Goal: Task Accomplishment & Management: Manage account settings

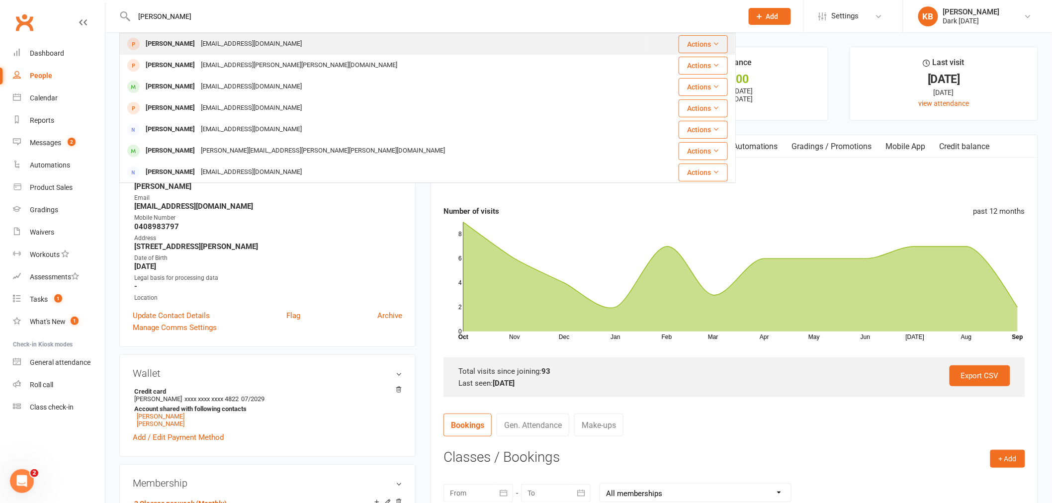
type input "annear"
click at [198, 38] on div "oskarannear1@gmail.com" at bounding box center [251, 44] width 107 height 14
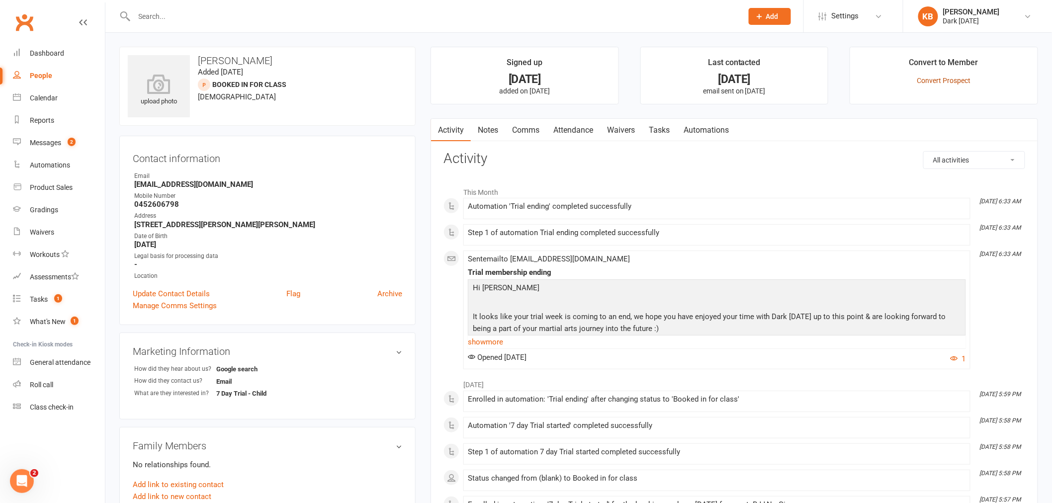
click at [937, 77] on link "Convert Prospect" at bounding box center [944, 81] width 54 height 8
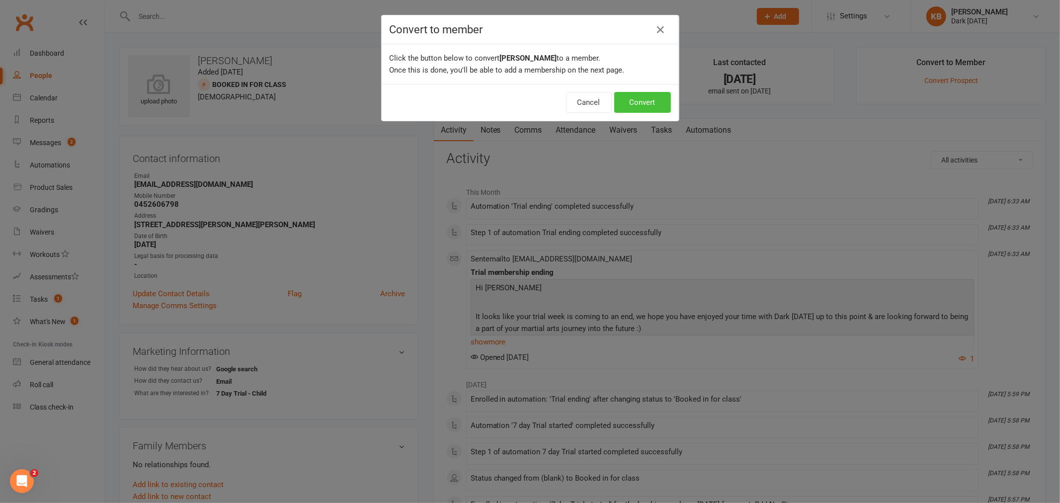
click at [639, 105] on button "Convert" at bounding box center [642, 102] width 57 height 21
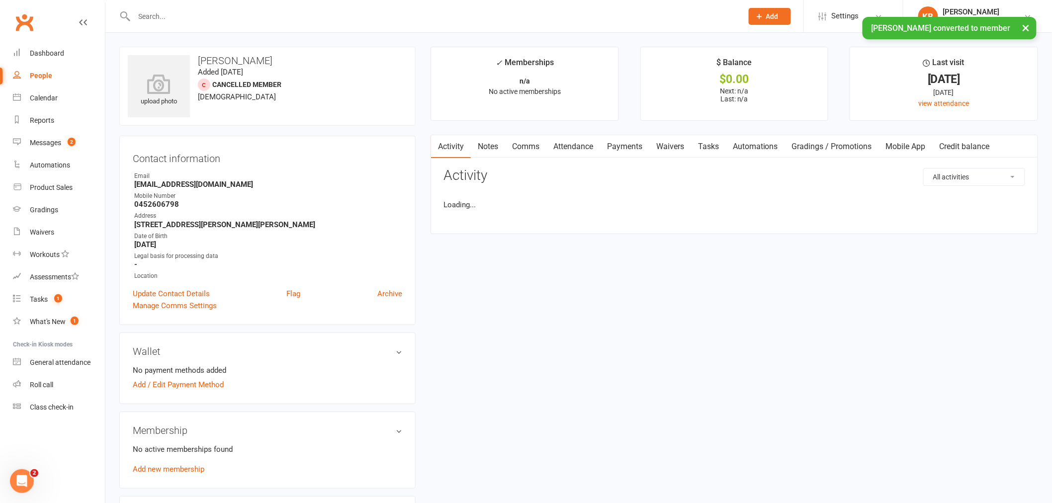
click at [679, 150] on link "Waivers" at bounding box center [670, 146] width 42 height 23
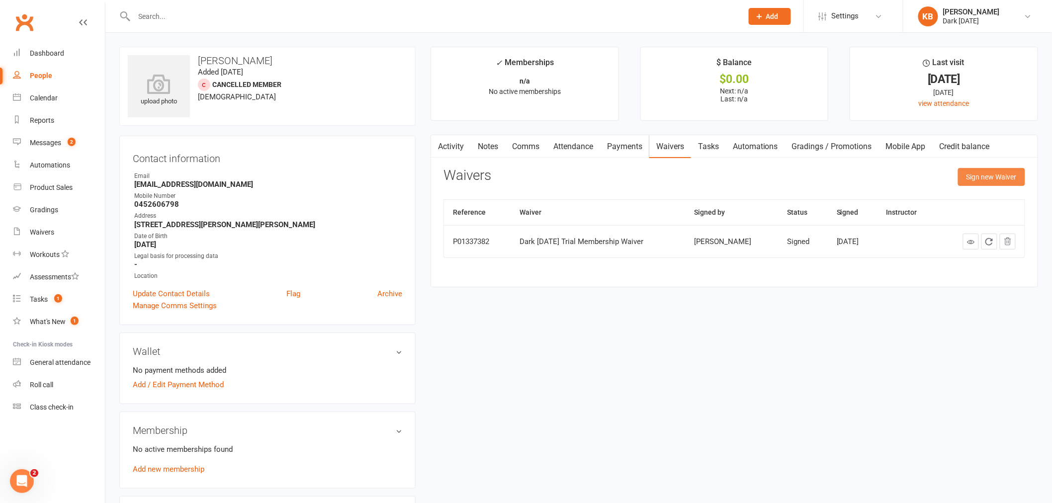
click at [985, 179] on button "Sign new Waiver" at bounding box center [991, 177] width 67 height 18
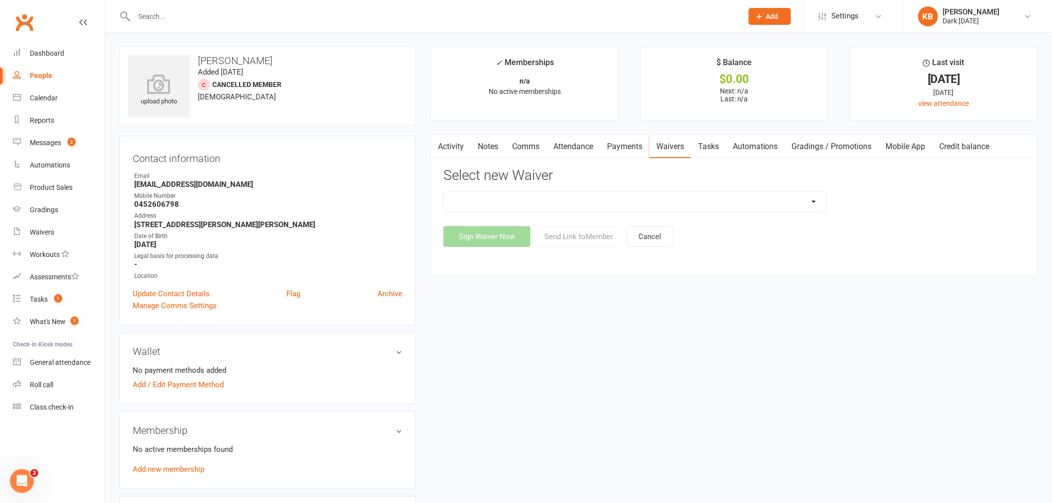
click at [559, 198] on select "Dark Carnival Membership Dark Carnival Membership waiver - no EDDR Dark Carniva…" at bounding box center [635, 202] width 382 height 20
select select "9790"
click at [444, 192] on select "Dark Carnival Membership Dark Carnival Membership waiver - no EDDR Dark Carniva…" at bounding box center [635, 202] width 382 height 20
click at [565, 240] on button "Send Link to Member" at bounding box center [578, 236] width 91 height 21
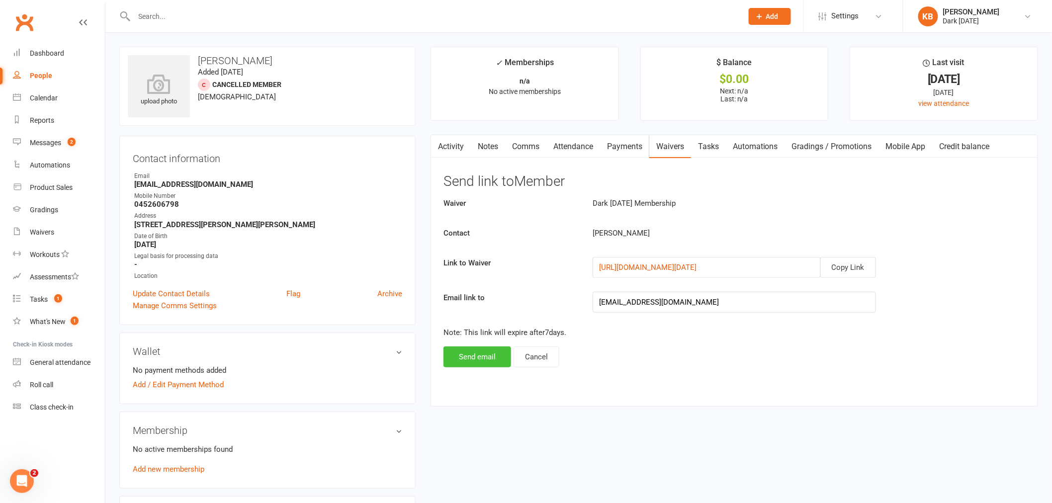
click at [490, 357] on button "Send email" at bounding box center [477, 356] width 68 height 21
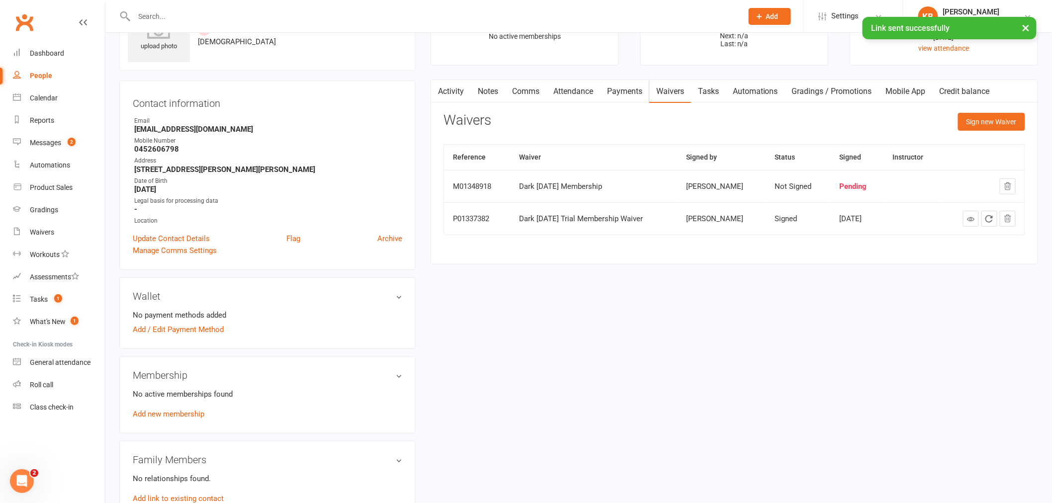
scroll to position [110, 0]
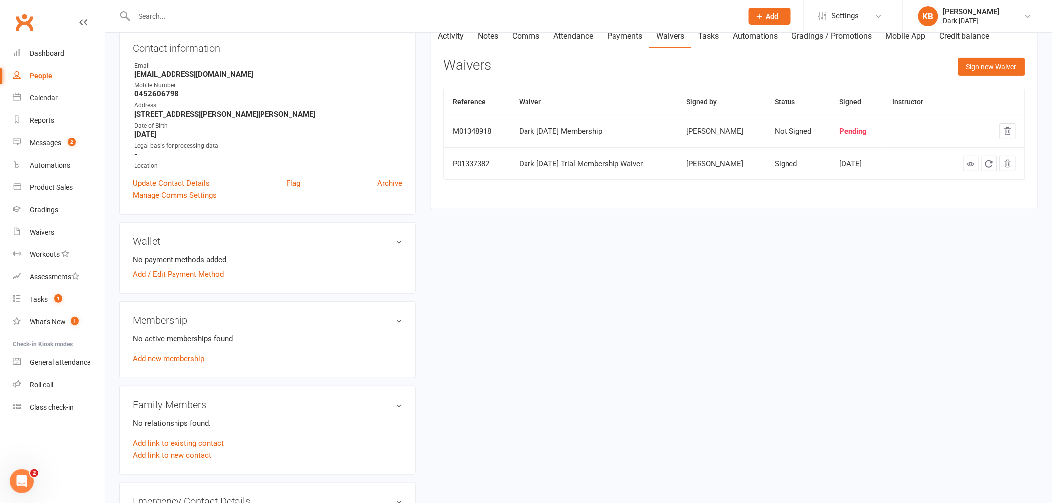
click at [179, 362] on link "Add new membership" at bounding box center [169, 358] width 72 height 9
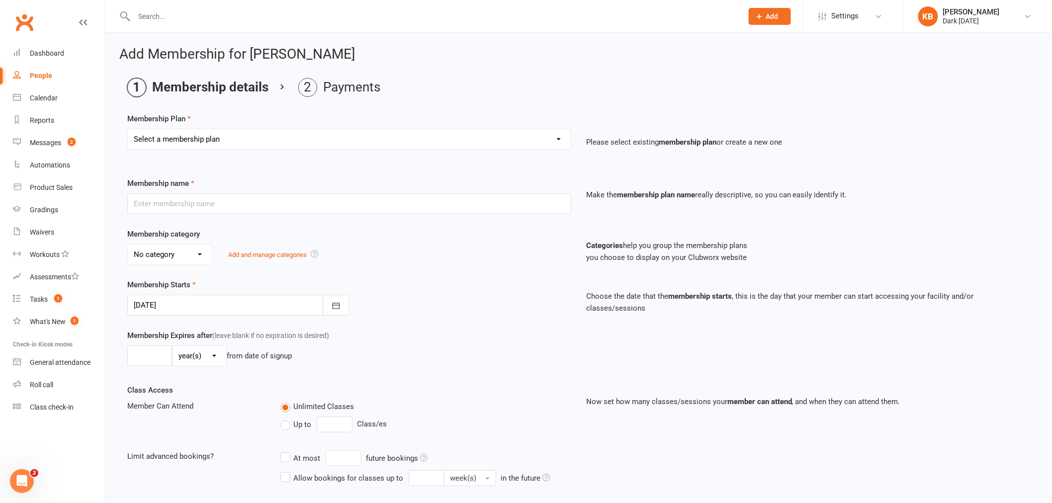
click at [227, 147] on select "Select a membership plan Redzone Knife Defence Workshop Casual Membership Casua…" at bounding box center [349, 139] width 443 height 20
select select "30"
click at [128, 129] on select "Select a membership plan Redzone Knife Defence Workshop Casual Membership Casua…" at bounding box center [349, 139] width 443 height 20
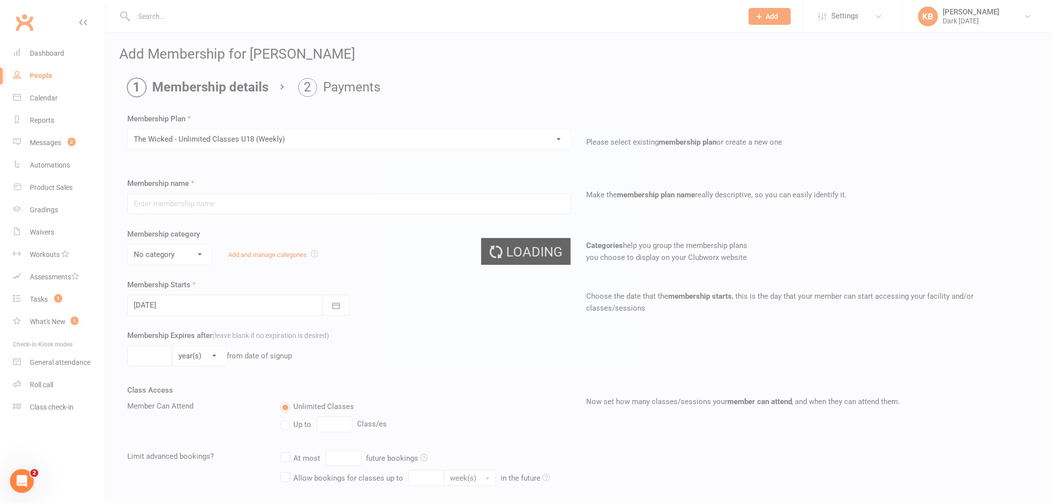
type input "The Wicked - Unlimited Classes U18 (Weekly)"
select select "7"
type input "0"
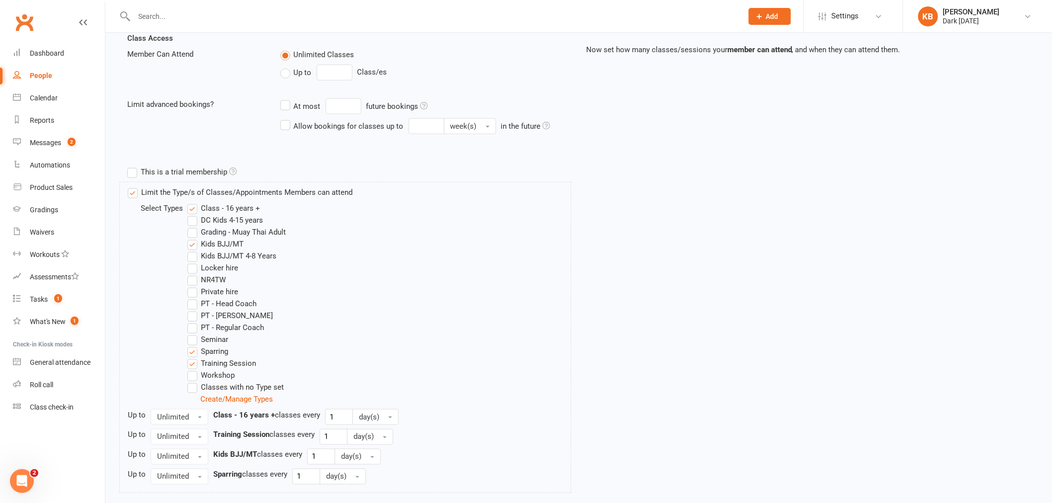
scroll to position [435, 0]
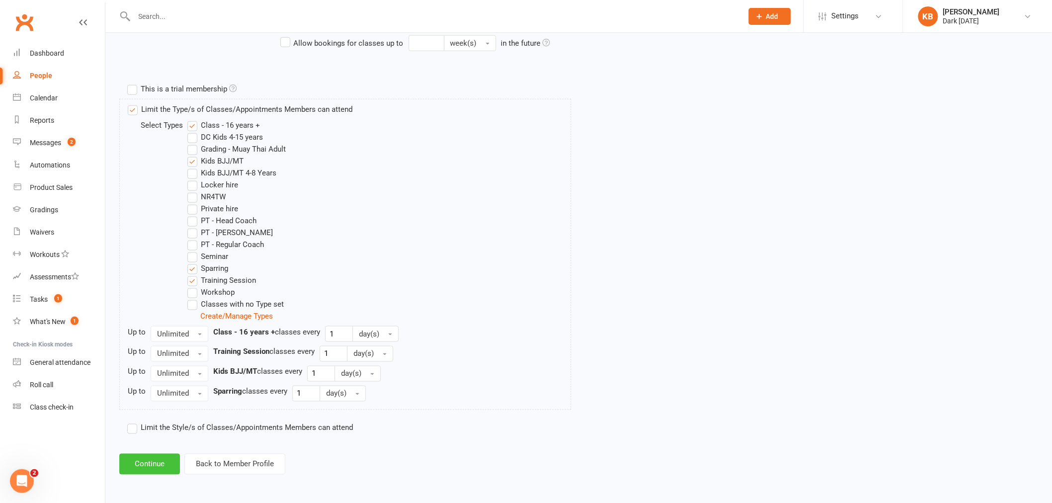
click at [165, 458] on button "Continue" at bounding box center [149, 464] width 61 height 21
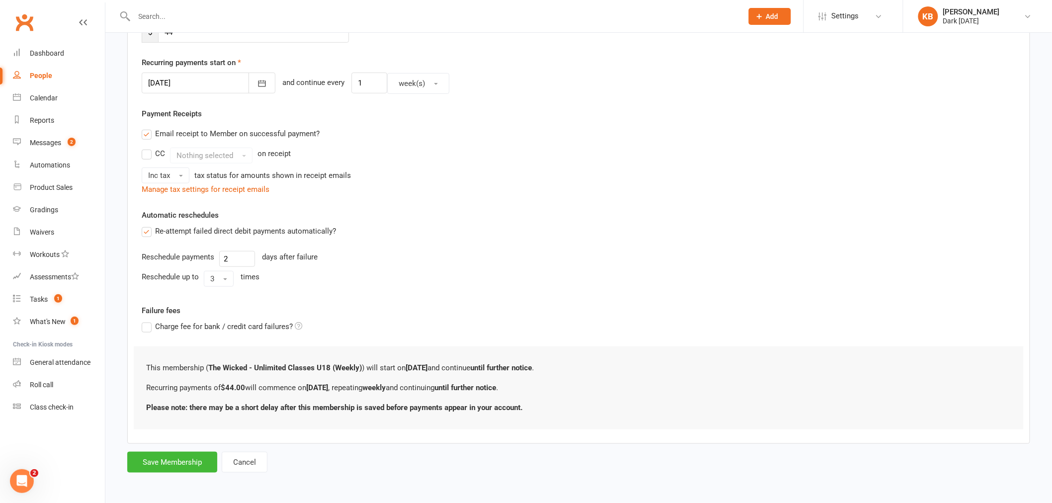
scroll to position [0, 0]
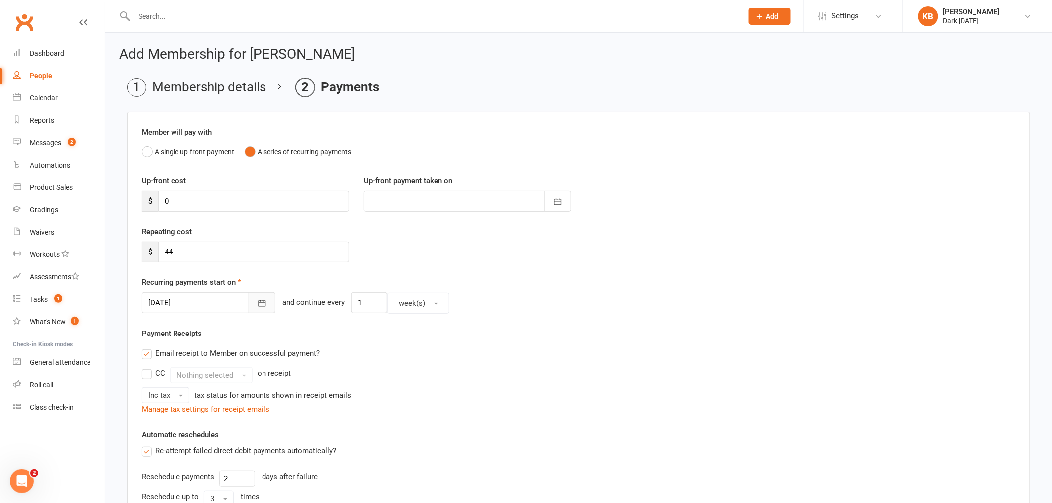
click at [257, 302] on icon "button" at bounding box center [262, 303] width 10 height 10
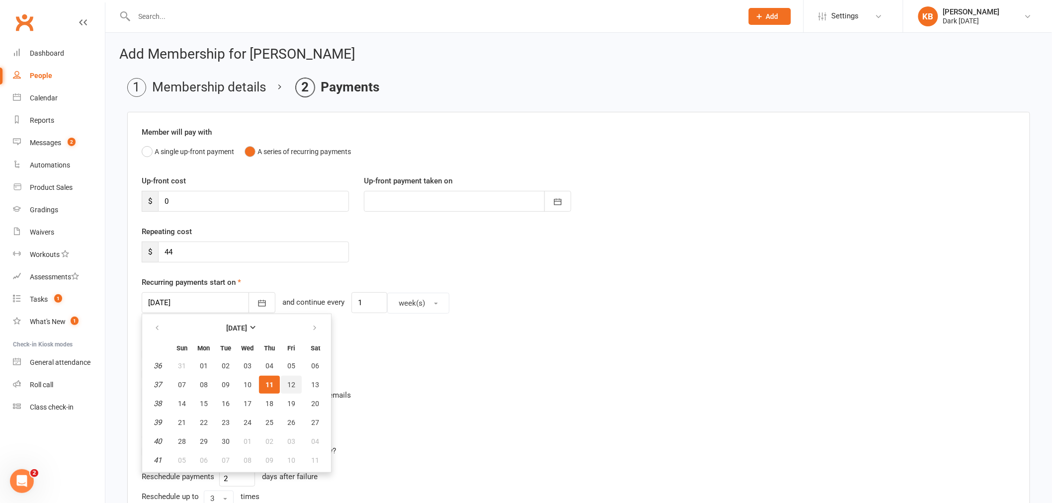
click at [289, 381] on span "12" at bounding box center [291, 385] width 8 height 8
type input "12 Sep 2025"
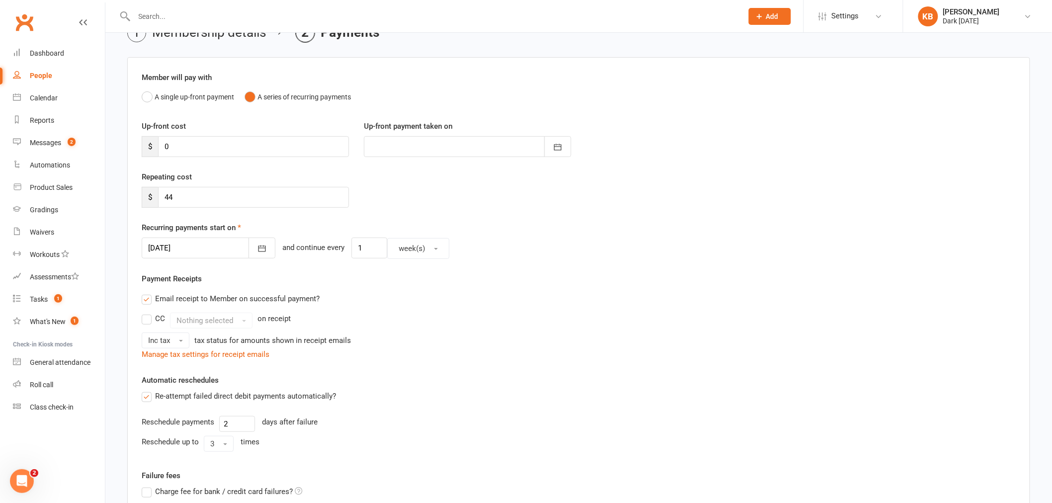
scroll to position [220, 0]
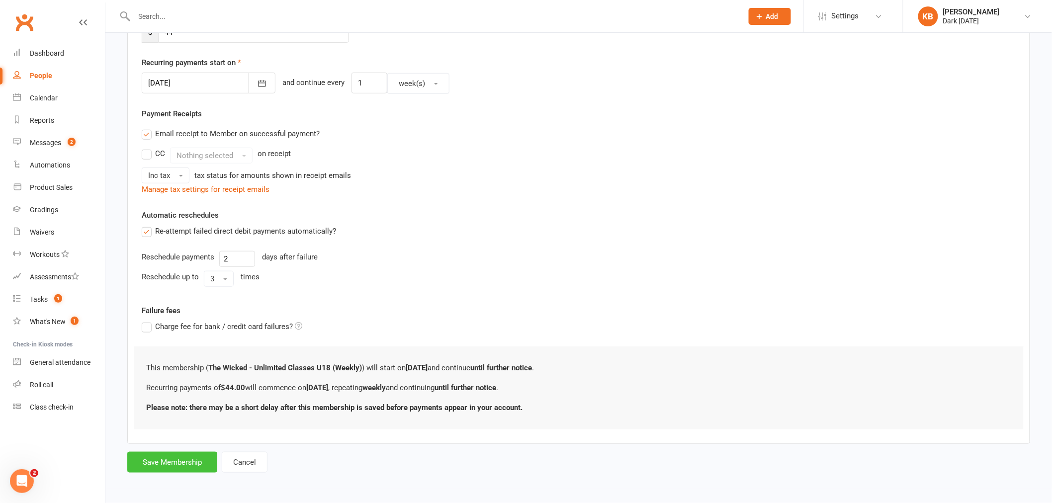
click at [183, 460] on button "Save Membership" at bounding box center [172, 462] width 90 height 21
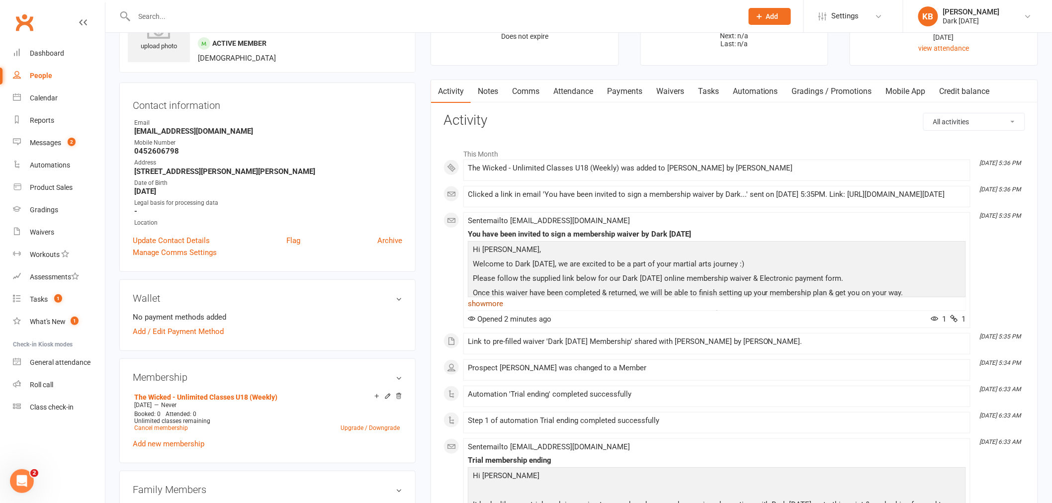
scroll to position [110, 0]
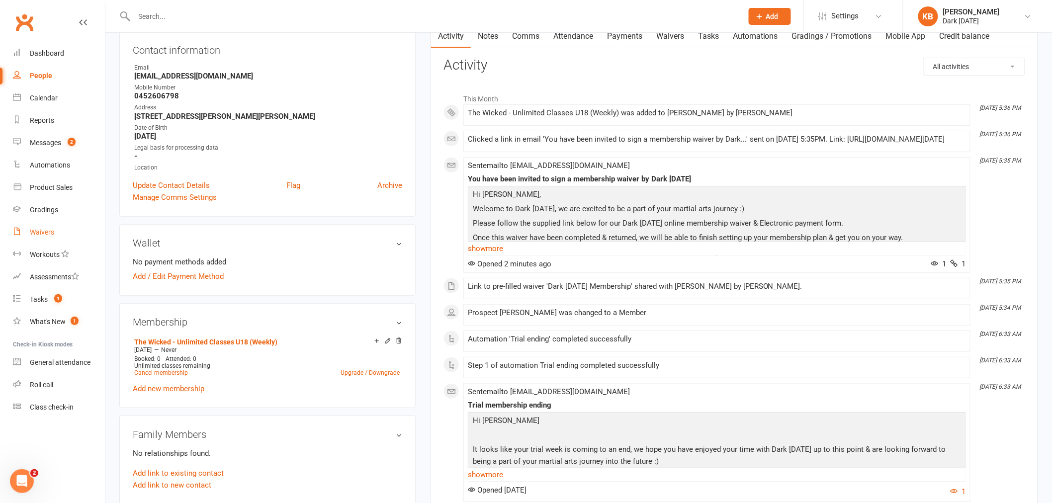
click at [57, 234] on link "Waivers" at bounding box center [59, 232] width 92 height 22
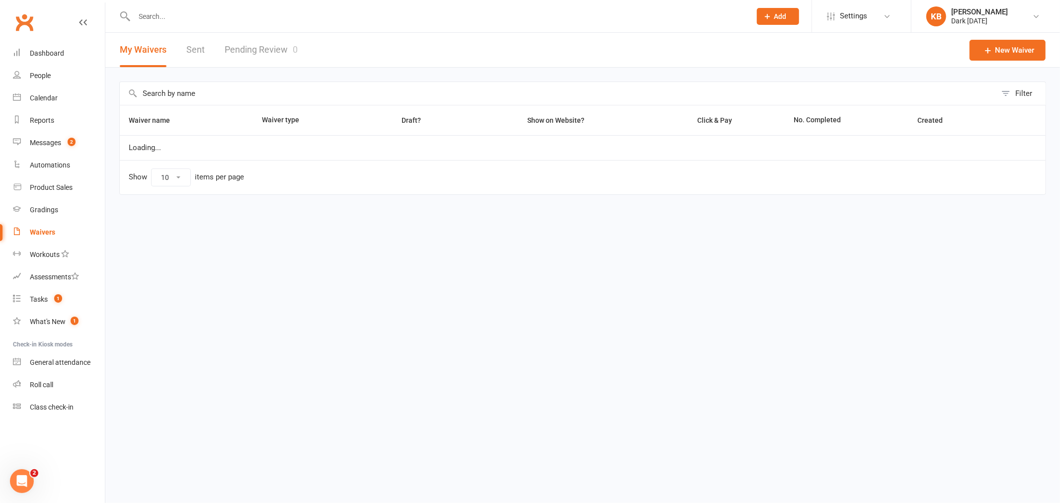
click at [276, 49] on link "Pending Review 0" at bounding box center [261, 50] width 73 height 34
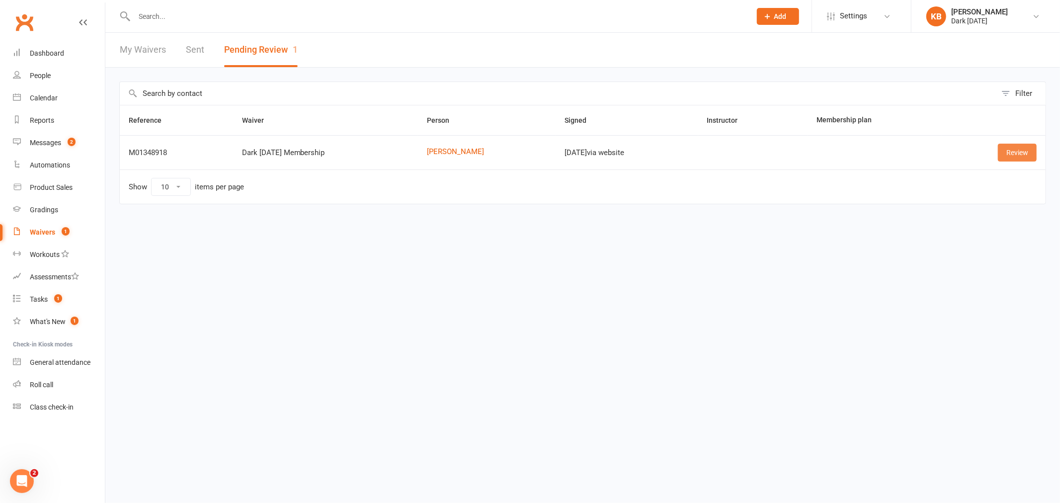
click at [1018, 153] on link "Review" at bounding box center [1017, 153] width 39 height 18
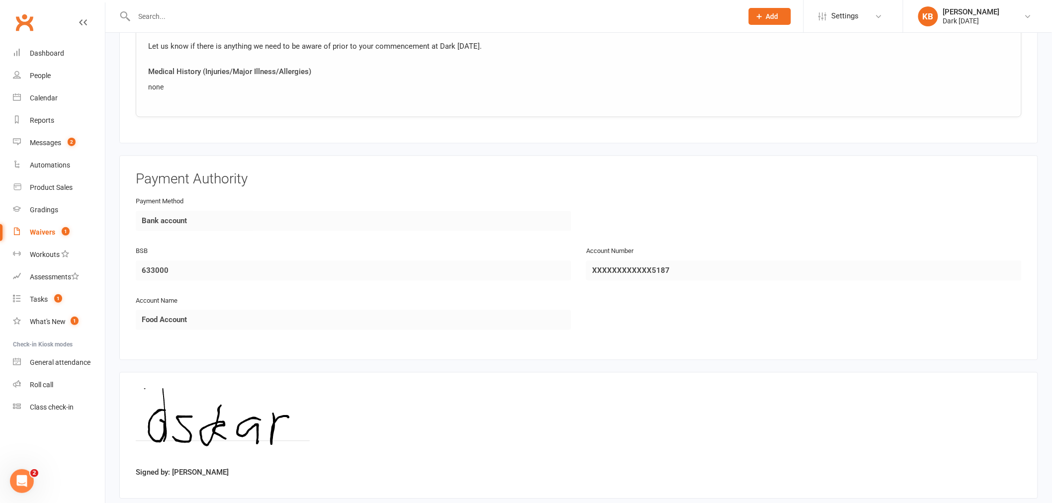
scroll to position [792, 0]
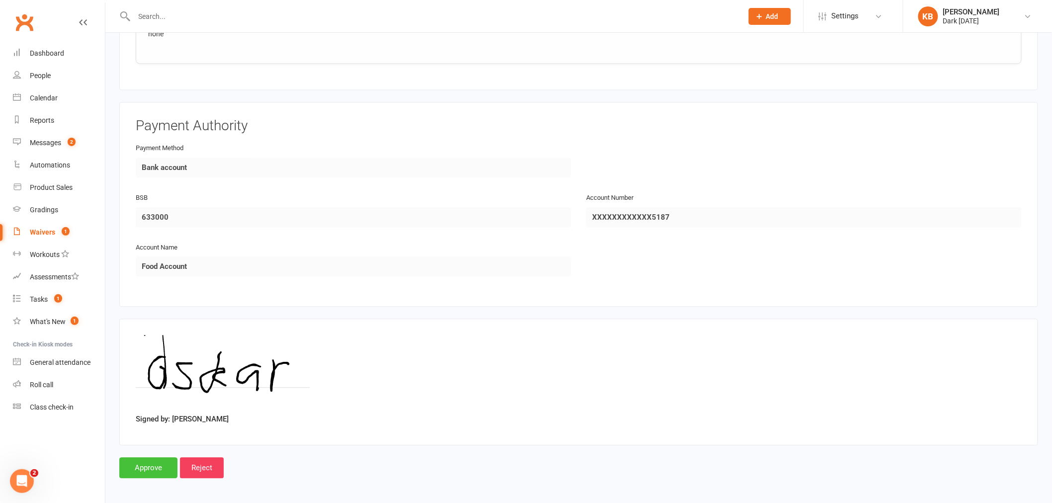
click at [151, 466] on input "Approve" at bounding box center [148, 467] width 58 height 21
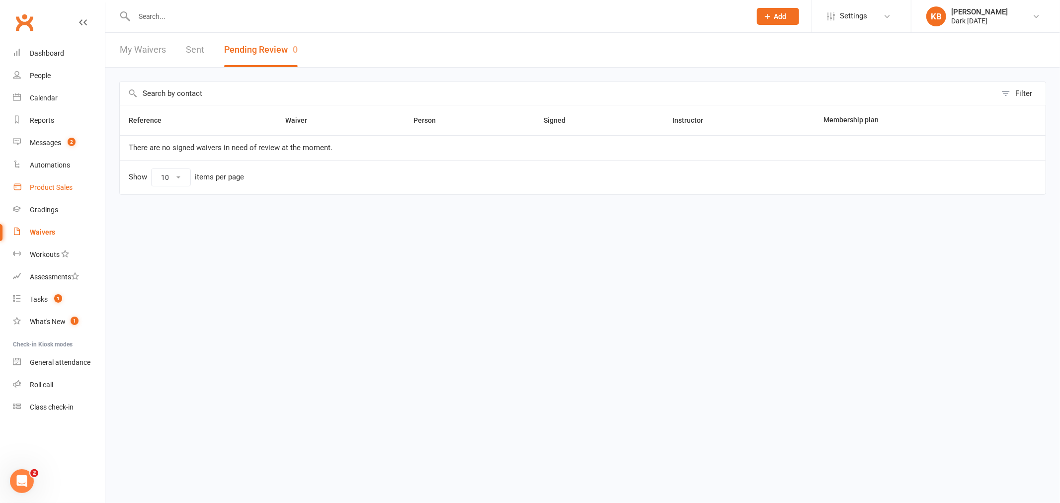
click at [53, 185] on div "Product Sales" at bounding box center [51, 187] width 43 height 8
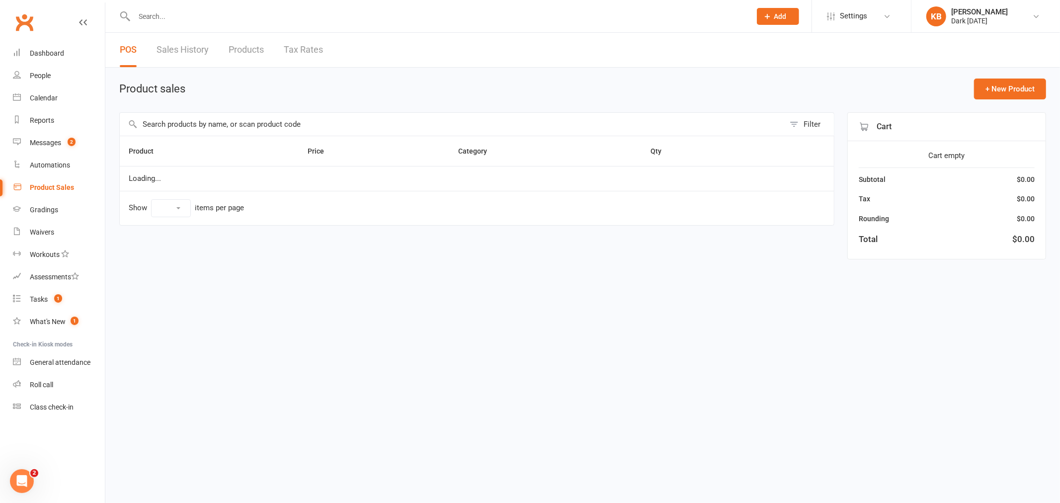
select select "10"
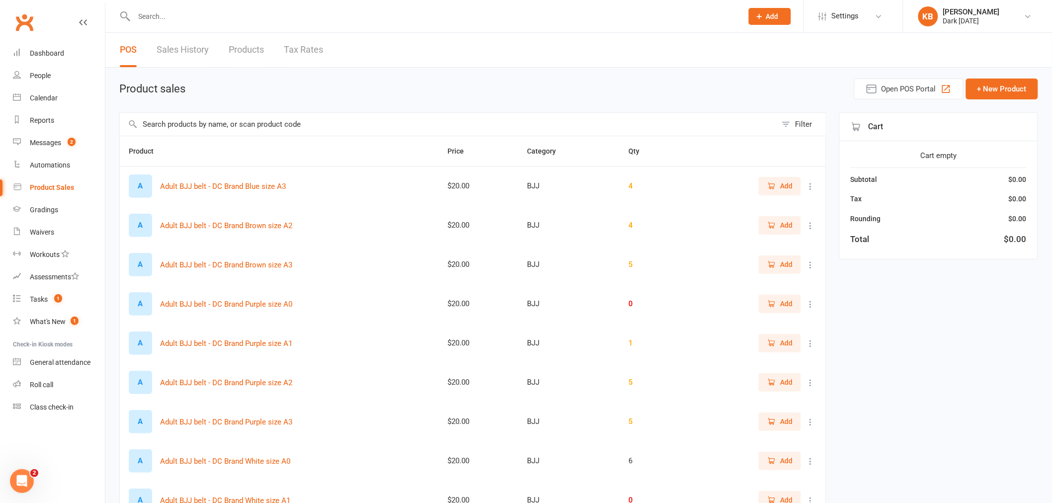
click at [226, 120] on input "text" at bounding box center [448, 124] width 657 height 23
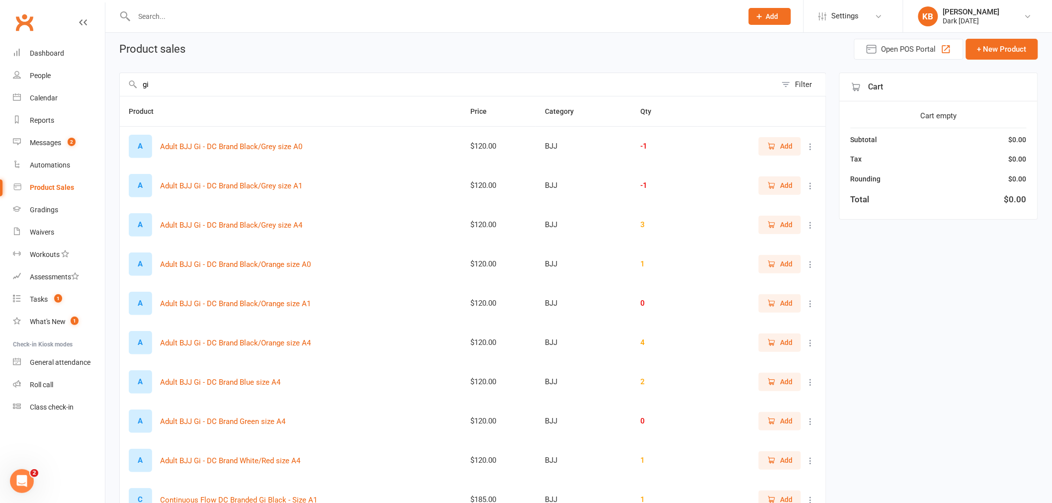
scroll to position [23, 0]
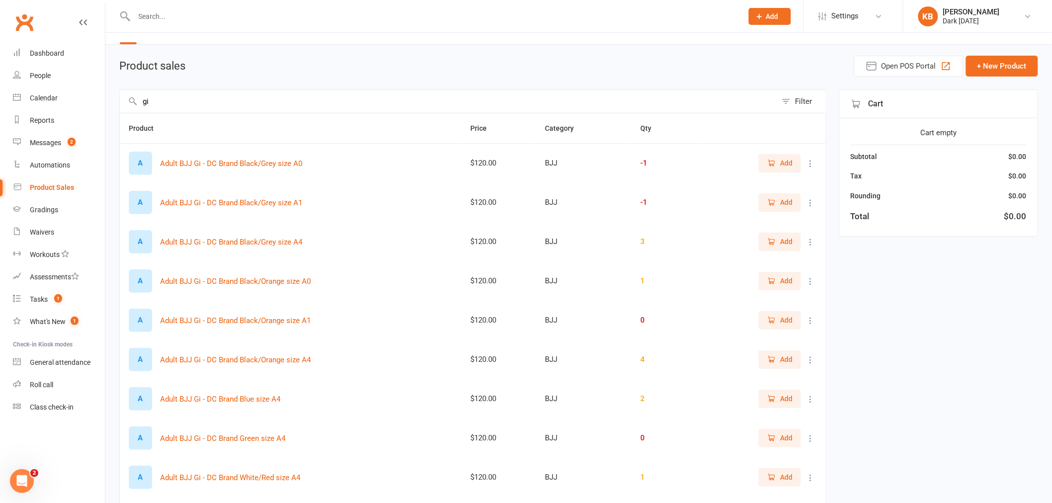
type input "gi"
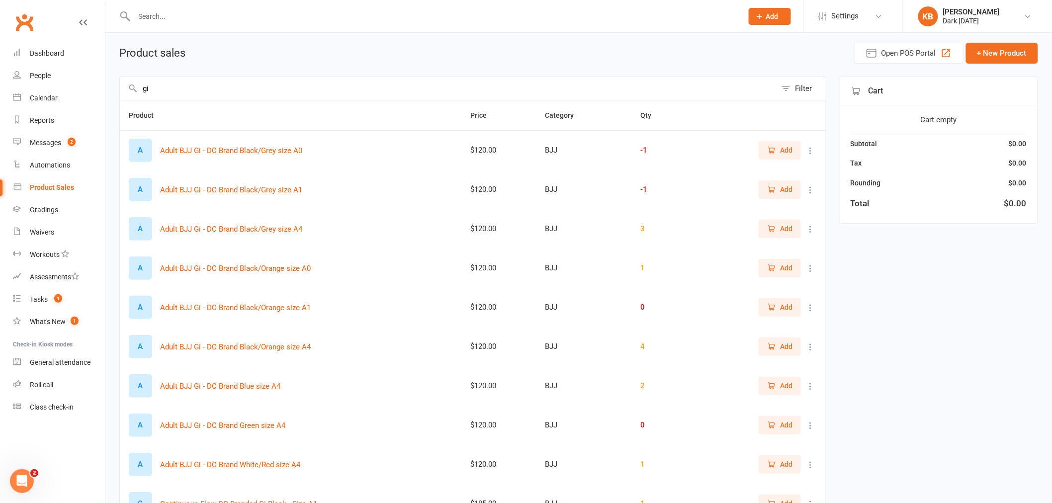
scroll to position [55, 0]
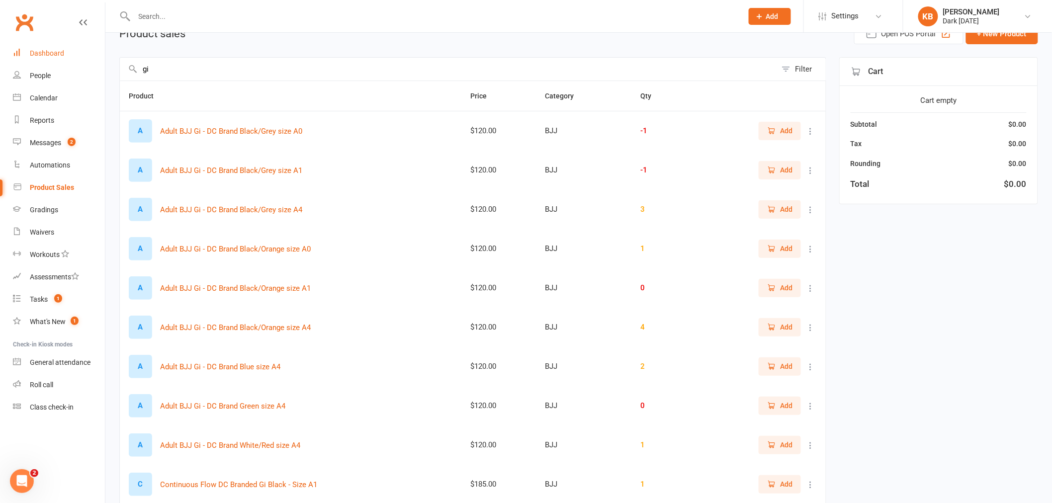
click at [57, 53] on div "Dashboard" at bounding box center [47, 53] width 34 height 8
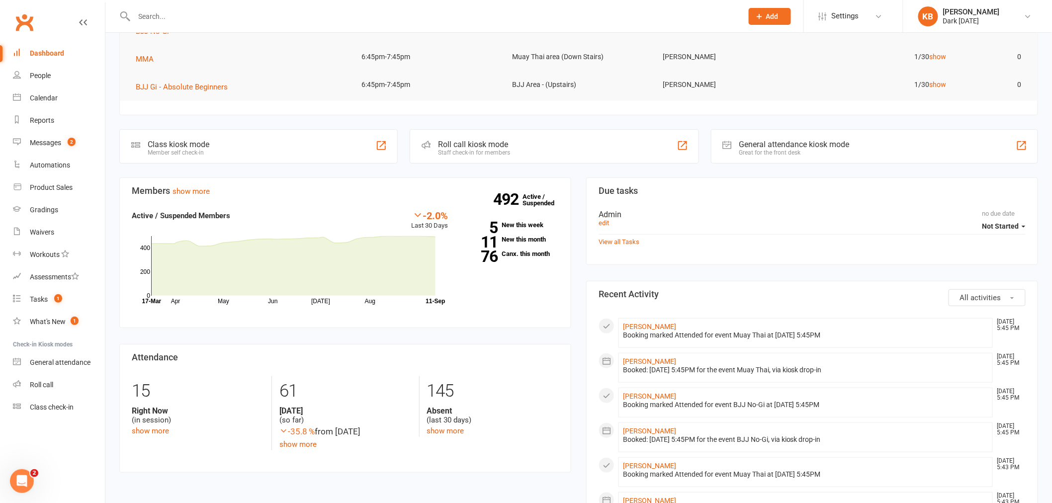
scroll to position [55, 0]
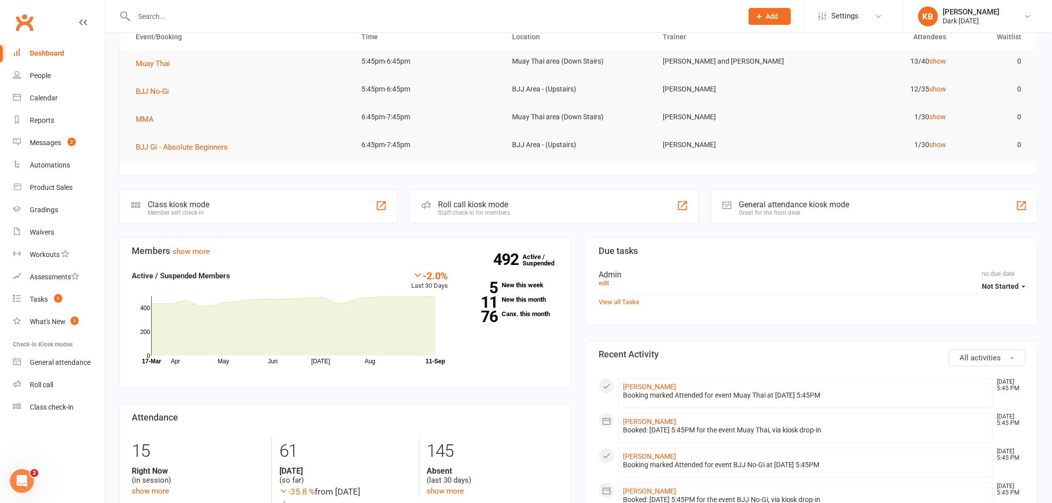
click at [176, 15] on input "text" at bounding box center [433, 16] width 604 height 14
click at [247, 23] on div at bounding box center [427, 16] width 616 height 32
click at [253, 14] on input "text" at bounding box center [433, 16] width 604 height 14
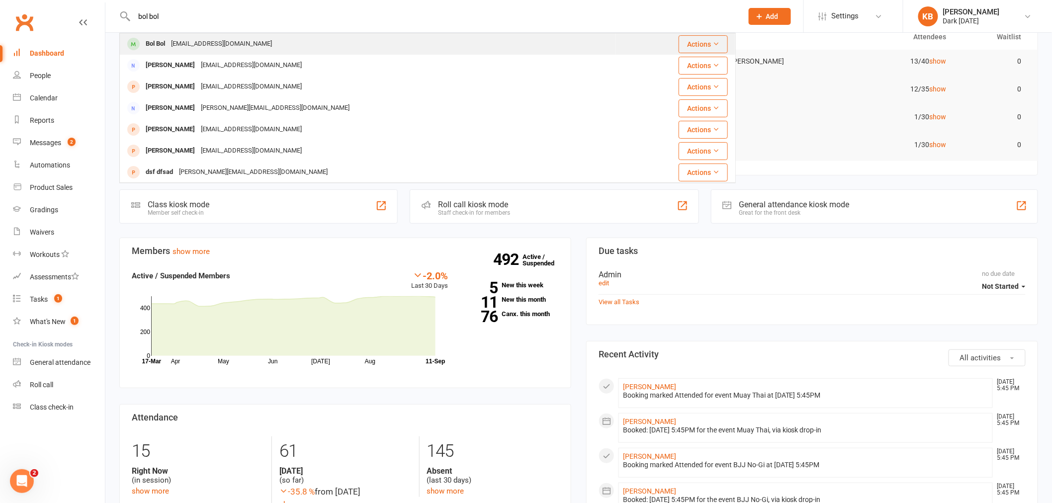
type input "bol bol"
click at [222, 39] on div "bolmayombol@gmail.com" at bounding box center [221, 44] width 107 height 14
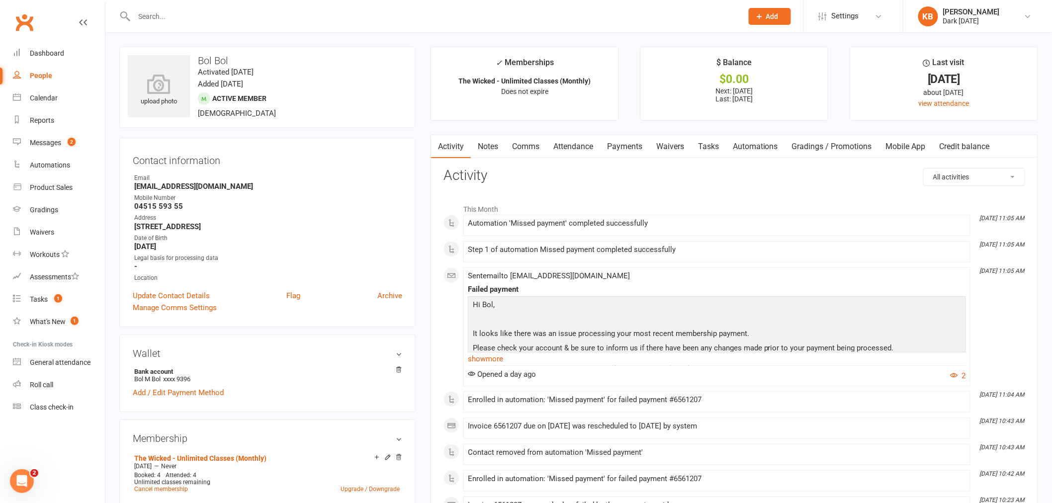
click at [620, 137] on link "Payments" at bounding box center [624, 146] width 49 height 23
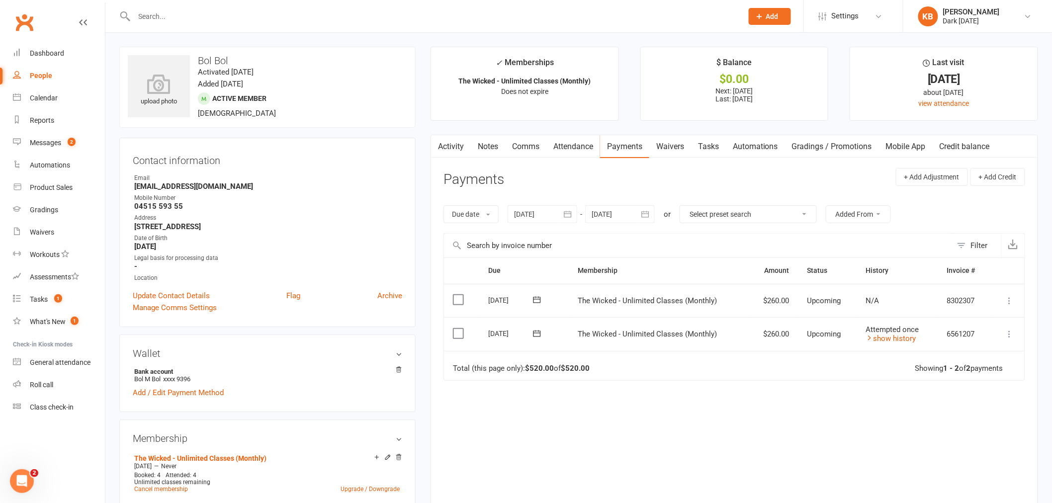
click at [1009, 330] on icon at bounding box center [1009, 334] width 10 height 10
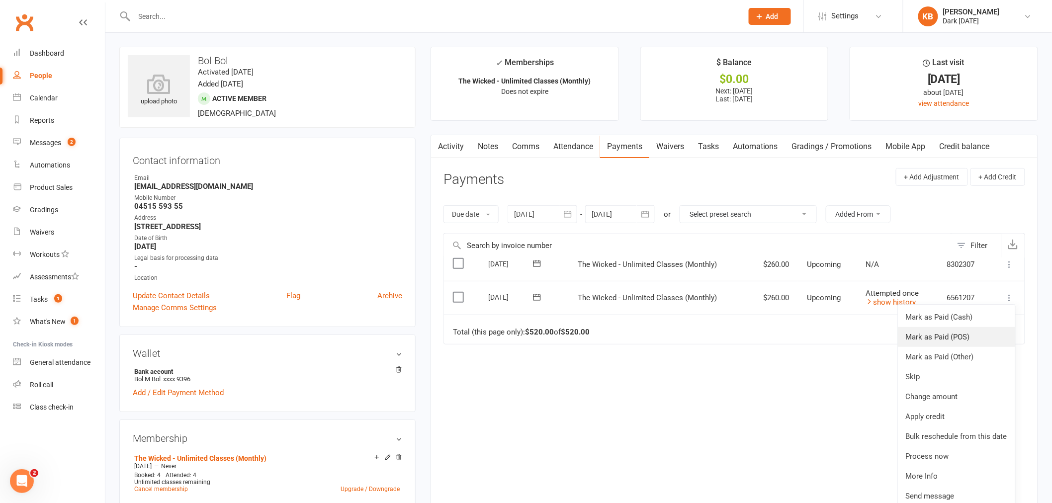
scroll to position [55, 0]
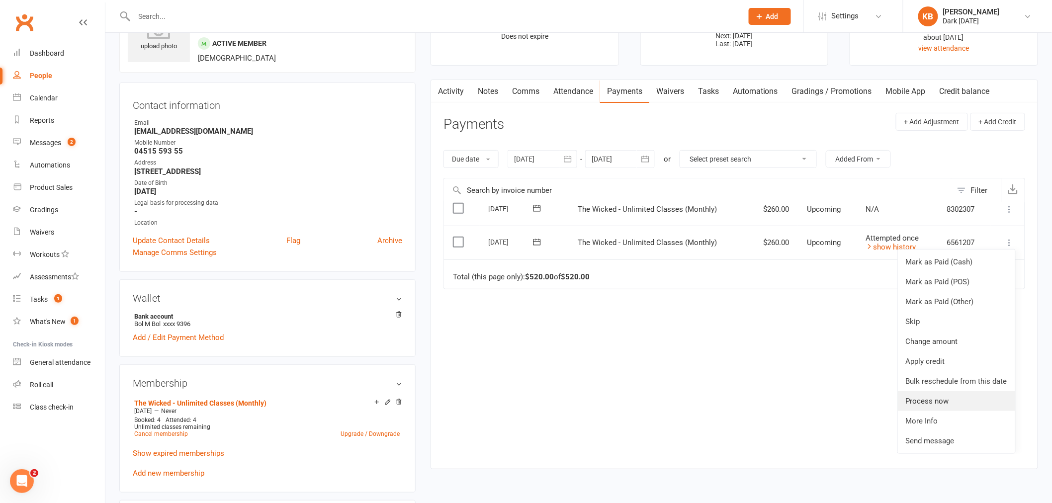
click at [922, 394] on link "Process now" at bounding box center [956, 401] width 117 height 20
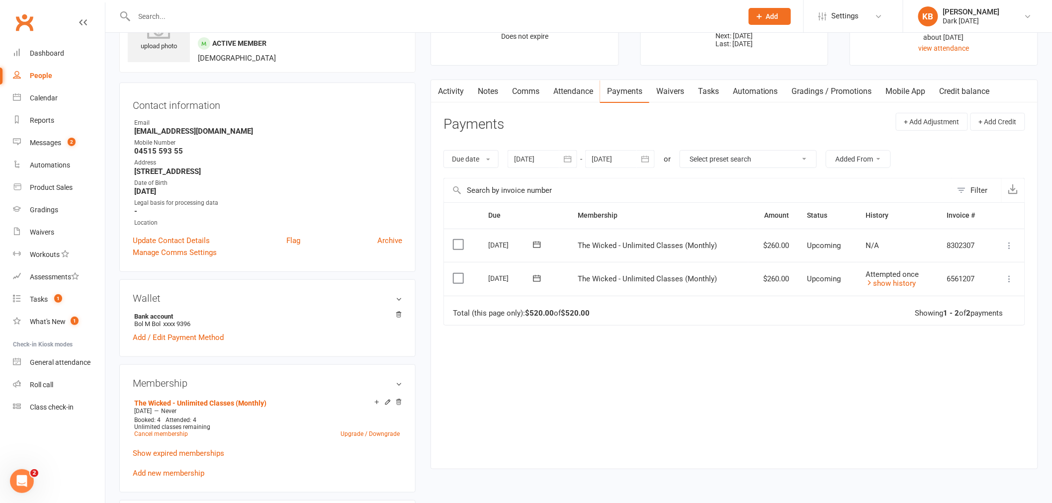
click at [1005, 275] on icon at bounding box center [1009, 279] width 10 height 10
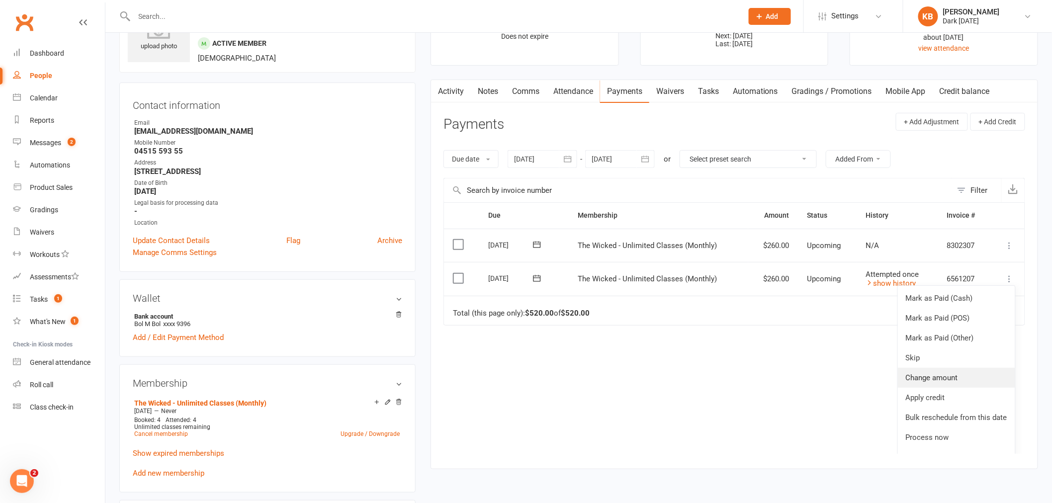
scroll to position [36, 0]
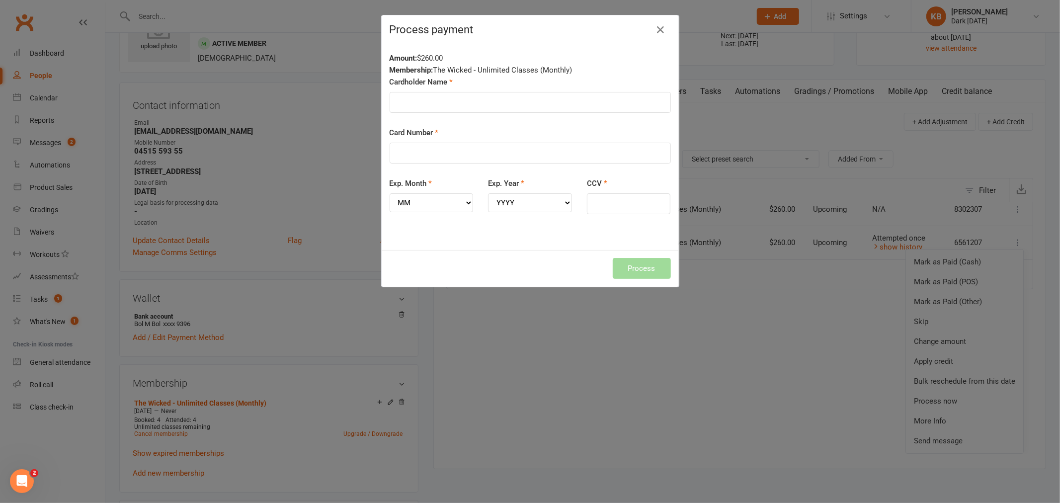
drag, startPoint x: 919, startPoint y: 400, endPoint x: 732, endPoint y: 340, distance: 196.6
click at [741, 344] on div "Process payment Amount: $260.00 Membership: The Wicked - Unlimited Classes (Mon…" at bounding box center [530, 251] width 1060 height 503
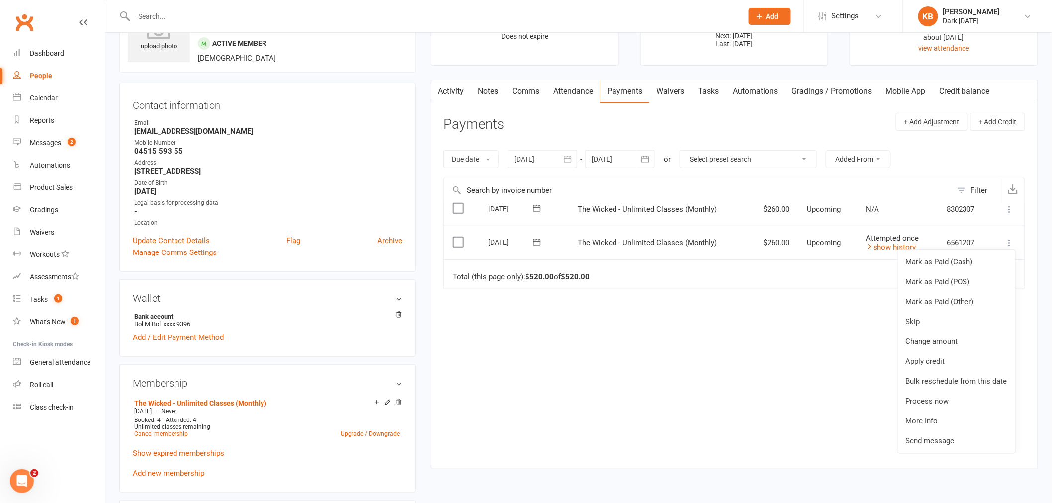
click at [788, 374] on div "Due Contact Membership Amount Status History Invoice # Select this 07 Oct 2025 …" at bounding box center [733, 327] width 581 height 251
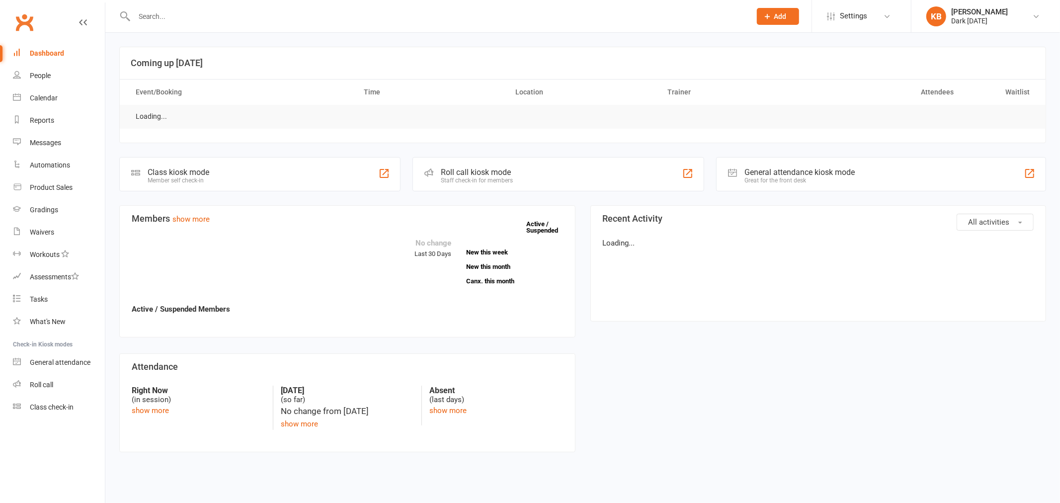
click at [255, 15] on input "text" at bounding box center [437, 16] width 613 height 14
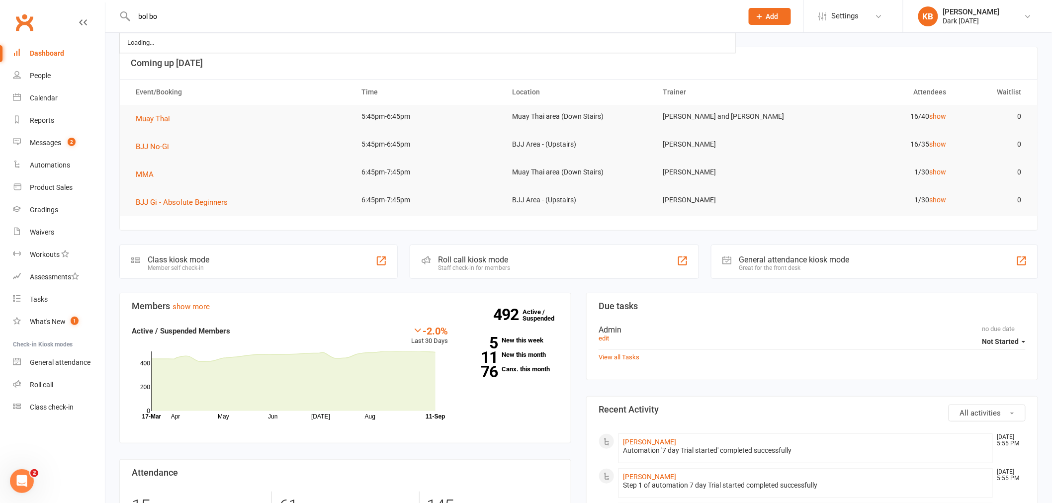
type input "bol bo"
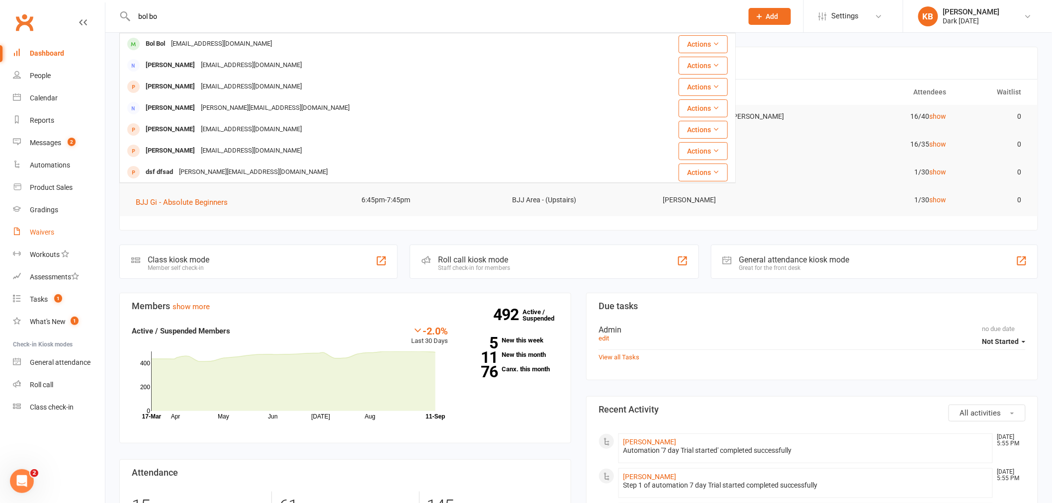
click at [57, 242] on link "Waivers" at bounding box center [59, 232] width 92 height 22
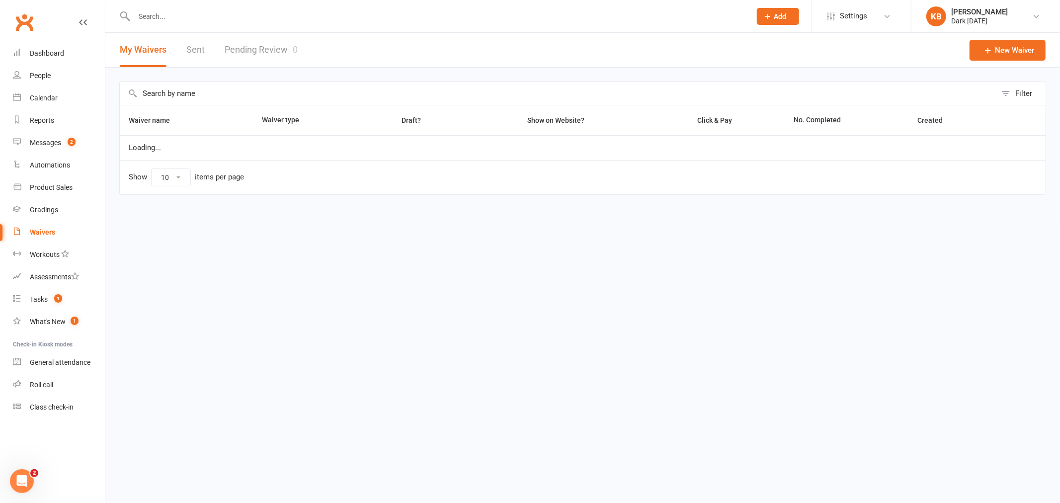
click at [252, 53] on link "Pending Review 0" at bounding box center [261, 50] width 73 height 34
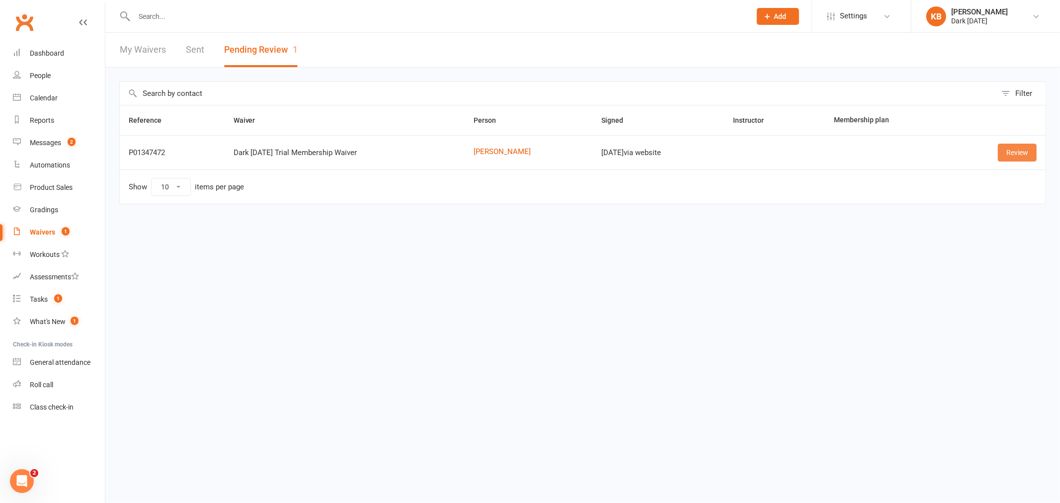
click at [1005, 151] on link "Review" at bounding box center [1017, 153] width 39 height 18
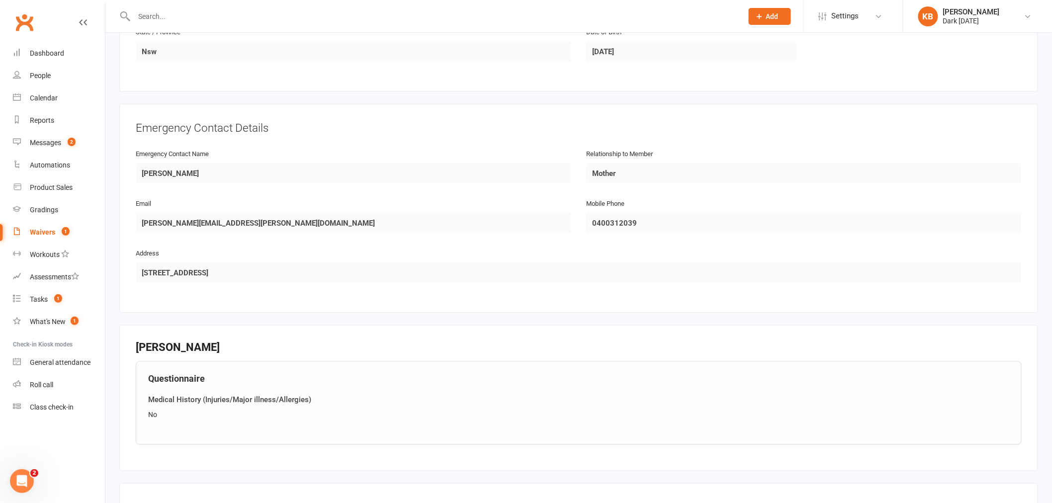
scroll to position [551, 0]
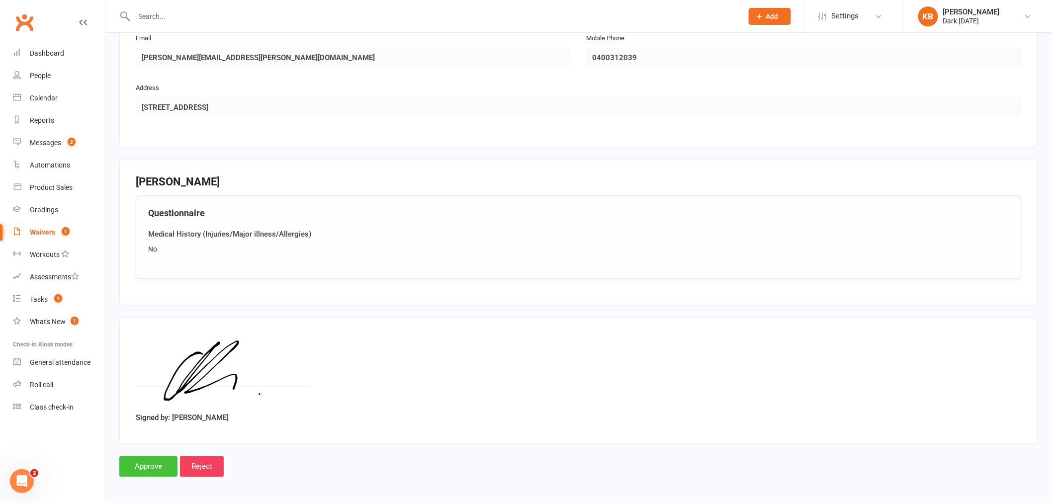
click at [159, 468] on input "Approve" at bounding box center [148, 466] width 58 height 21
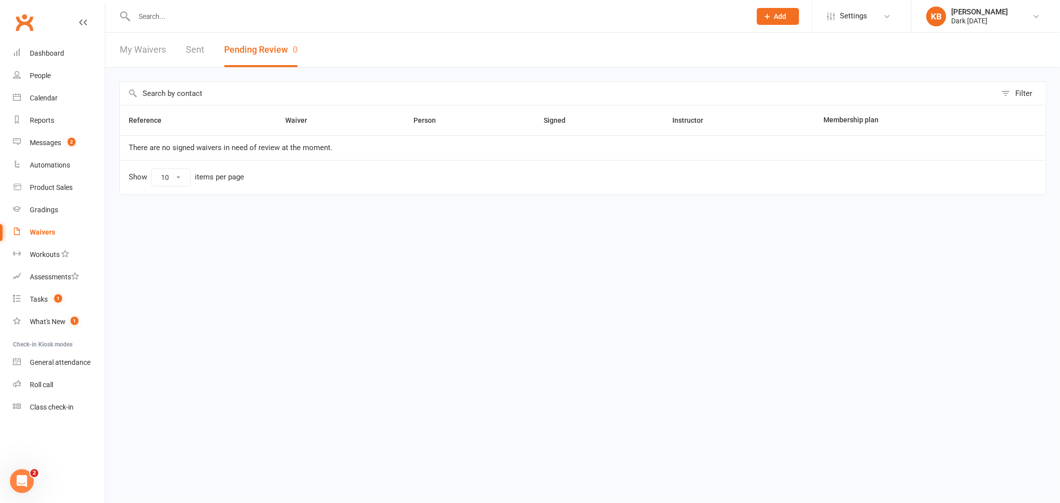
click at [261, 19] on input "text" at bounding box center [437, 16] width 613 height 14
type input "k"
click at [69, 51] on link "Dashboard" at bounding box center [59, 53] width 92 height 22
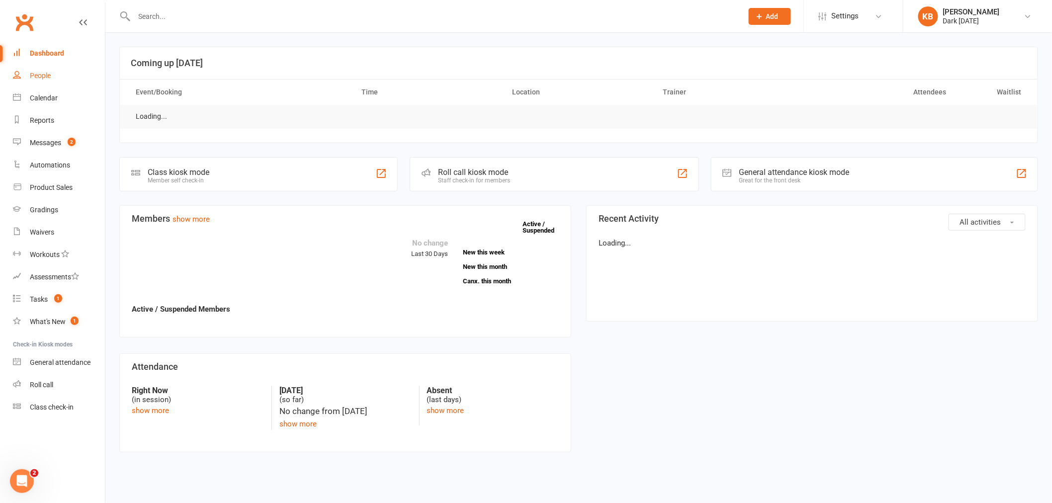
click at [57, 70] on link "People" at bounding box center [59, 76] width 92 height 22
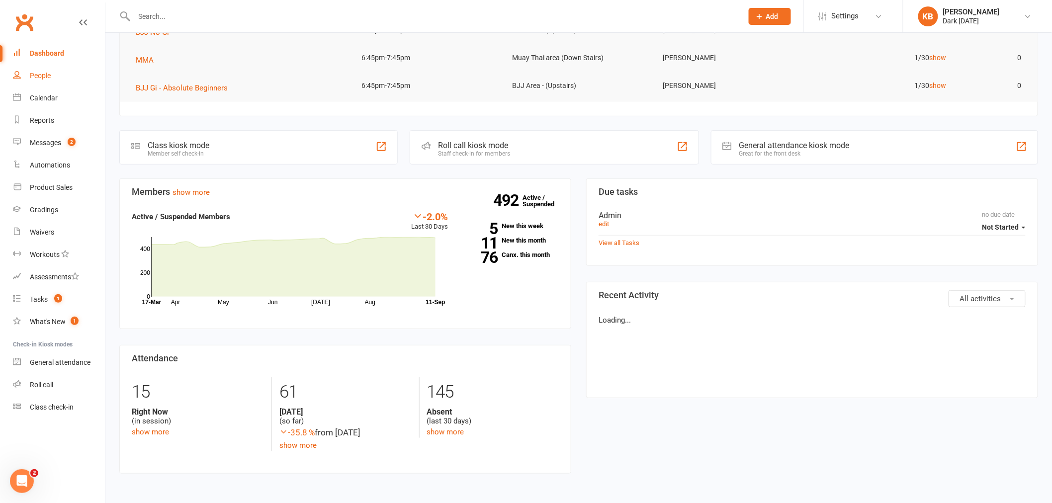
scroll to position [141, 0]
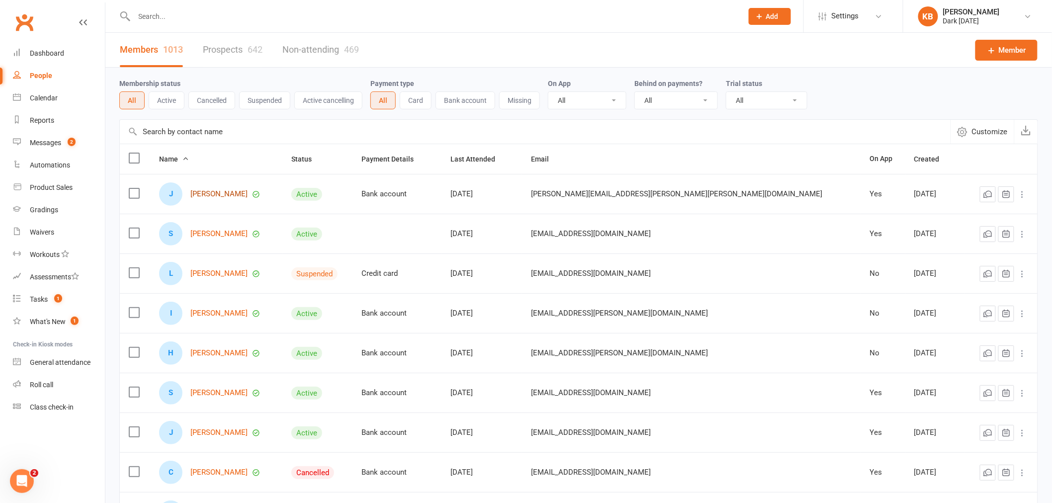
click at [226, 192] on link "Jessica Adams" at bounding box center [218, 194] width 57 height 8
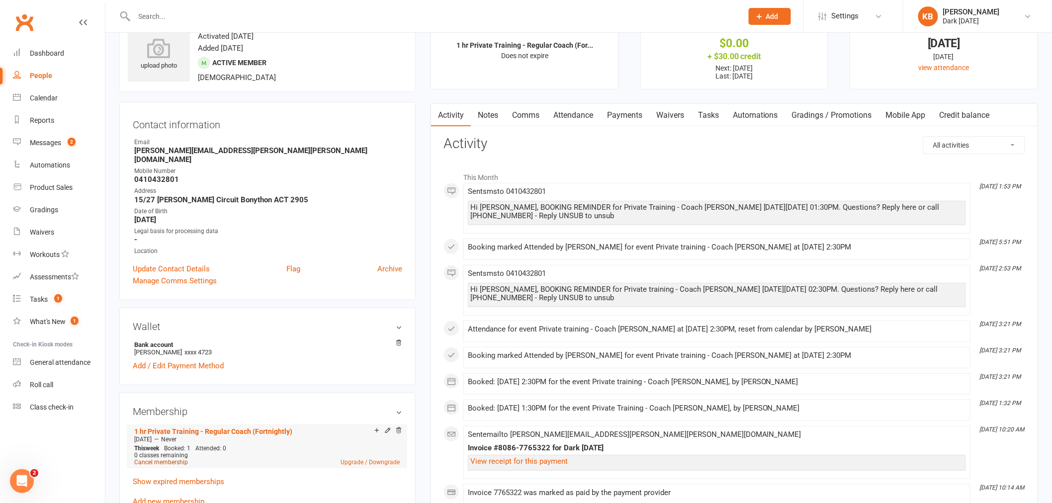
scroll to position [55, 0]
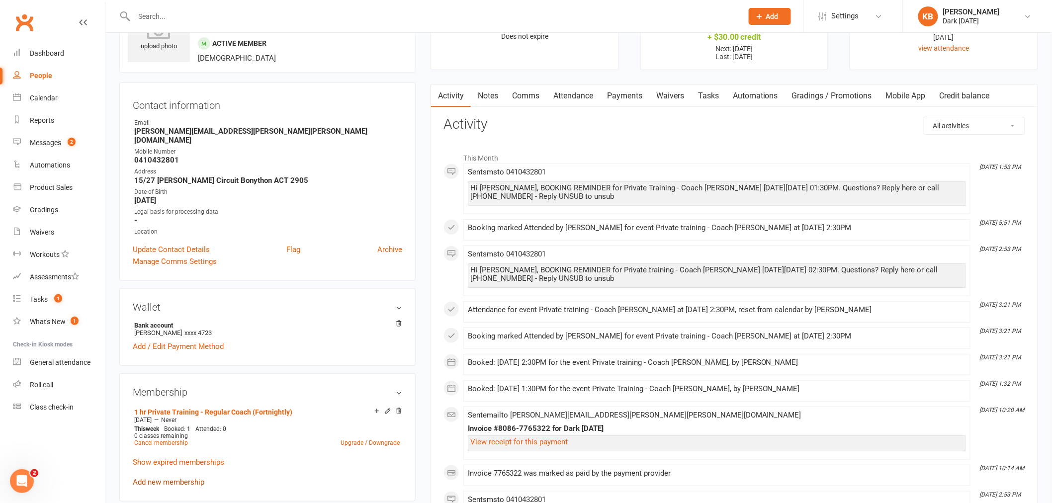
click at [161, 468] on div "1 hr Private Training - Regular Coach (Fortnightly) Jun 18 2025 — Never This we…" at bounding box center [267, 446] width 269 height 83
click at [162, 478] on link "Add new membership" at bounding box center [169, 482] width 72 height 9
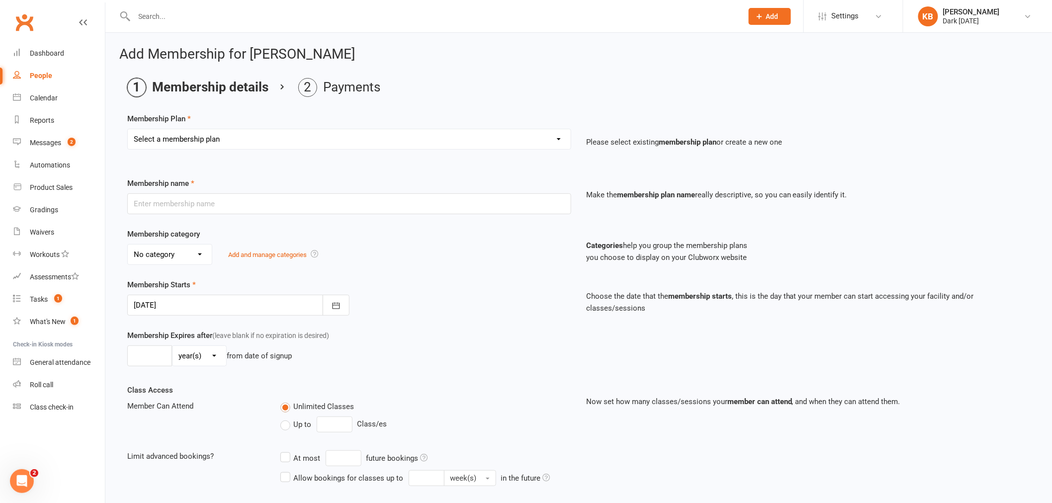
click at [203, 119] on div "Membership Plan Select a membership plan Redzone Knife Defence Workshop Casual …" at bounding box center [578, 138] width 903 height 51
click at [205, 142] on select "Select a membership plan Redzone Knife Defence Workshop Casual Membership Casua…" at bounding box center [349, 139] width 443 height 20
click at [537, 71] on div "Add Membership for Jessica Adams Membership details Payments Membership Plan Se…" at bounding box center [578, 328] width 946 height 591
click at [43, 96] on div "Calendar" at bounding box center [44, 98] width 28 height 8
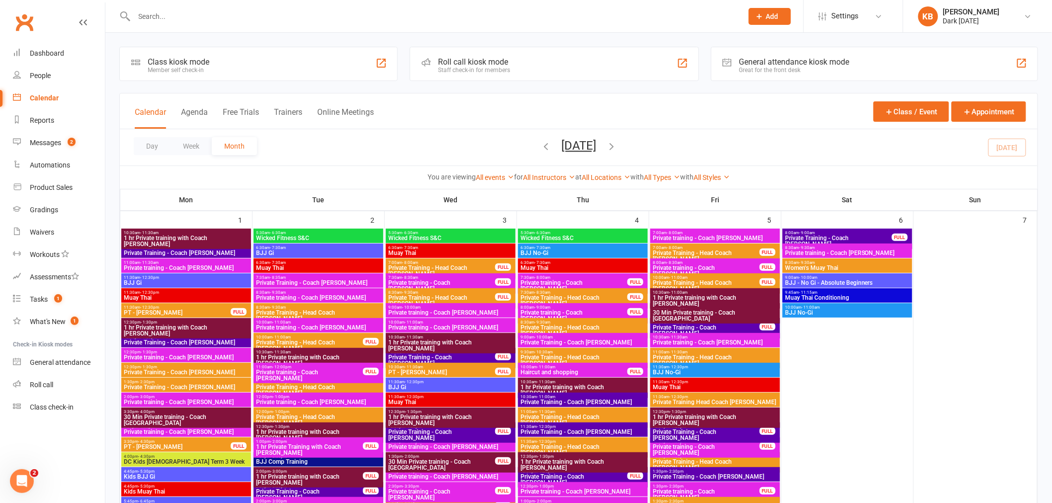
click at [165, 13] on input "text" at bounding box center [433, 16] width 604 height 14
click at [167, 13] on input "text" at bounding box center [433, 16] width 604 height 14
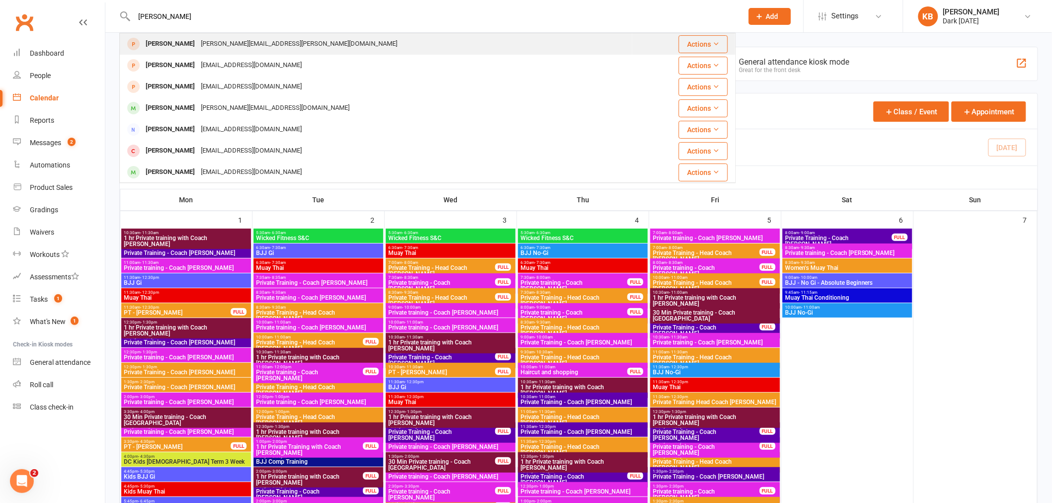
type input "Dan mci"
click at [211, 53] on div "Daniel McInerney Daniel.mcinerney@hotmail.com.au" at bounding box center [375, 44] width 511 height 20
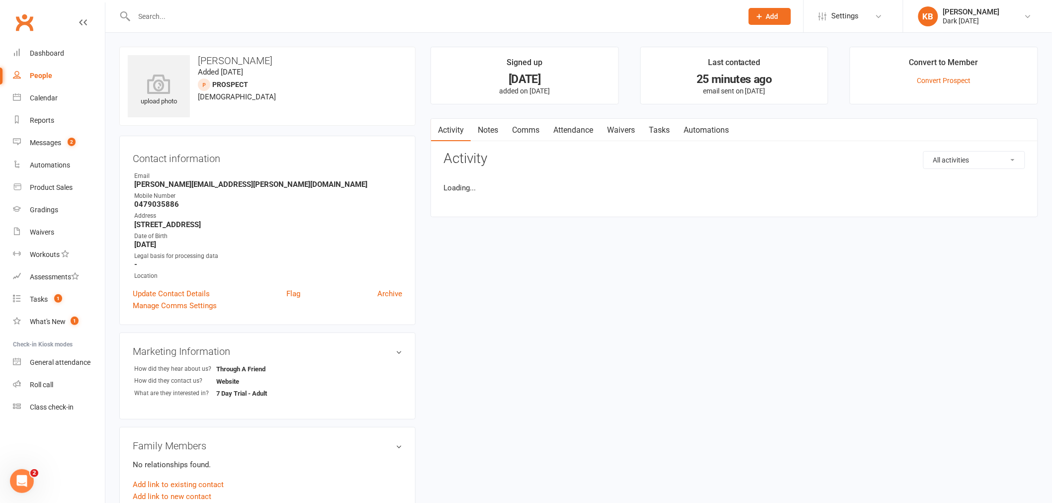
click at [625, 133] on link "Waivers" at bounding box center [621, 130] width 42 height 23
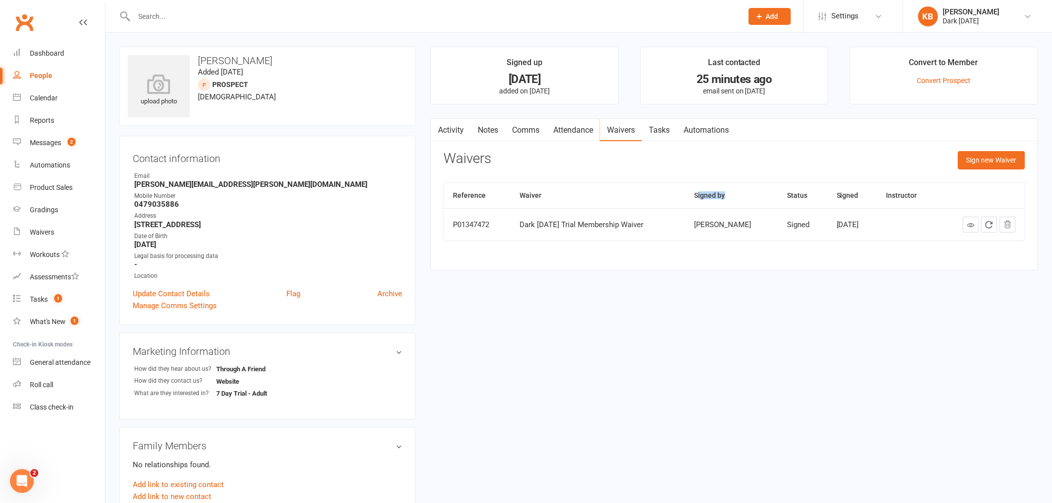
drag, startPoint x: 741, startPoint y: 195, endPoint x: 687, endPoint y: 193, distance: 54.7
click at [687, 193] on th "Signed by" at bounding box center [731, 195] width 92 height 25
drag, startPoint x: 687, startPoint y: 193, endPoint x: 716, endPoint y: 197, distance: 29.1
click at [716, 197] on th "Signed by" at bounding box center [731, 195] width 92 height 25
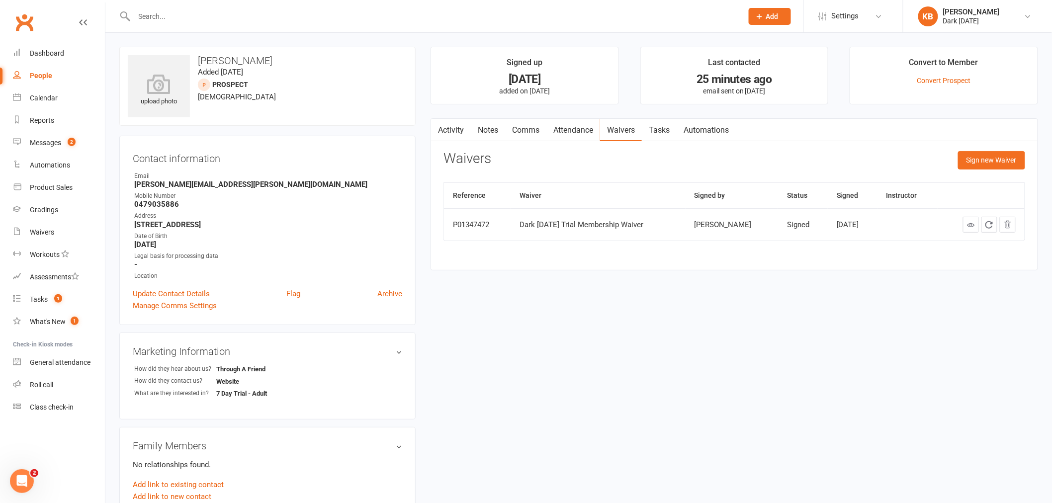
click at [158, 22] on input "text" at bounding box center [433, 16] width 604 height 14
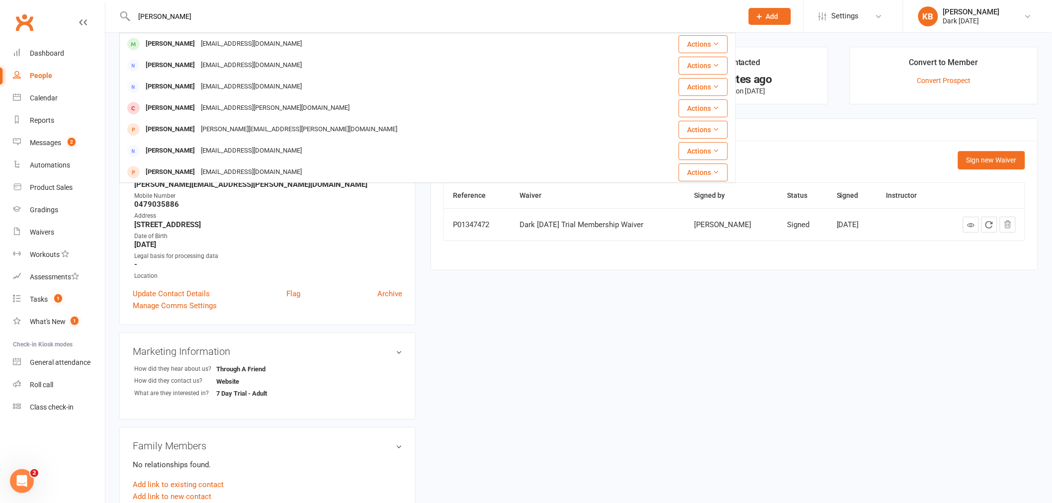
drag, startPoint x: 165, startPoint y: 15, endPoint x: 108, endPoint y: 17, distance: 56.7
click at [108, 17] on react-component "berger Bogdan Plohberger danp@live.com.au Actions Peter Bell pb@peterbell.com.a…" at bounding box center [368, 16] width 736 height 32
type input "berger"
click at [787, 21] on button "Add" at bounding box center [769, 16] width 42 height 17
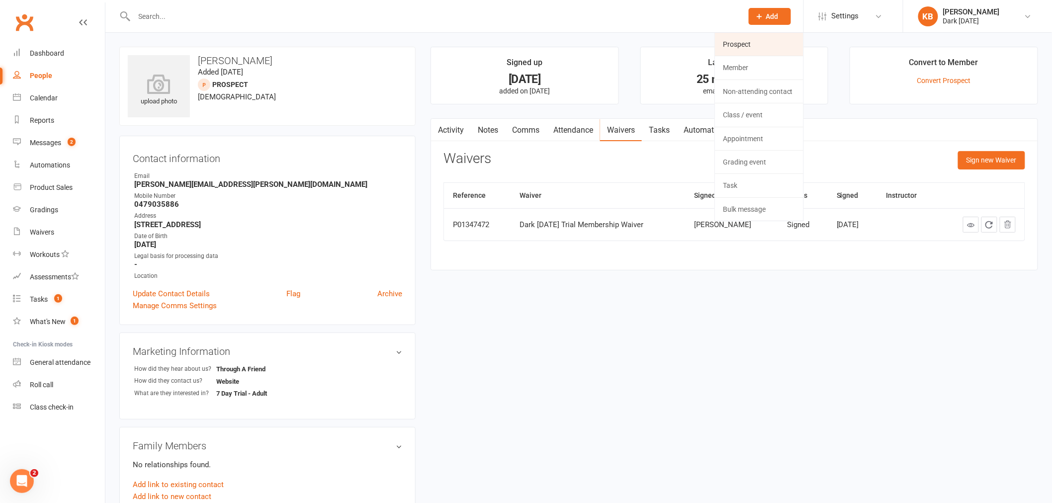
click at [782, 53] on link "Prospect" at bounding box center [759, 44] width 88 height 23
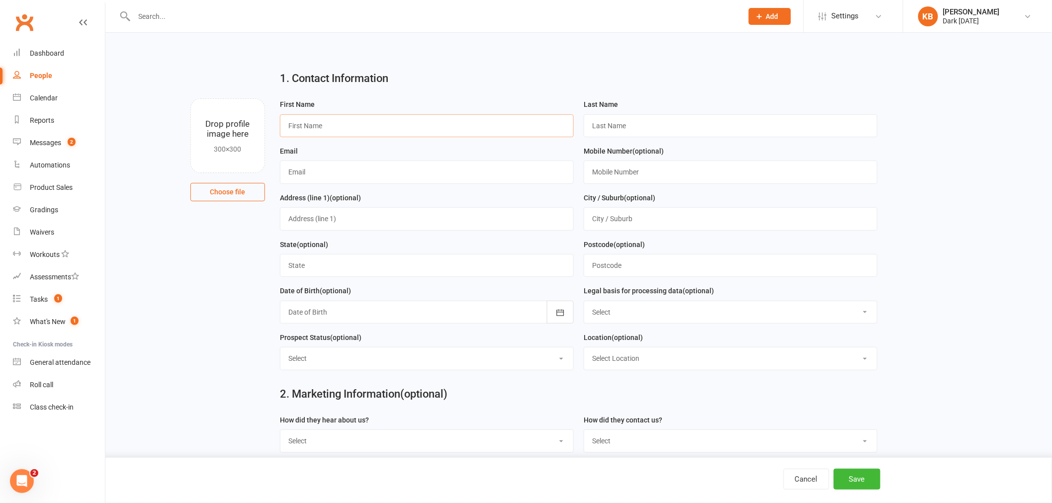
click at [461, 136] on input "text" at bounding box center [427, 125] width 294 height 23
type input "Dominic"
paste input "berger"
type input "berger"
type input "berg0055@gmail.com"
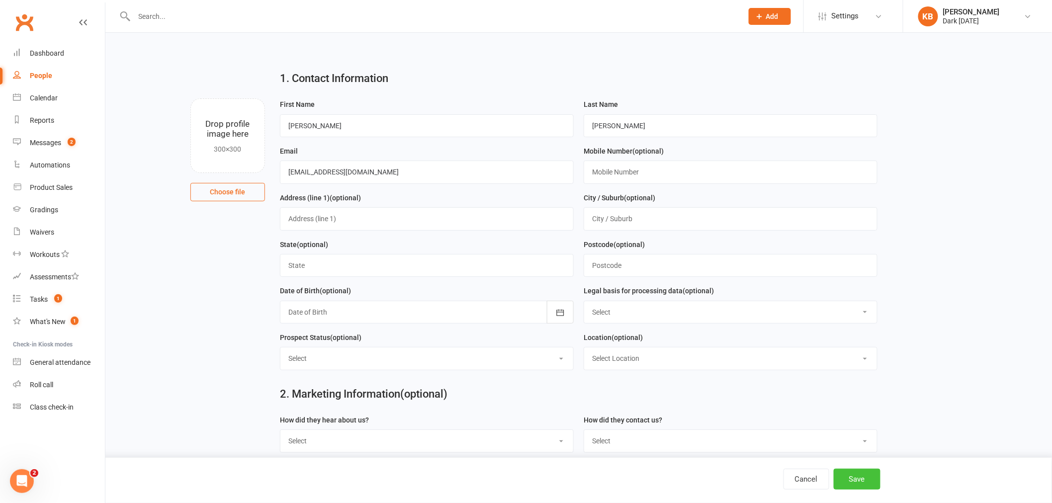
click at [860, 479] on button "Save" at bounding box center [856, 479] width 47 height 21
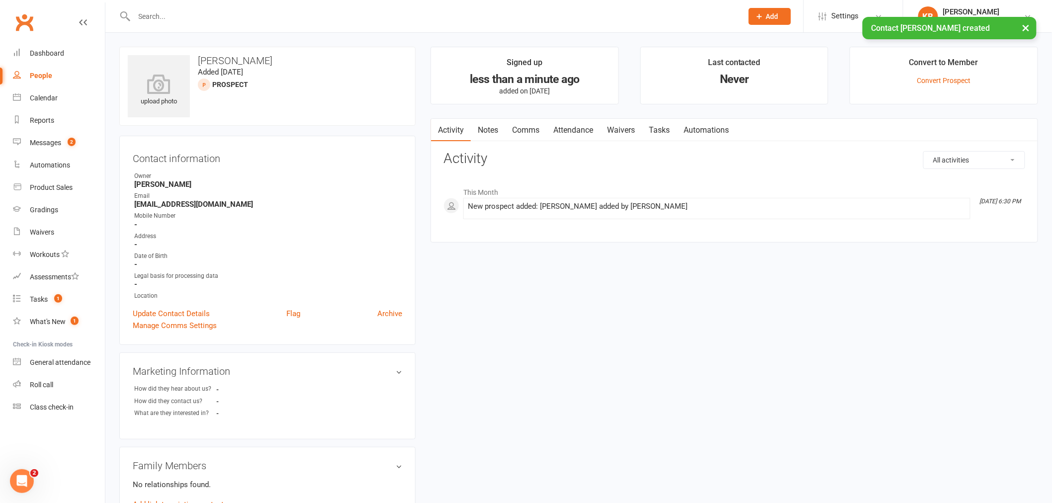
click at [606, 110] on main "Signed up less than a minute ago added on 11 Sep 2025 Last contacted Never Conv…" at bounding box center [734, 150] width 622 height 206
click at [613, 123] on link "Waivers" at bounding box center [621, 130] width 42 height 23
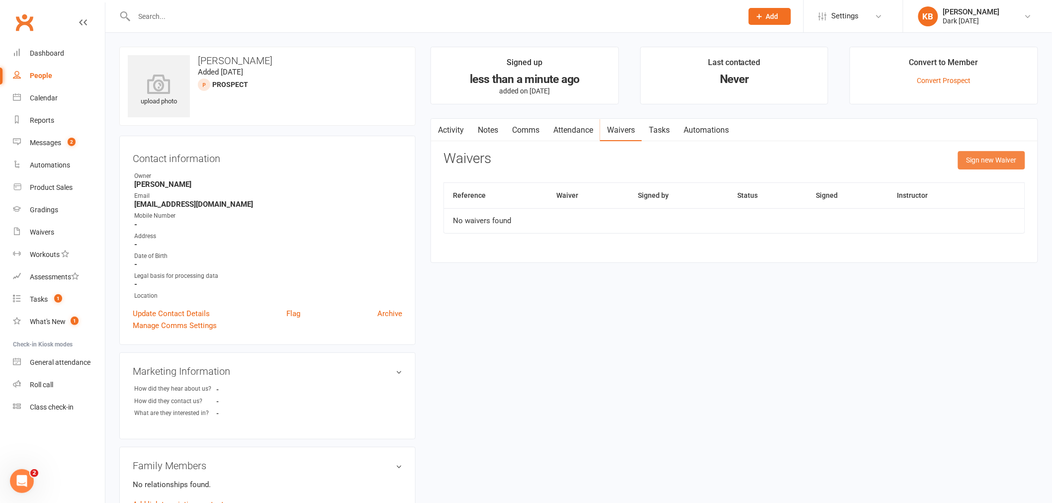
click at [981, 163] on button "Sign new Waiver" at bounding box center [991, 160] width 67 height 18
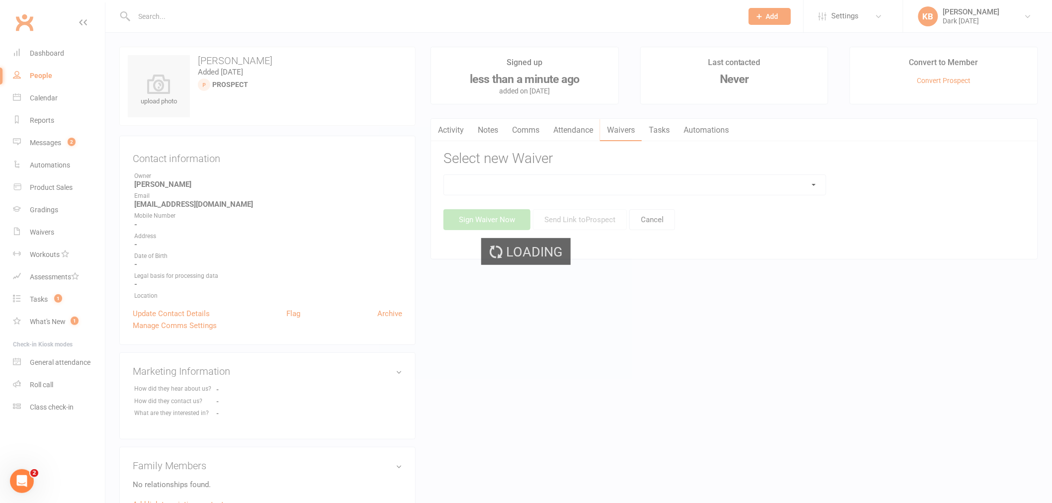
click at [625, 187] on div "Loading" at bounding box center [526, 251] width 1052 height 503
click at [600, 184] on div "Loading" at bounding box center [526, 251] width 1052 height 503
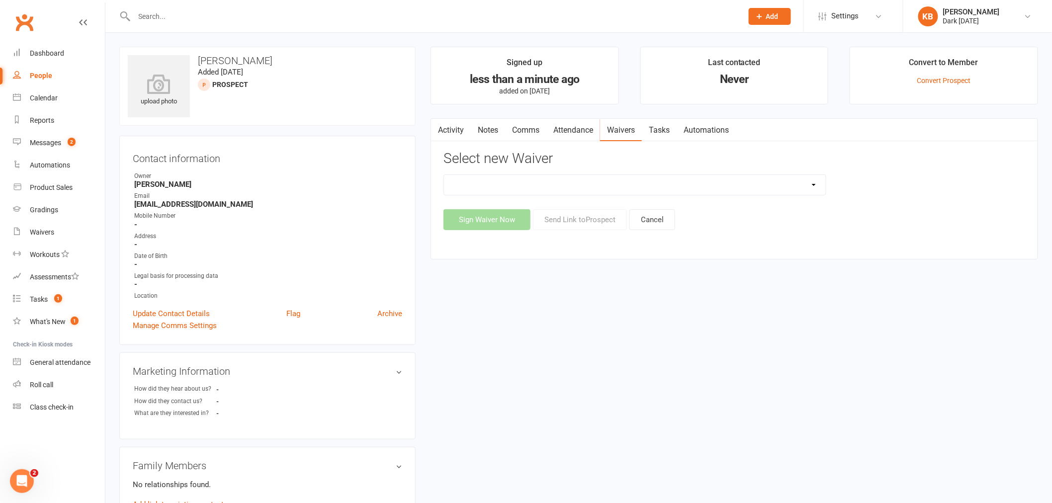
click at [805, 181] on select "Dark Carnival Membership Dark Carnival Membership waiver - no EDDR Dark Carniva…" at bounding box center [635, 185] width 382 height 20
select select "9794"
click at [444, 175] on select "Dark Carnival Membership Dark Carnival Membership waiver - no EDDR Dark Carniva…" at bounding box center [635, 185] width 382 height 20
click at [604, 218] on button "Send Link to Prospect" at bounding box center [580, 219] width 94 height 21
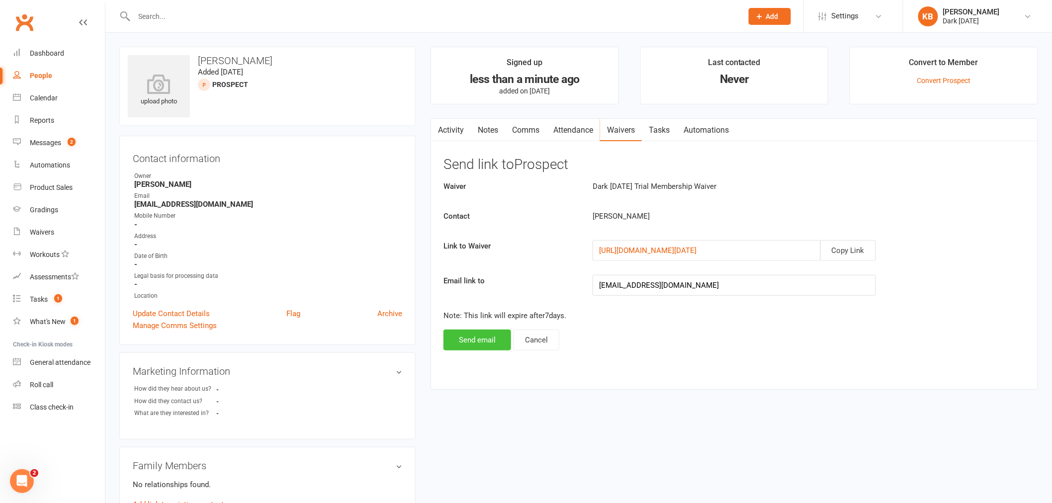
click at [494, 340] on button "Send email" at bounding box center [477, 339] width 68 height 21
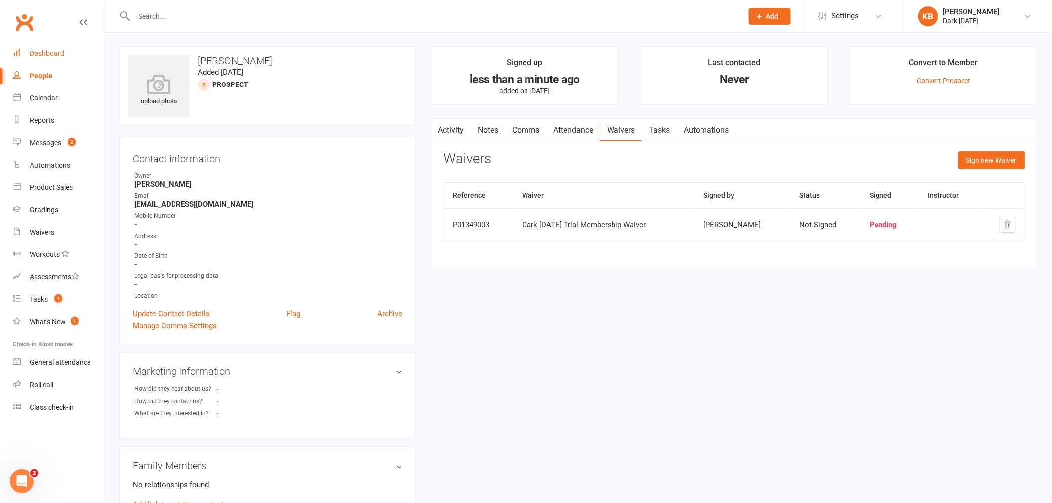
click at [55, 54] on div "Dashboard" at bounding box center [47, 53] width 34 height 8
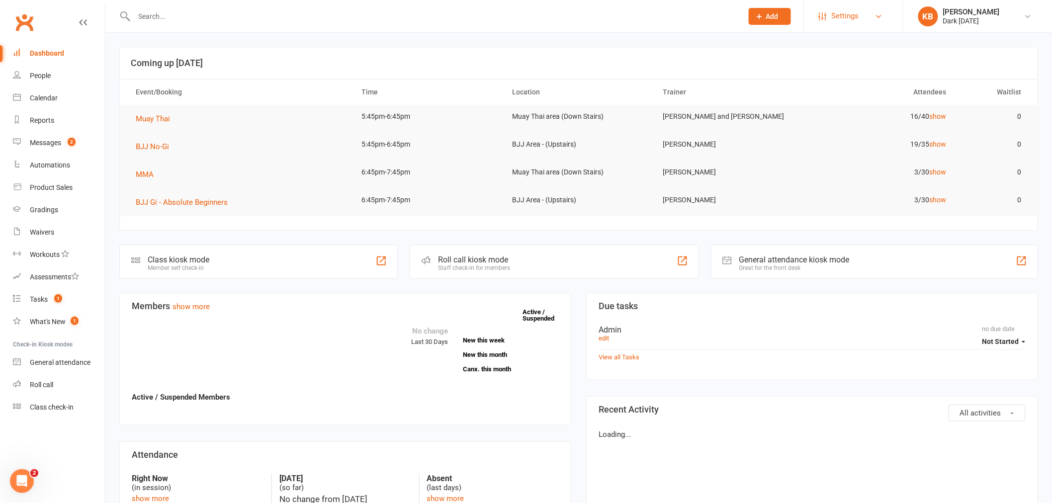
click at [862, 21] on link "Settings" at bounding box center [853, 16] width 69 height 22
click at [862, 46] on link "Membership Plans" at bounding box center [853, 44] width 99 height 23
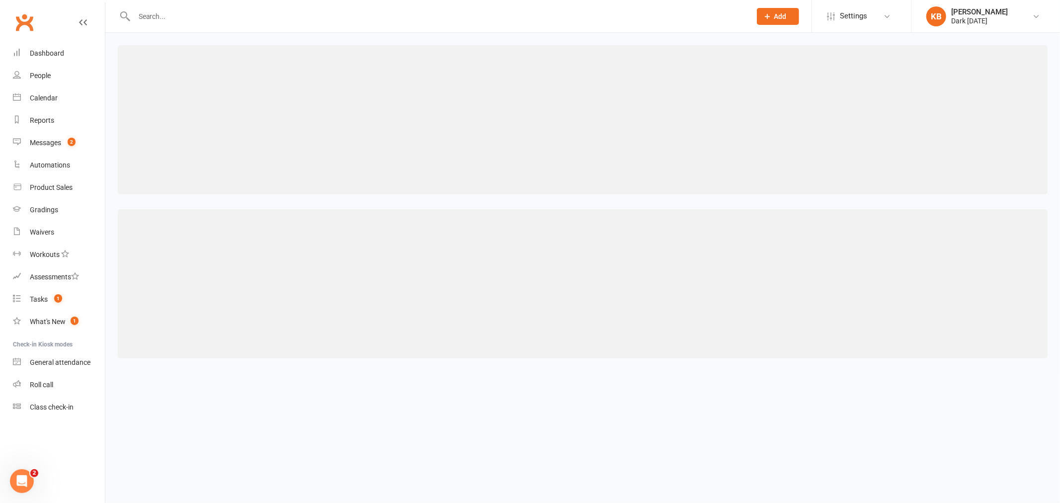
click at [174, 15] on input "text" at bounding box center [437, 16] width 613 height 14
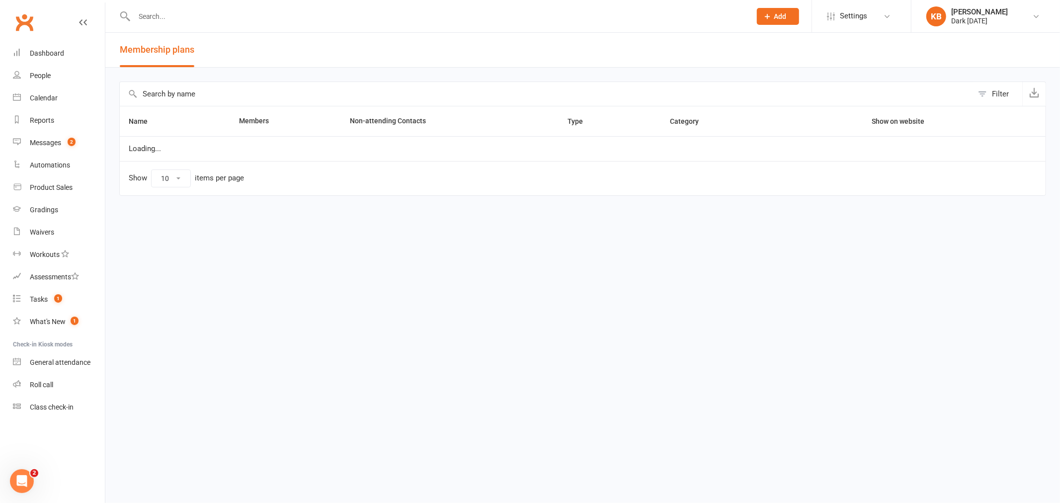
select select "100"
type input "dean"
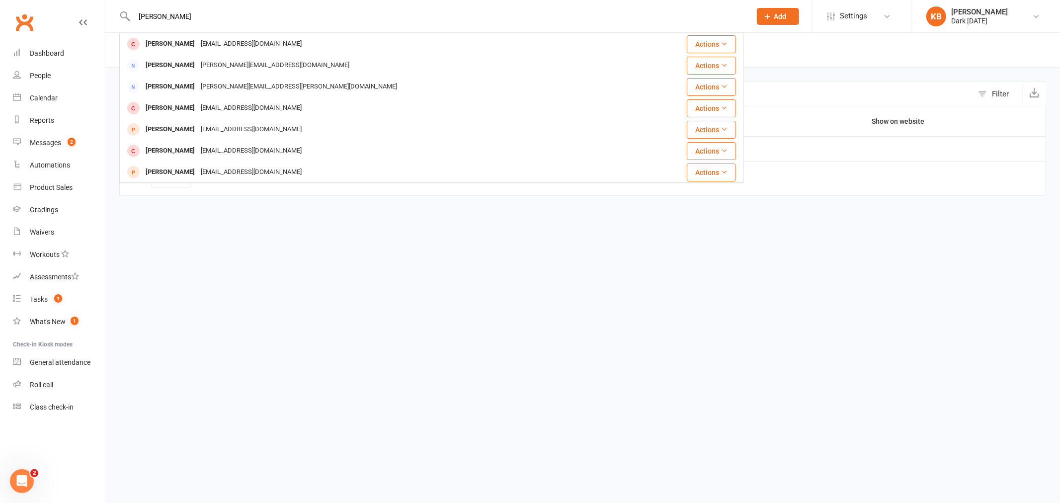
drag, startPoint x: 219, startPoint y: 13, endPoint x: 110, endPoint y: 8, distance: 108.5
click at [110, 8] on react-component "dean Denham Ford denhamwford@gmail.com Actions Denisa Zezulka Zezulka.D@gmail.c…" at bounding box center [372, 16] width 744 height 32
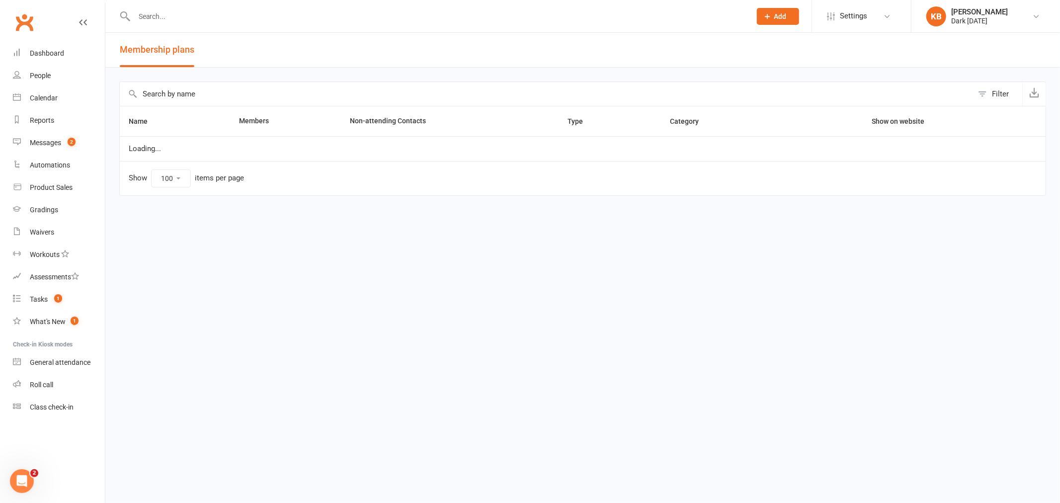
click at [187, 97] on input "text" at bounding box center [546, 94] width 853 height 24
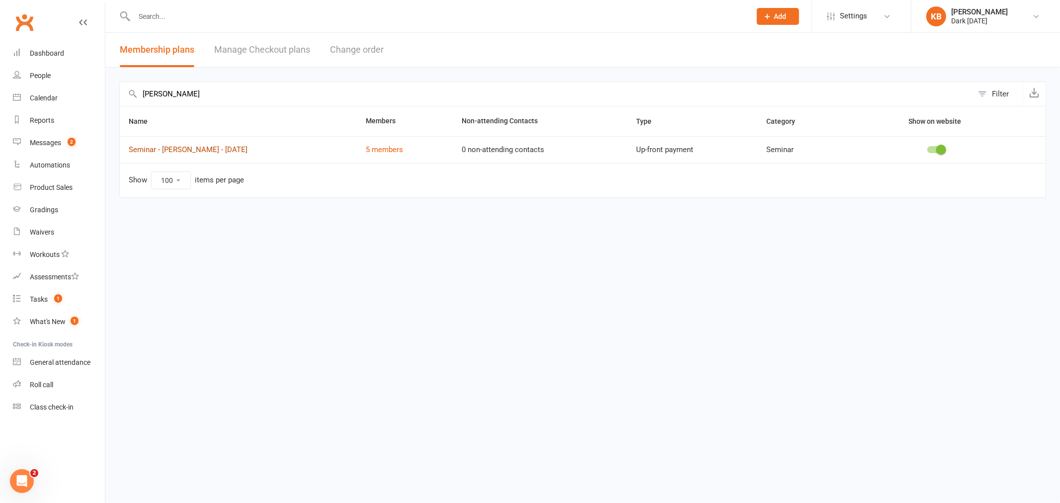
type input "dean lister"
click at [243, 153] on link "Seminar - DEAN LISTER - Saturday 13 September 2025" at bounding box center [188, 149] width 119 height 9
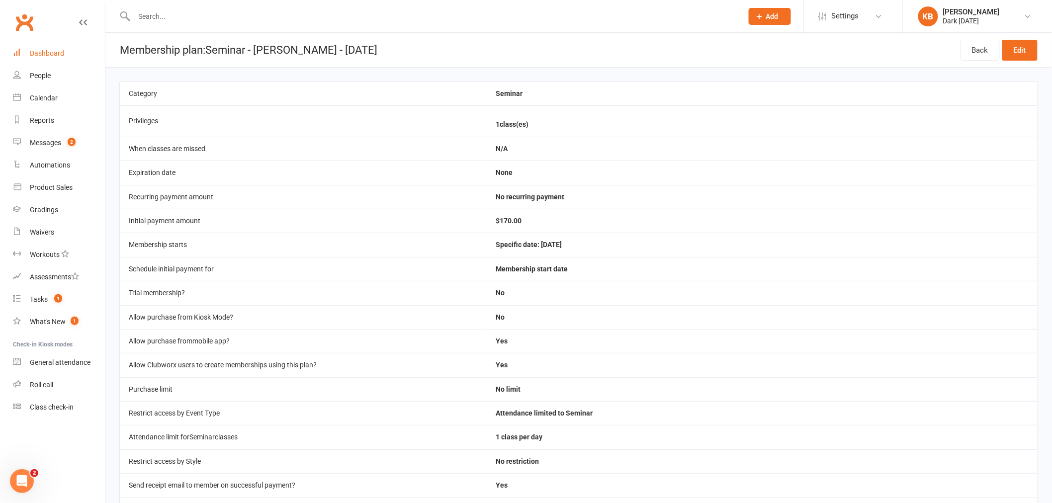
click at [33, 50] on div "Dashboard" at bounding box center [47, 53] width 34 height 8
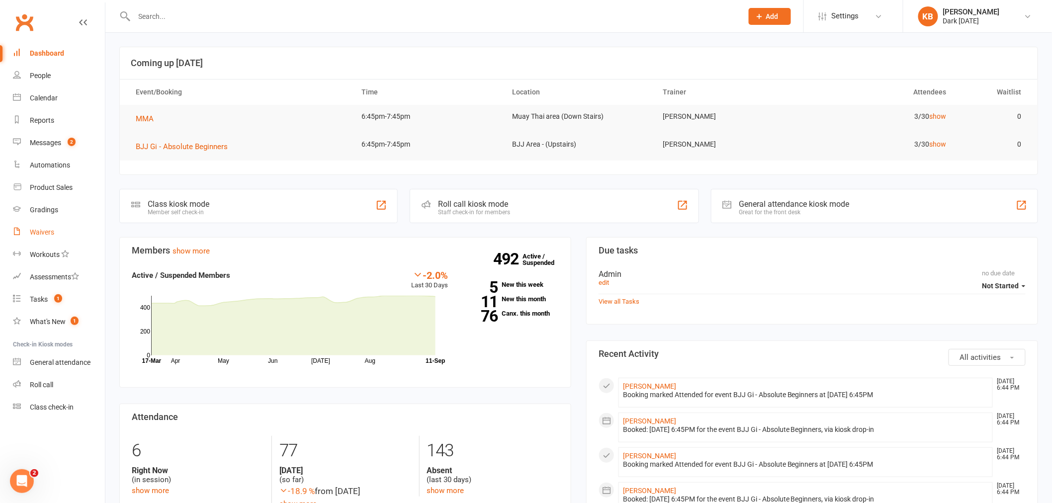
click at [60, 239] on link "Waivers" at bounding box center [59, 232] width 92 height 22
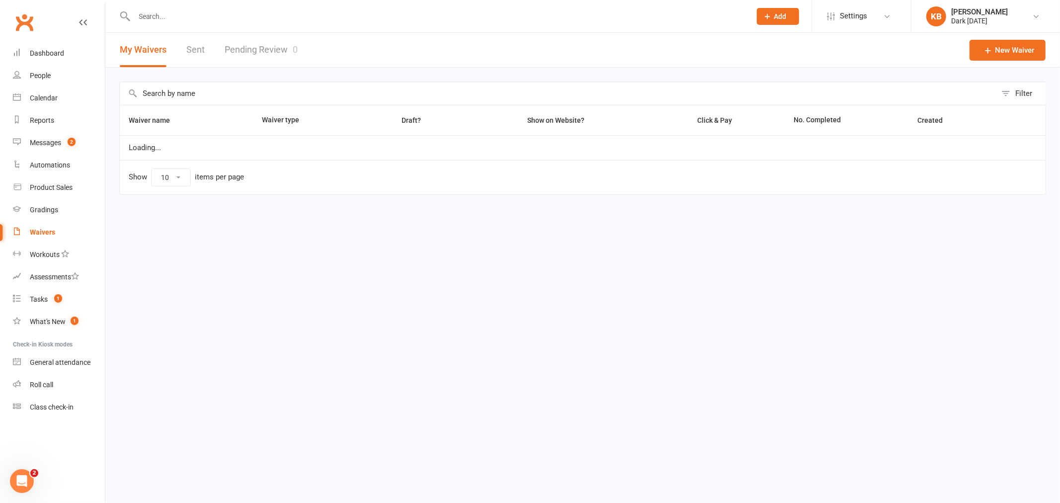
click at [249, 50] on link "Pending Review 0" at bounding box center [261, 50] width 73 height 34
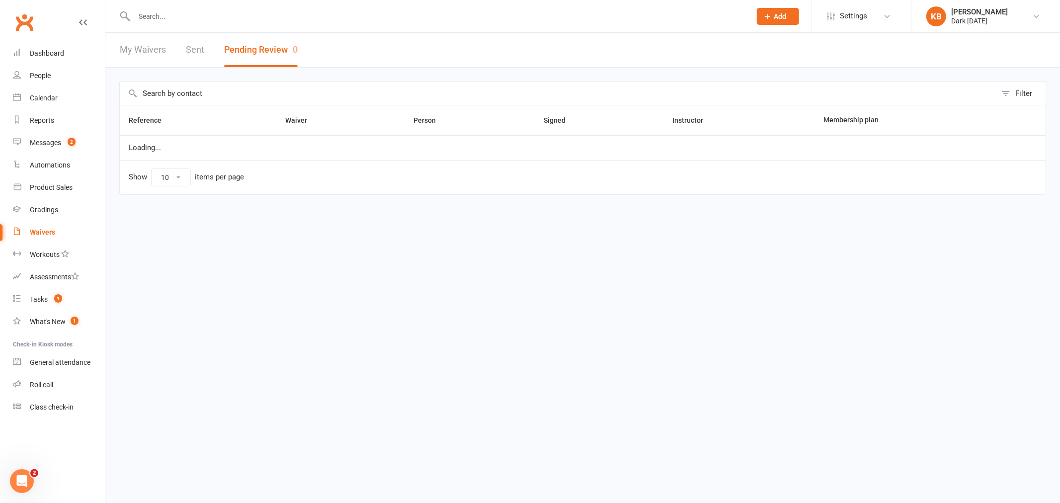
click at [187, 46] on link "Sent" at bounding box center [195, 50] width 18 height 34
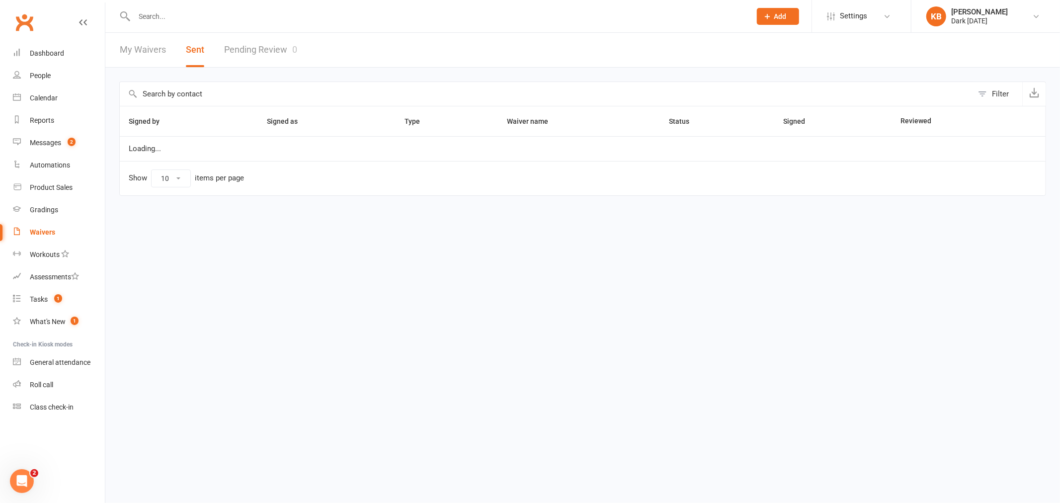
click at [271, 55] on link "Pending Review 0" at bounding box center [260, 50] width 73 height 34
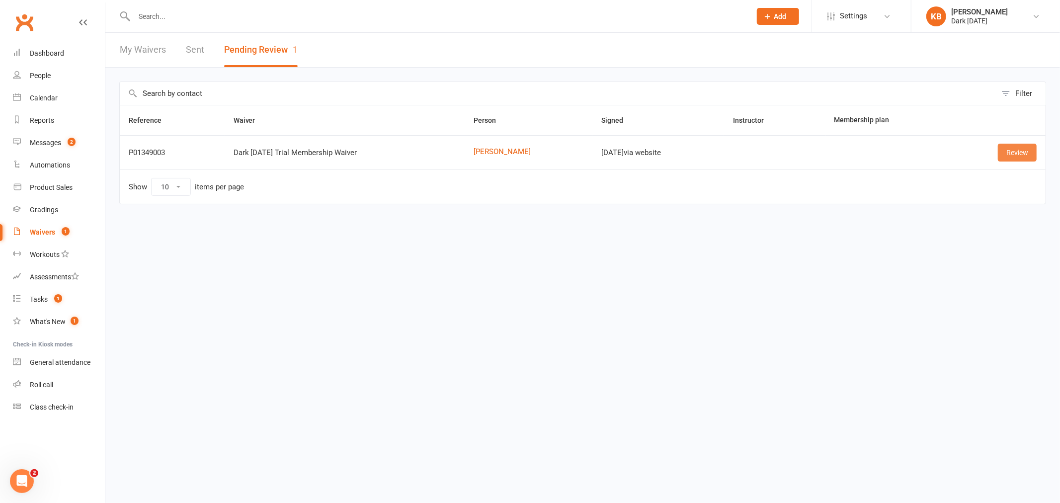
click at [1020, 153] on link "Review" at bounding box center [1017, 153] width 39 height 18
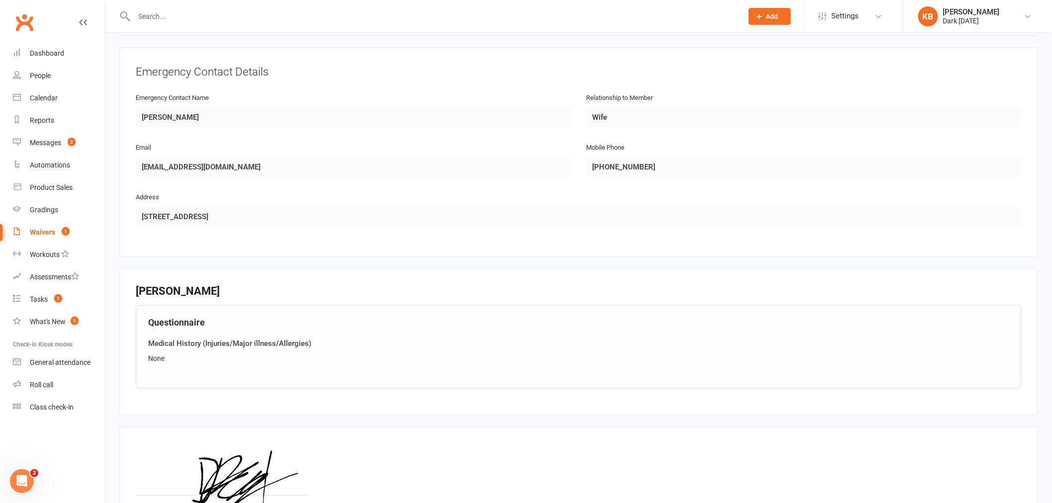
scroll to position [551, 0]
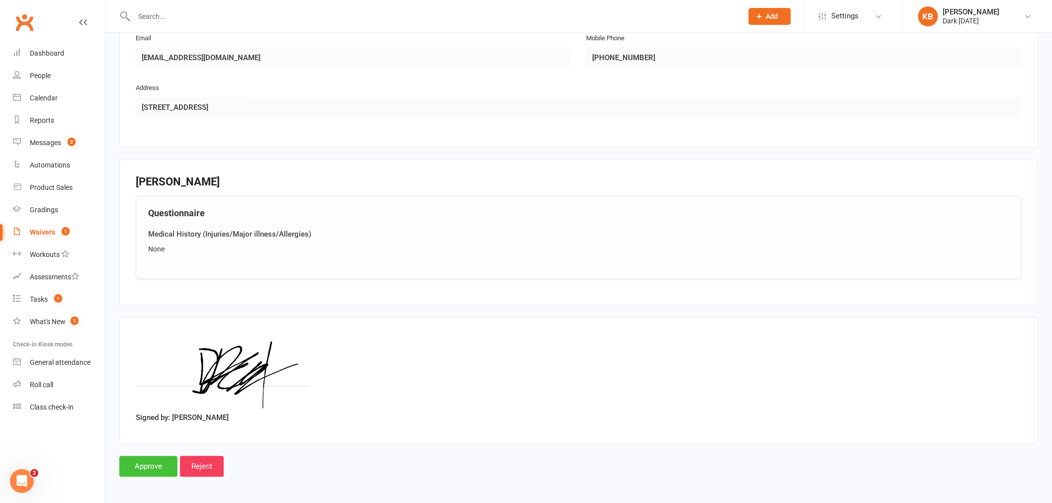
click at [158, 456] on input "Approve" at bounding box center [148, 466] width 58 height 21
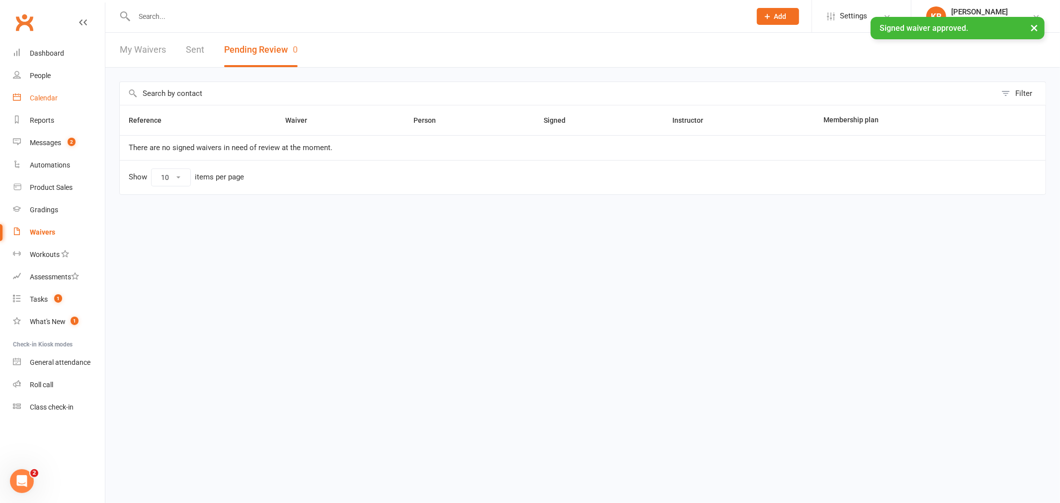
click at [76, 96] on link "Calendar" at bounding box center [59, 98] width 92 height 22
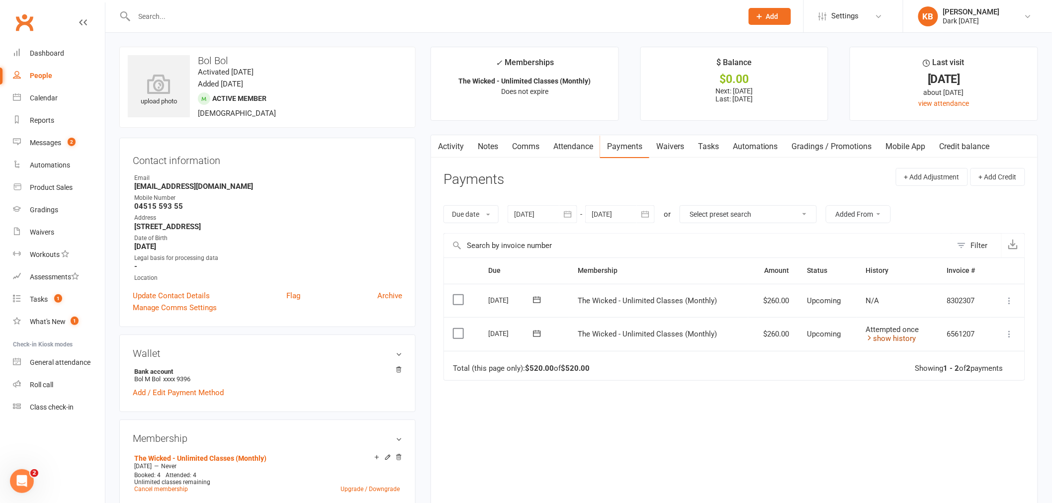
click at [890, 338] on link "show history" at bounding box center [891, 338] width 50 height 9
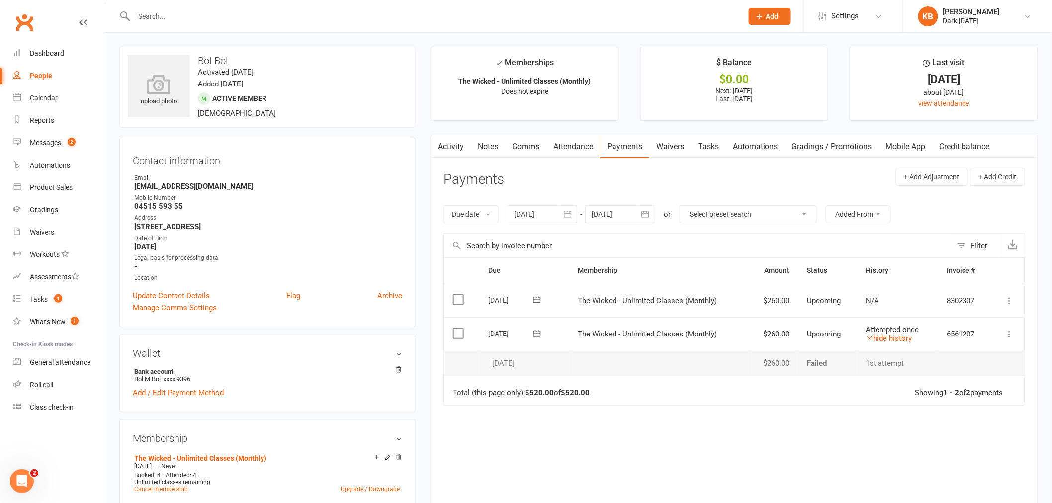
click at [1010, 334] on icon at bounding box center [1009, 334] width 10 height 10
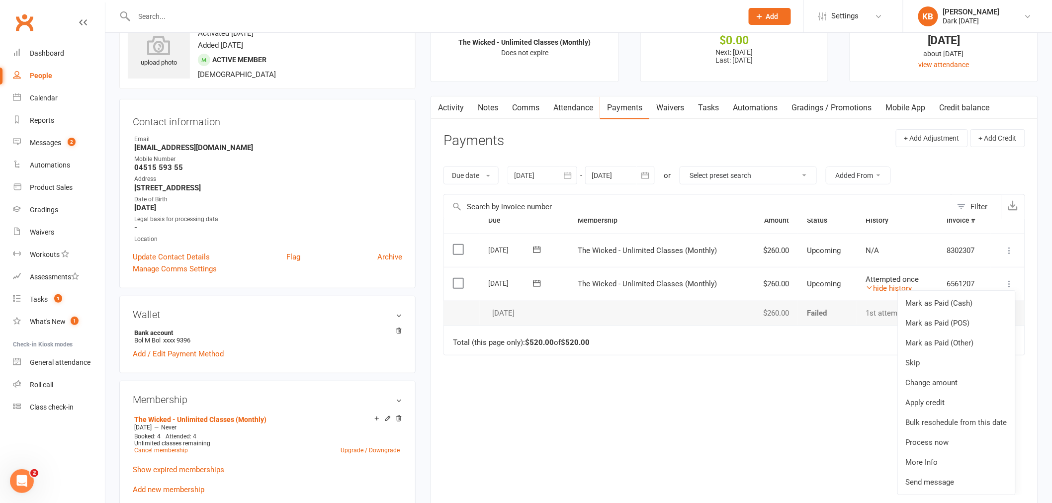
scroll to position [55, 0]
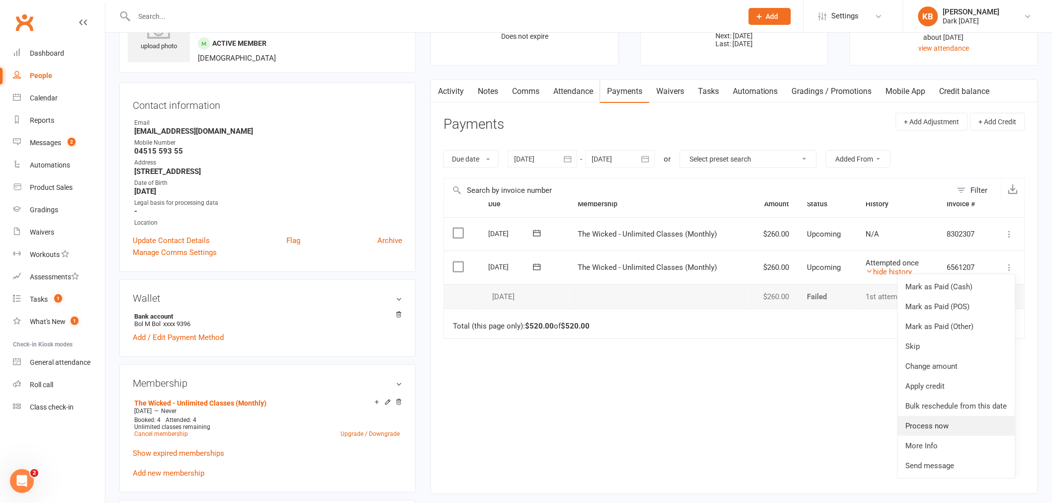
click at [913, 422] on link "Process now" at bounding box center [956, 426] width 117 height 20
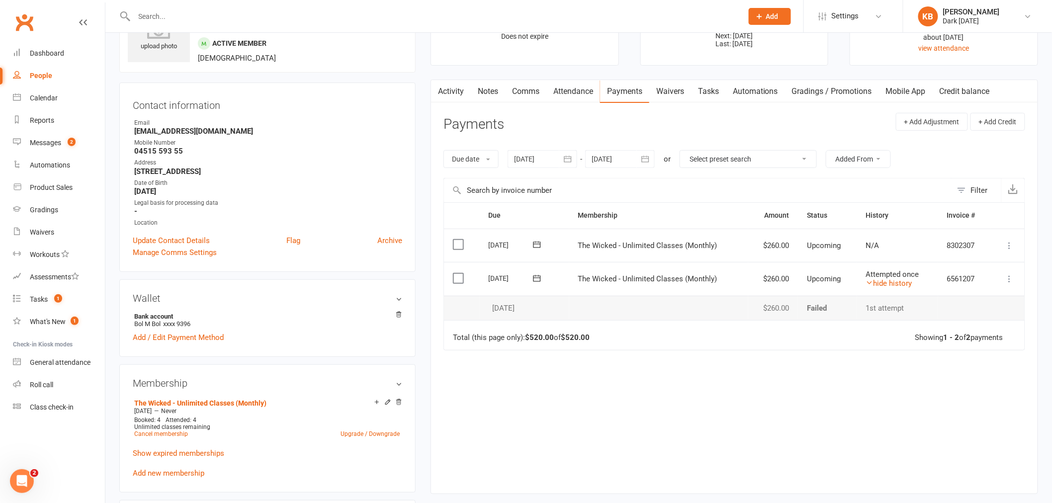
scroll to position [0, 0]
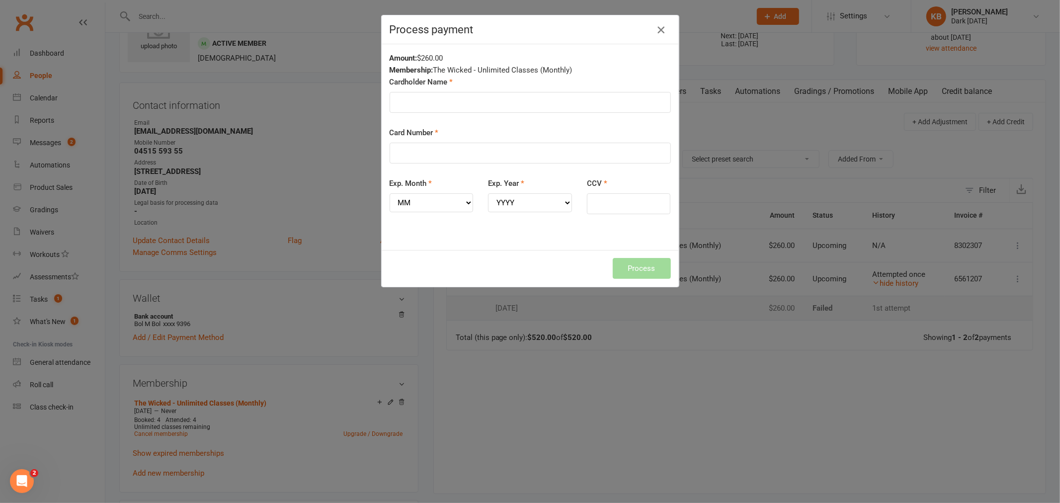
click at [658, 29] on icon "button" at bounding box center [661, 30] width 12 height 12
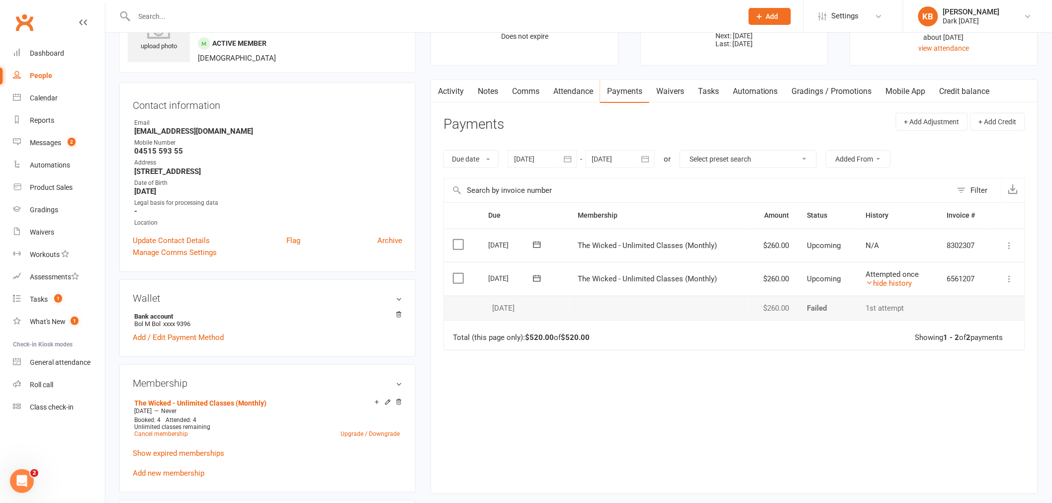
click at [1007, 280] on icon at bounding box center [1009, 279] width 10 height 10
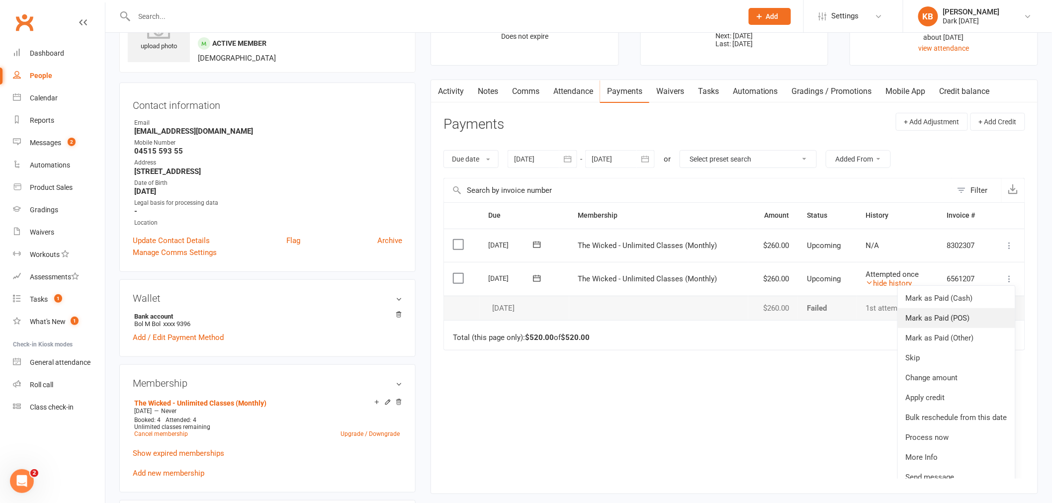
click at [972, 316] on link "Mark as Paid (POS)" at bounding box center [956, 318] width 117 height 20
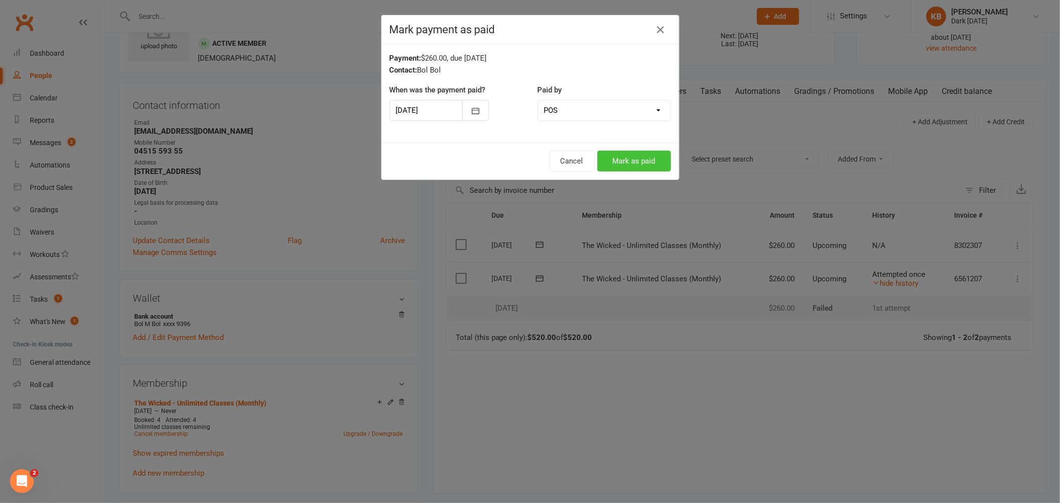
click at [643, 171] on button "Mark as paid" at bounding box center [634, 161] width 74 height 21
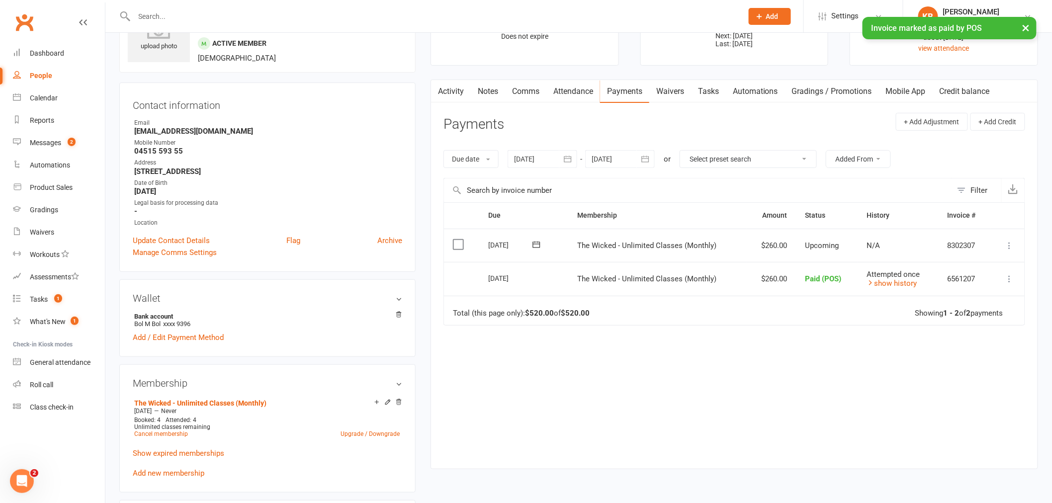
click at [568, 155] on icon "button" at bounding box center [568, 159] width 10 height 10
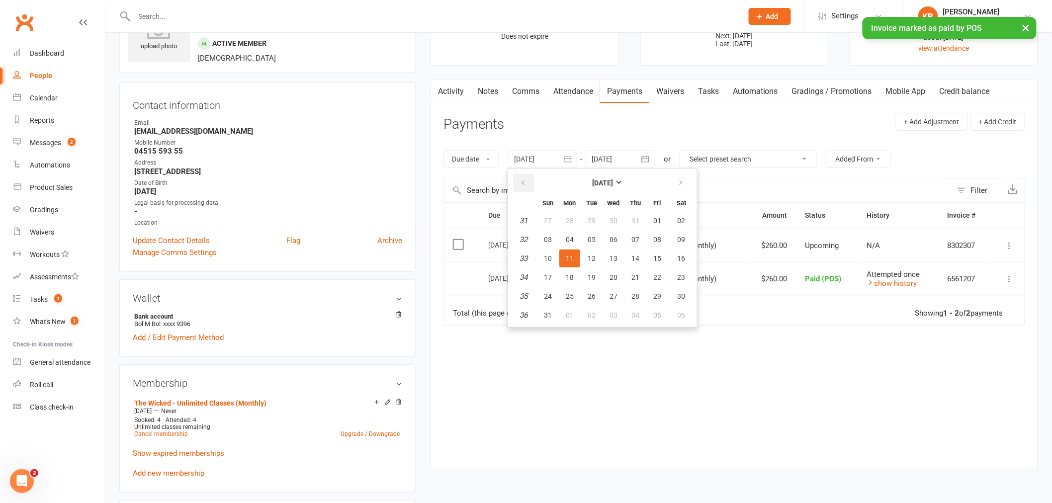
click at [528, 183] on button "button" at bounding box center [523, 183] width 21 height 18
click at [551, 220] on span "01" at bounding box center [548, 221] width 8 height 8
type input "01 Jun 2025"
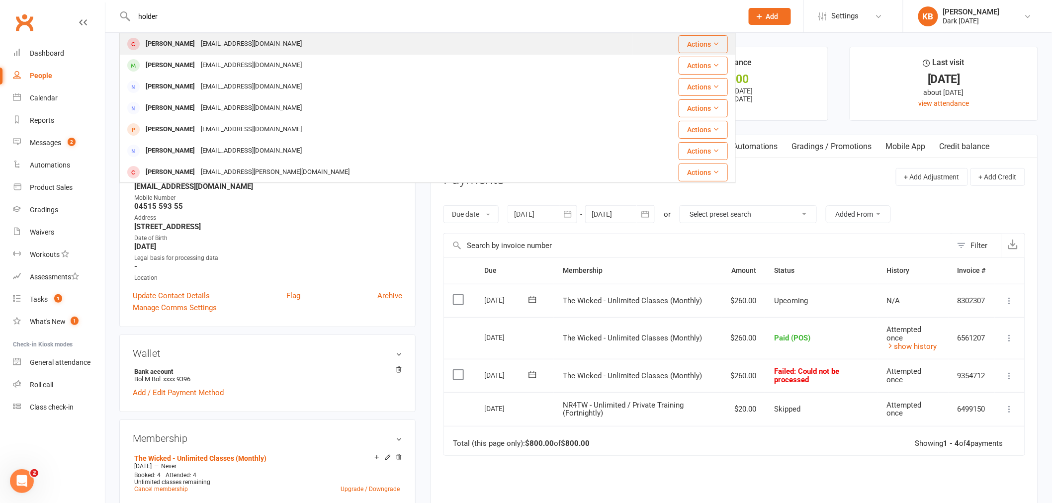
type input "holder"
click at [198, 46] on div "mail@seanholden.xyz" at bounding box center [251, 44] width 107 height 14
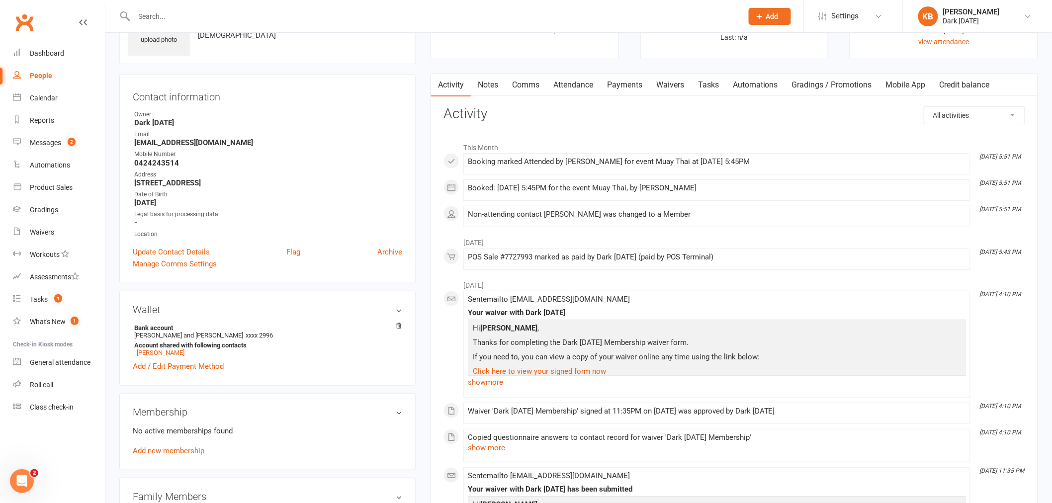
scroll to position [165, 0]
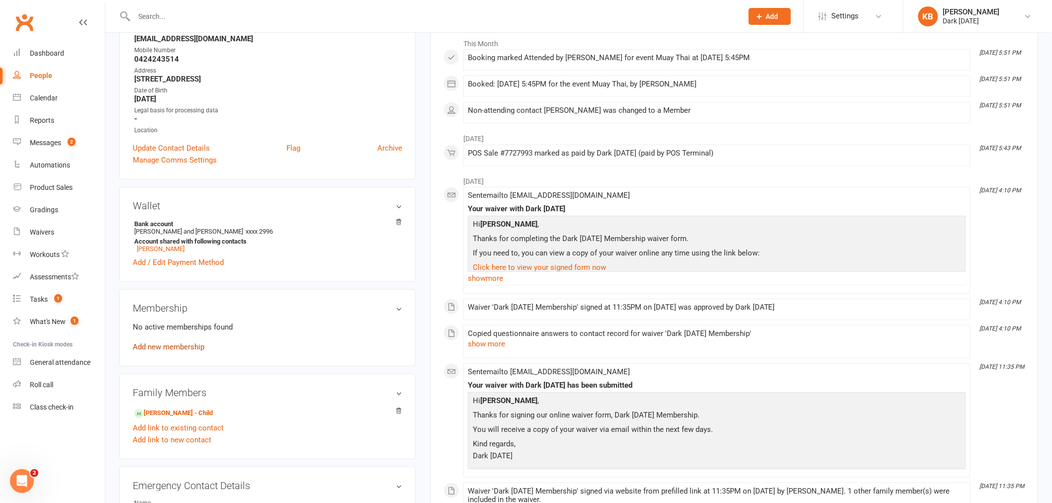
click at [199, 351] on link "Add new membership" at bounding box center [169, 346] width 72 height 9
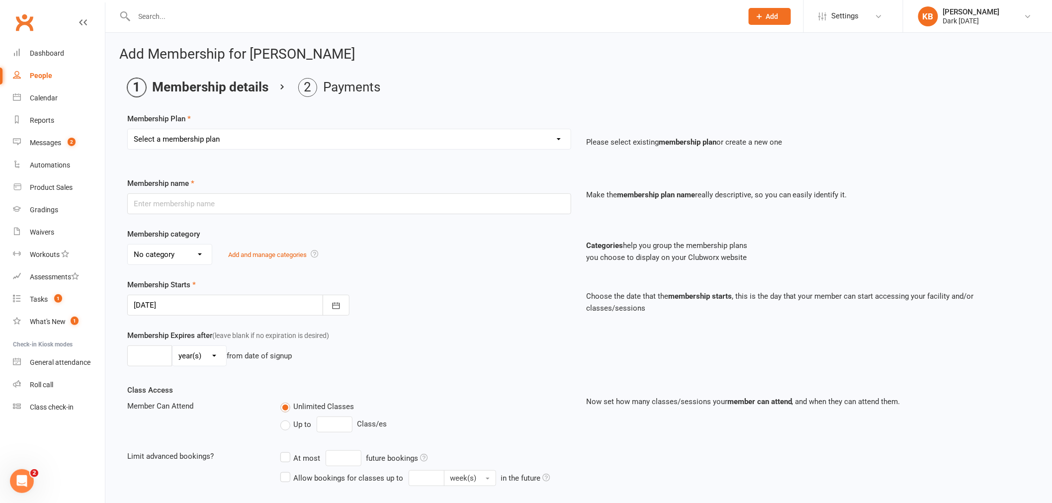
click at [175, 141] on select "Select a membership plan Redzone Knife Defence Workshop Casual Membership Casua…" at bounding box center [349, 139] width 443 height 20
select select "8"
click at [128, 129] on select "Select a membership plan Redzone Knife Defence Workshop Casual Membership Casua…" at bounding box center [349, 139] width 443 height 20
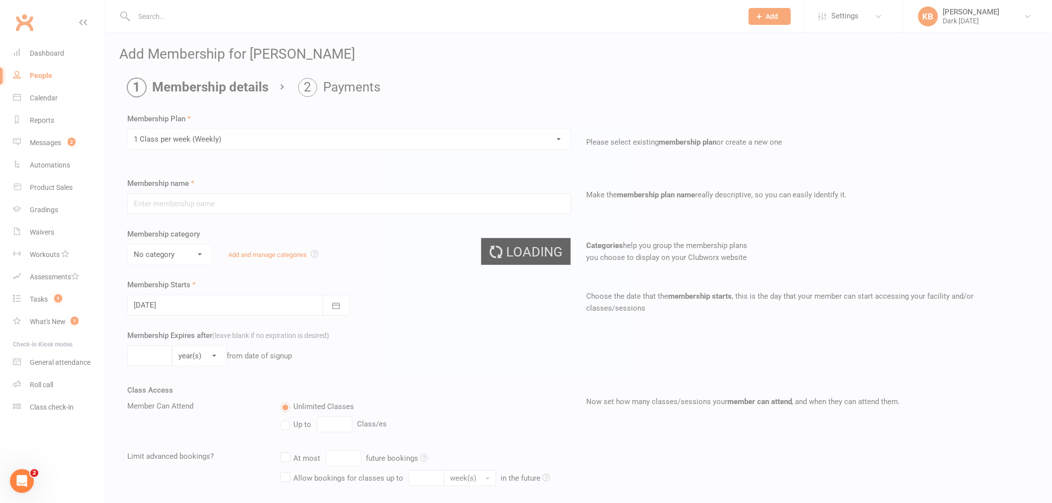
type input "1 Class per week (Weekly)"
select select "1"
type input "0"
type input "1"
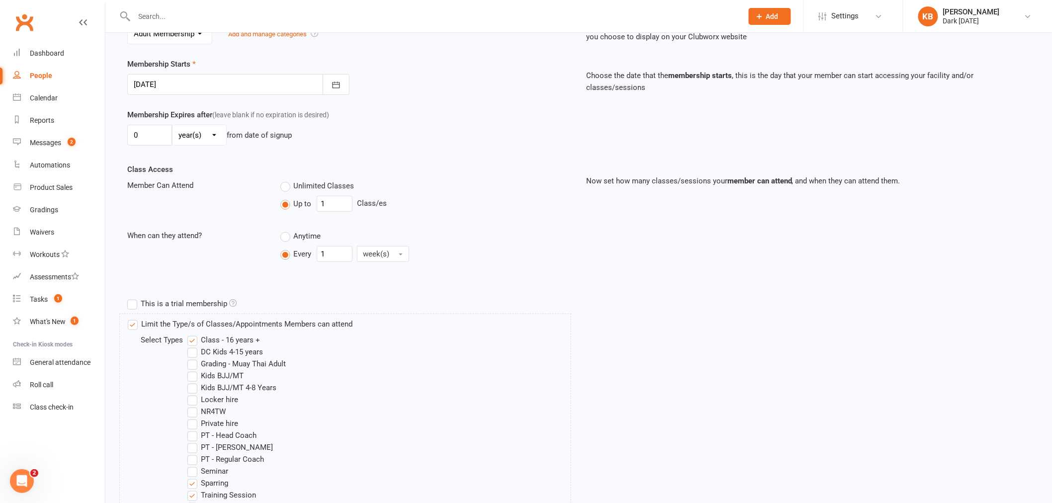
scroll to position [441, 0]
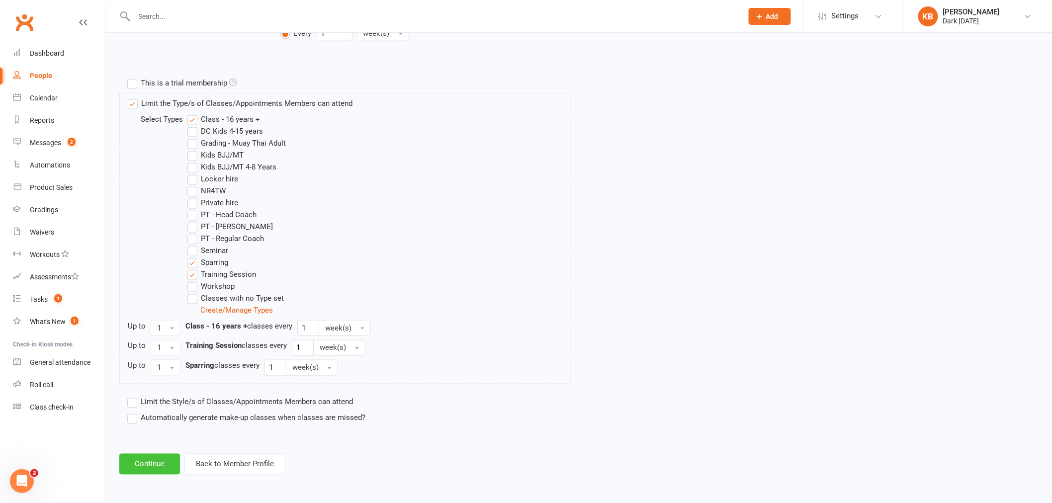
click at [154, 461] on button "Continue" at bounding box center [149, 464] width 61 height 21
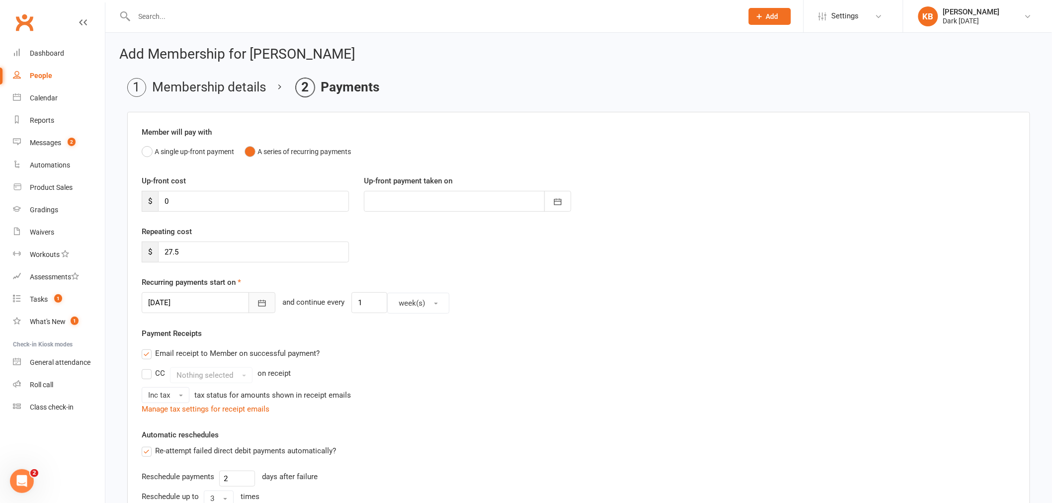
click at [258, 305] on icon "button" at bounding box center [261, 303] width 7 height 6
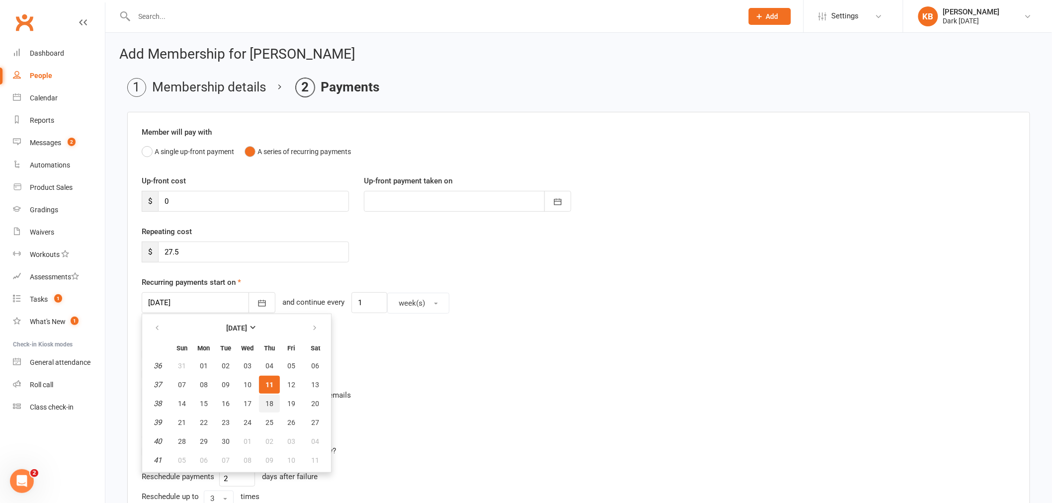
click at [268, 405] on span "18" at bounding box center [269, 404] width 8 height 8
type input "18 Sep 2025"
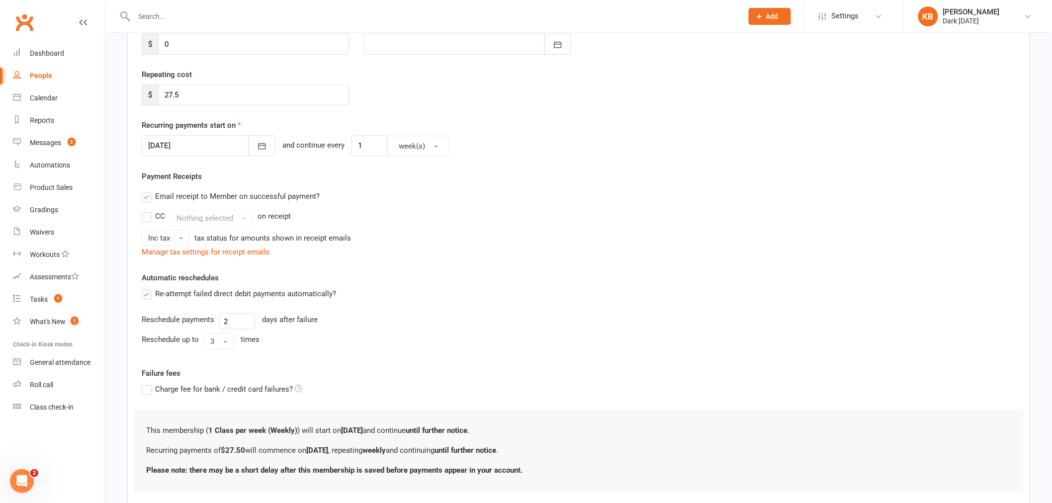
scroll to position [220, 0]
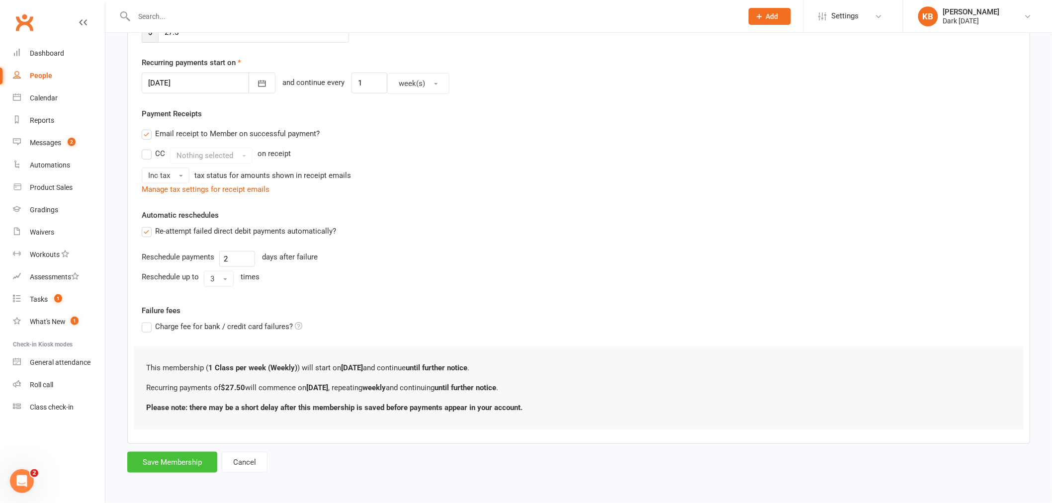
click at [194, 460] on button "Save Membership" at bounding box center [172, 462] width 90 height 21
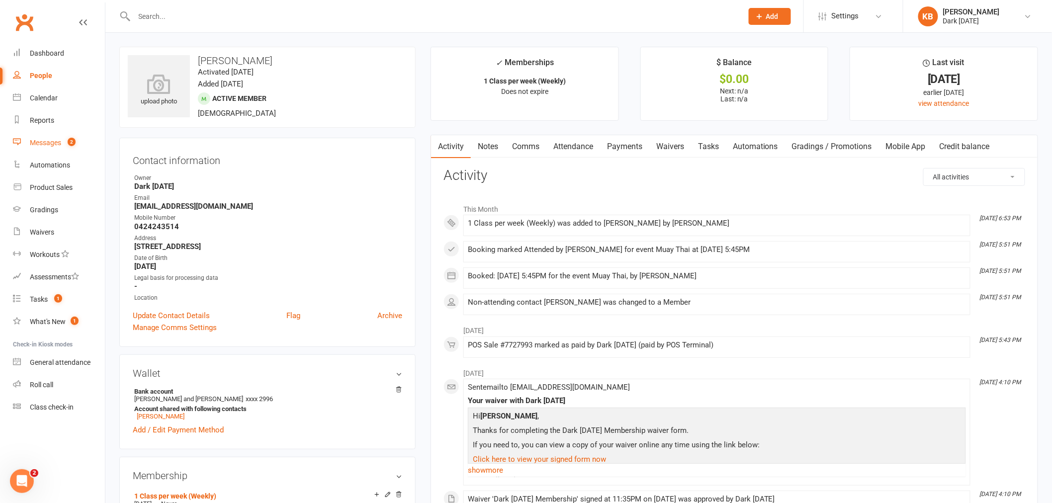
click at [61, 146] on div "Messages" at bounding box center [45, 143] width 31 height 8
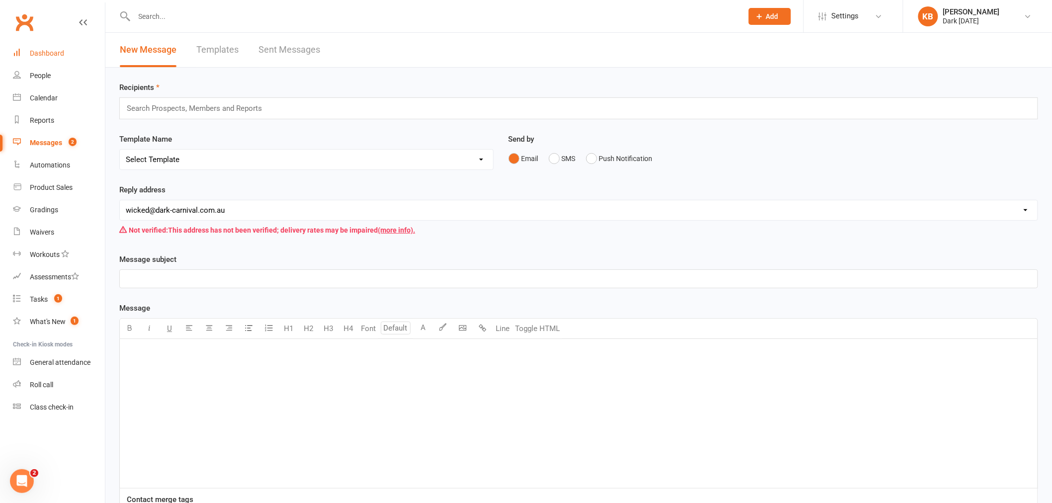
click at [43, 57] on div "Dashboard" at bounding box center [47, 53] width 34 height 8
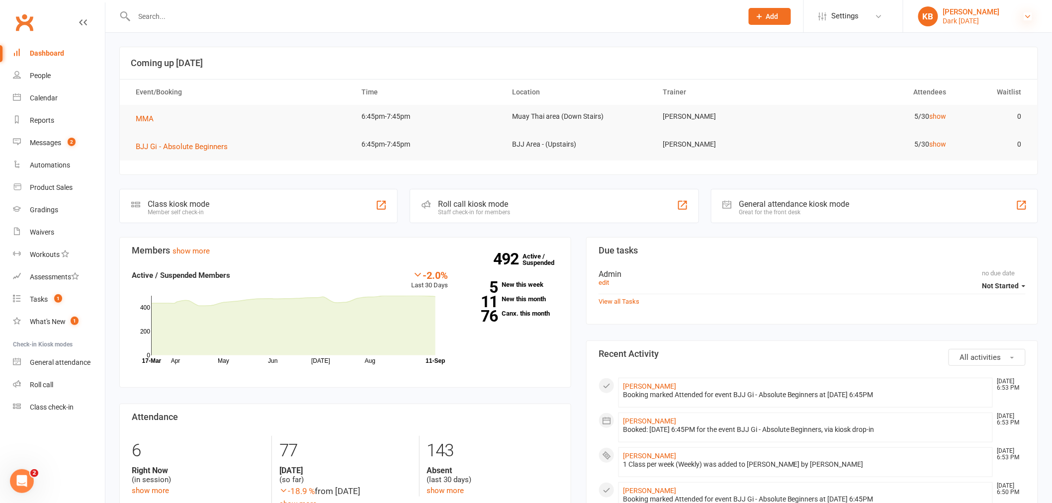
click at [1025, 15] on icon at bounding box center [1028, 16] width 8 height 8
click at [921, 142] on link "Sign out" at bounding box center [977, 137] width 149 height 23
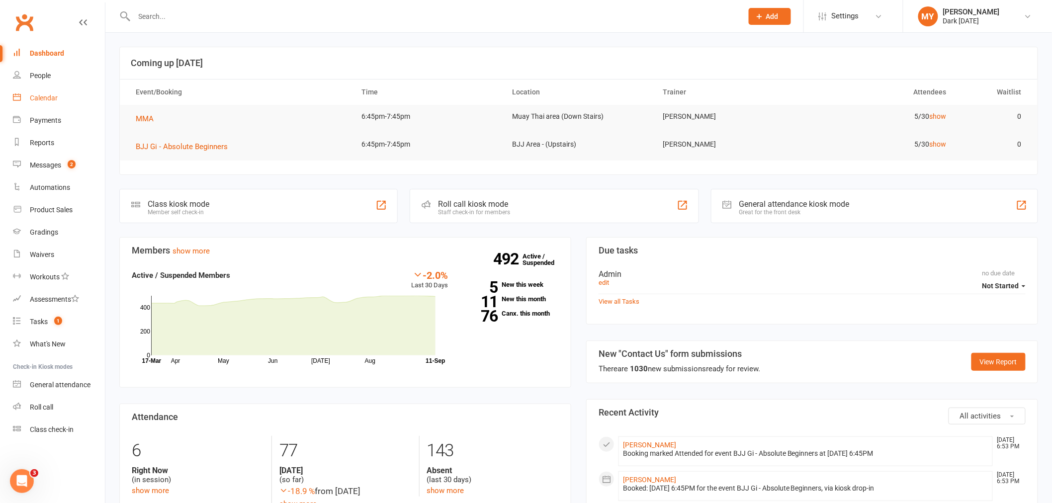
click at [80, 98] on link "Calendar" at bounding box center [59, 98] width 92 height 22
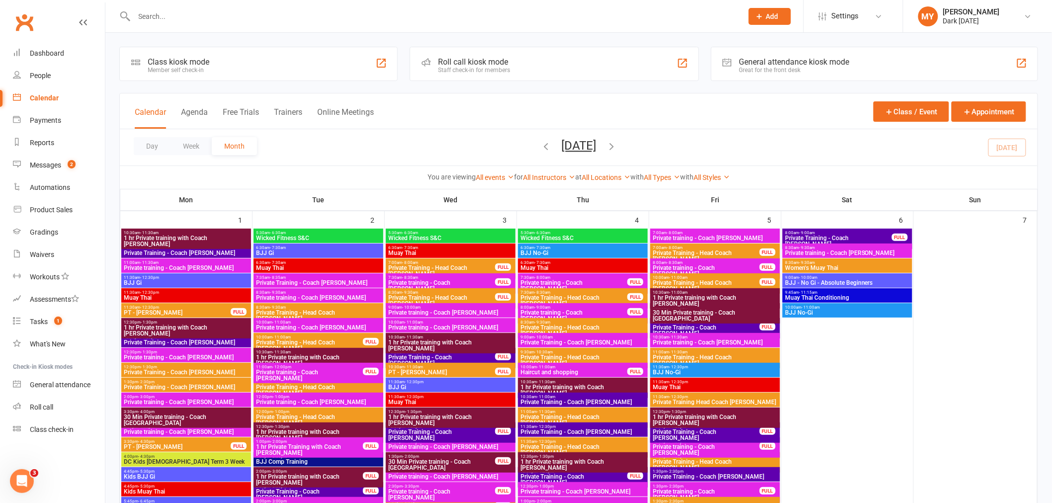
click at [596, 147] on button "[DATE]" at bounding box center [578, 146] width 35 height 14
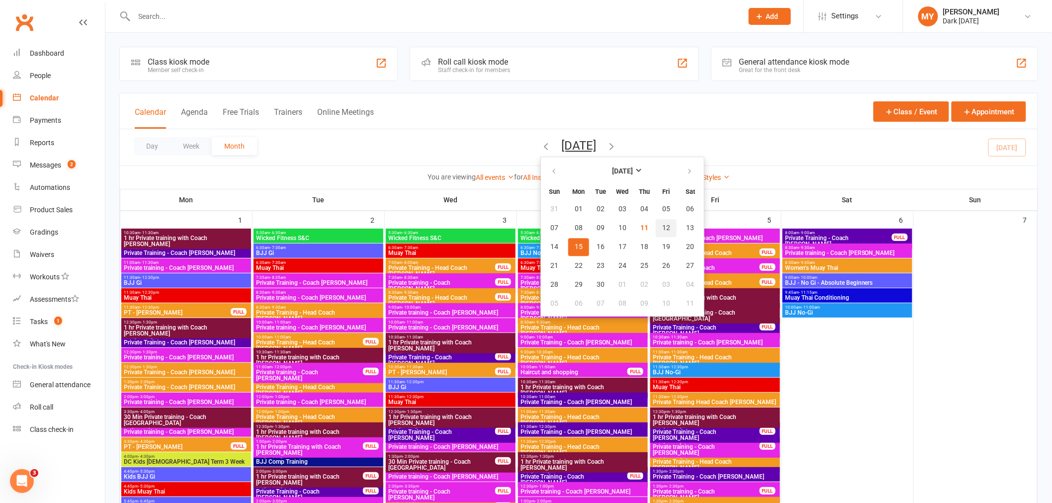
click at [656, 224] on button "12" at bounding box center [666, 228] width 21 height 18
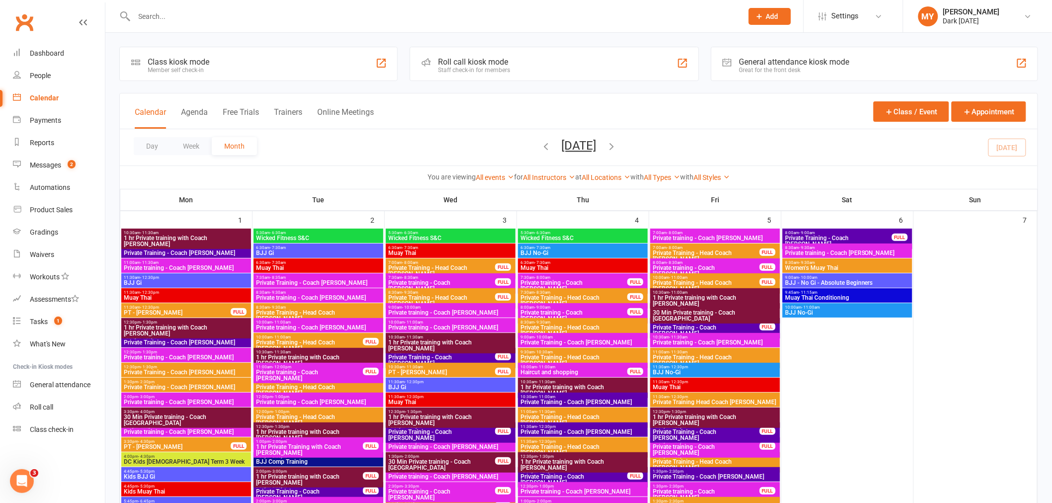
click at [179, 146] on button "Week" at bounding box center [190, 146] width 41 height 18
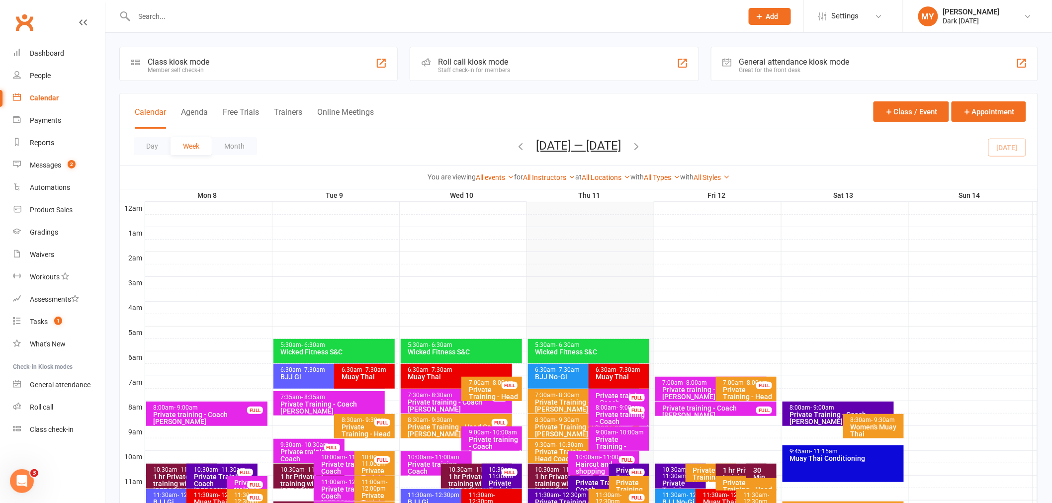
click at [585, 147] on button "[DATE] — [DATE]" at bounding box center [578, 146] width 85 height 14
click at [641, 227] on button "12" at bounding box center [641, 228] width 21 height 18
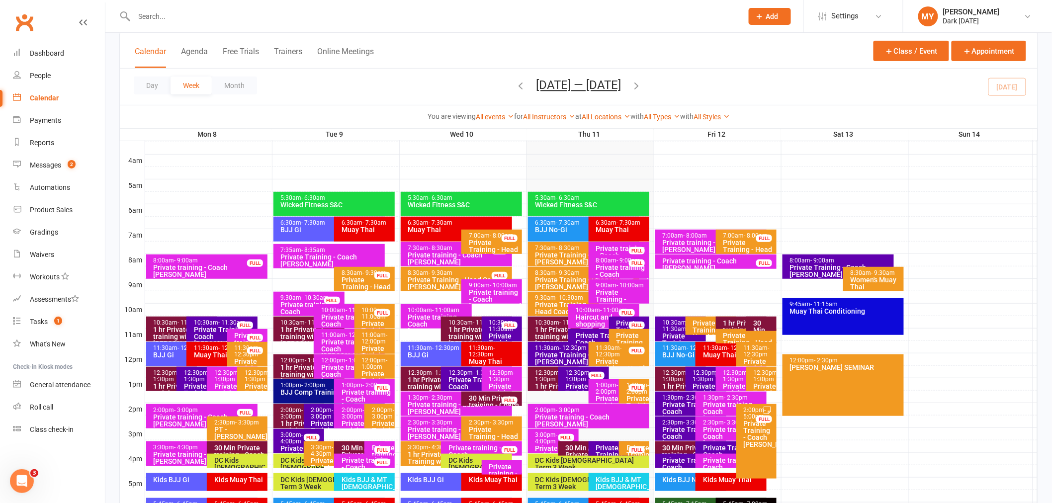
scroll to position [165, 0]
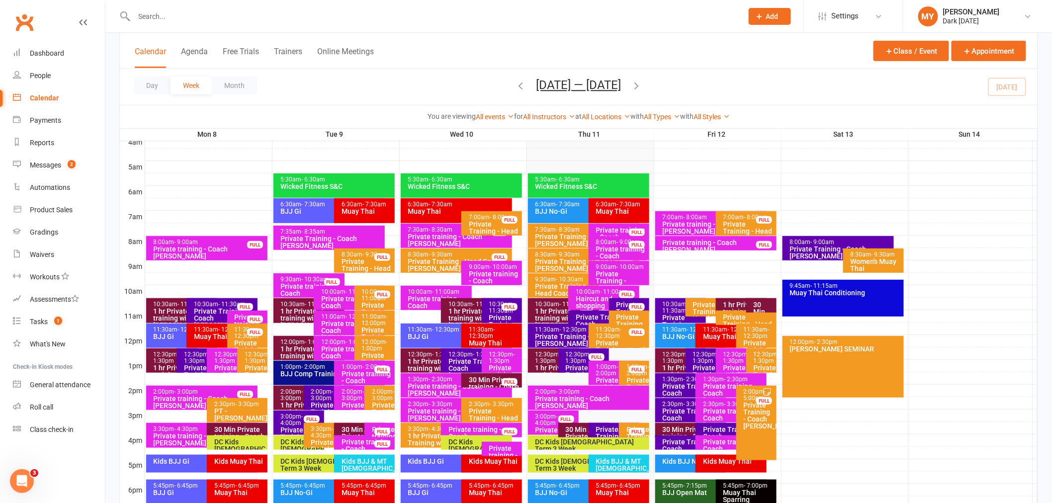
click at [824, 358] on div "12:00pm - 2:30pm [PERSON_NAME] SEMINAR" at bounding box center [843, 367] width 122 height 62
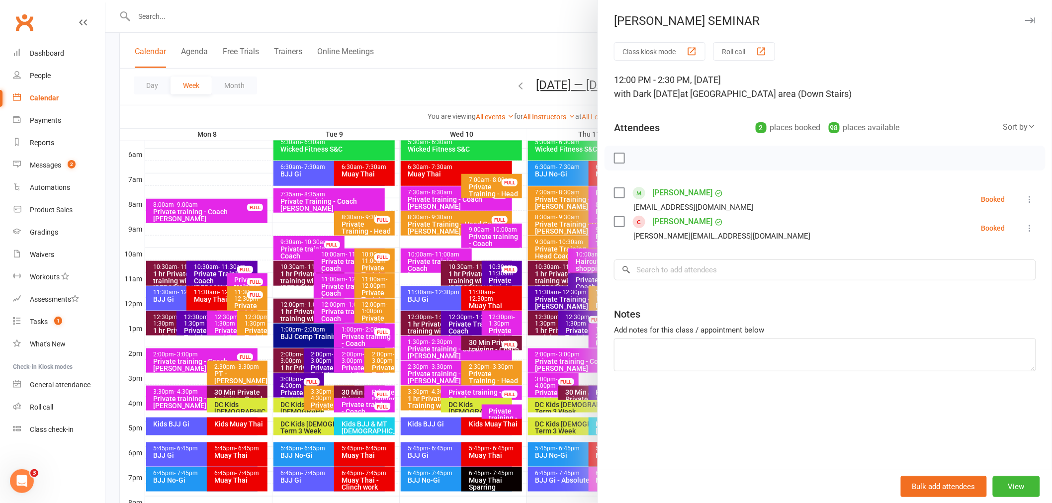
scroll to position [221, 0]
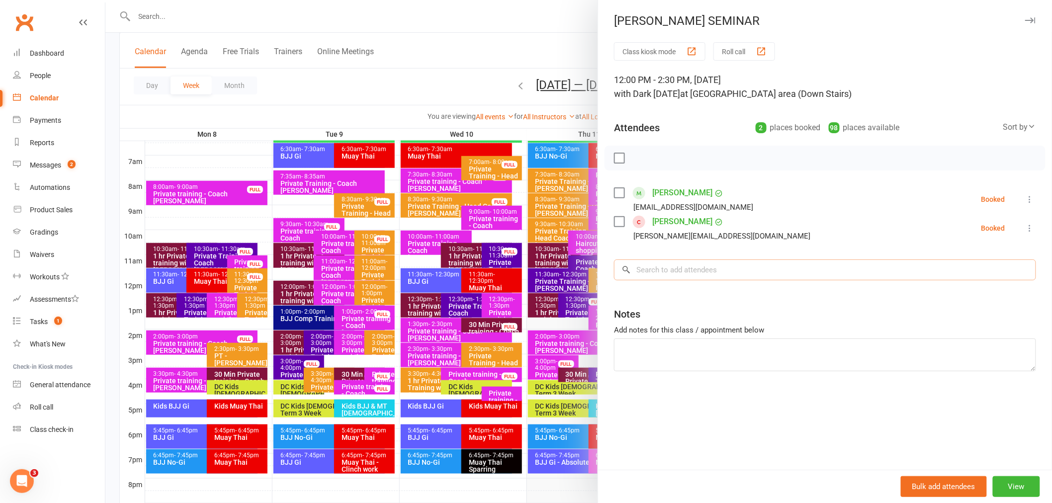
click at [667, 271] on input "search" at bounding box center [825, 269] width 422 height 21
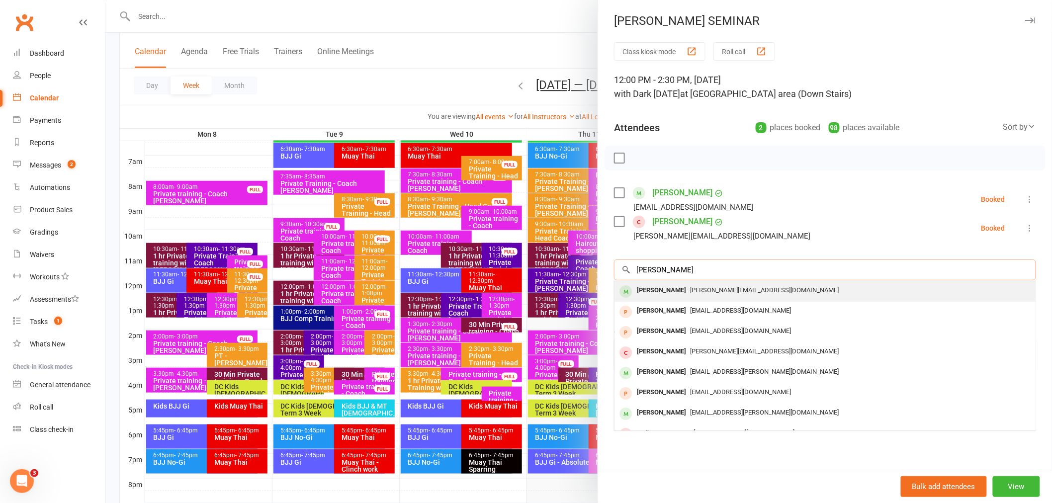
type input "[PERSON_NAME]"
click at [668, 287] on div "[PERSON_NAME]" at bounding box center [661, 290] width 57 height 14
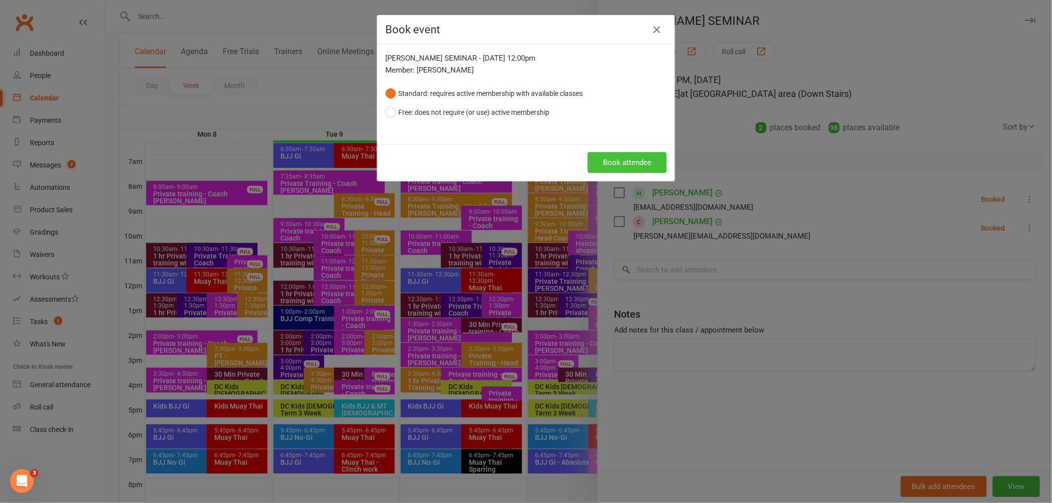
click at [614, 159] on button "Book attendee" at bounding box center [626, 162] width 79 height 21
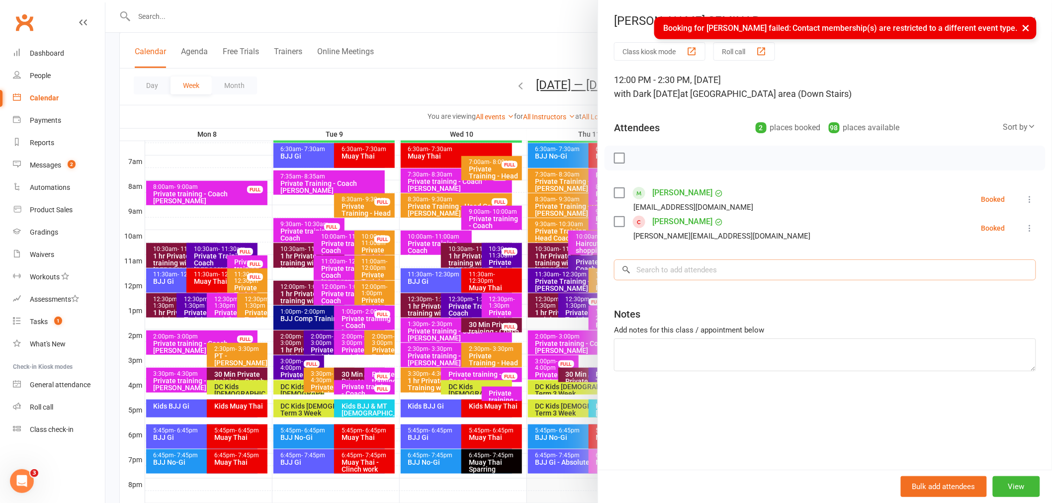
click at [688, 271] on input "search" at bounding box center [825, 269] width 422 height 21
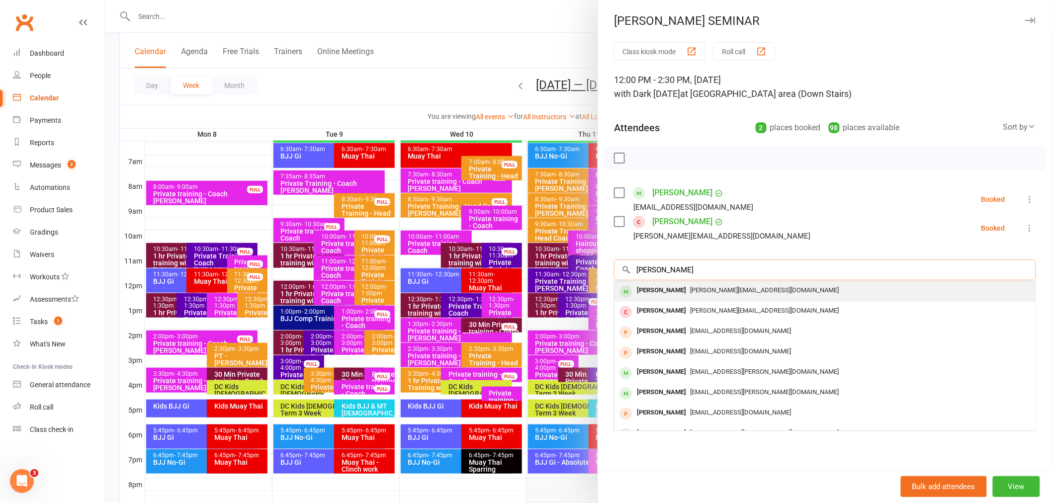
type input "[PERSON_NAME]"
click at [663, 284] on div "[PERSON_NAME]" at bounding box center [661, 290] width 57 height 14
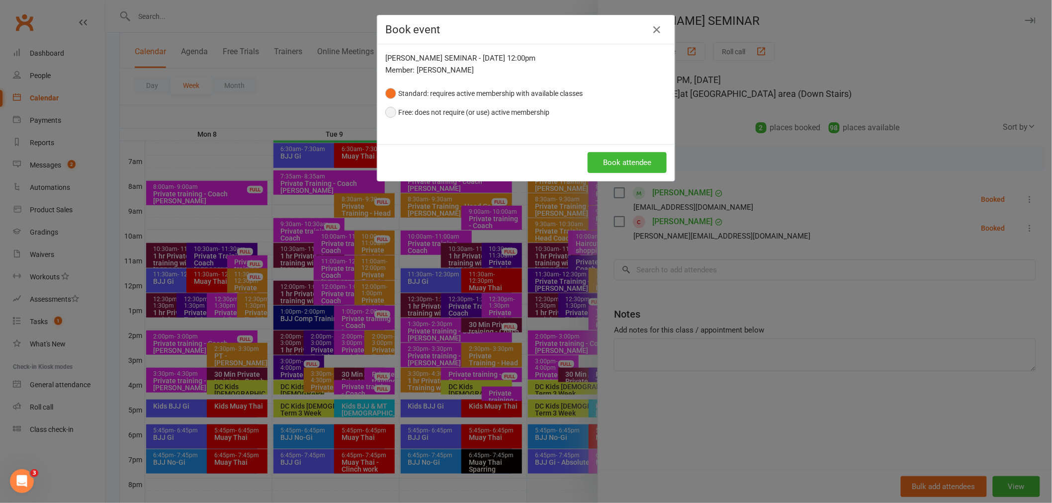
click at [455, 115] on button "Free: does not require (or use) active membership" at bounding box center [467, 112] width 164 height 19
click at [632, 165] on button "Book attendee" at bounding box center [626, 162] width 79 height 21
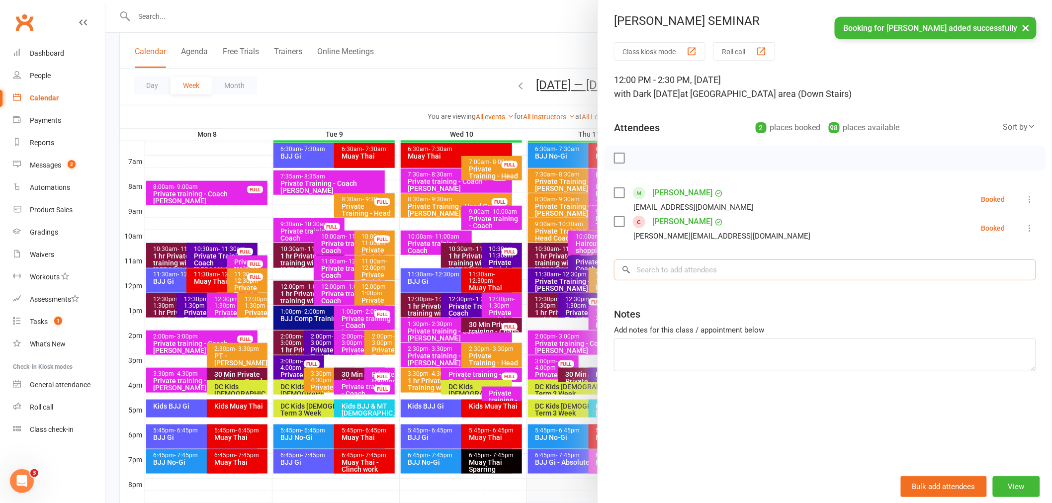
click at [676, 276] on input "search" at bounding box center [825, 269] width 422 height 21
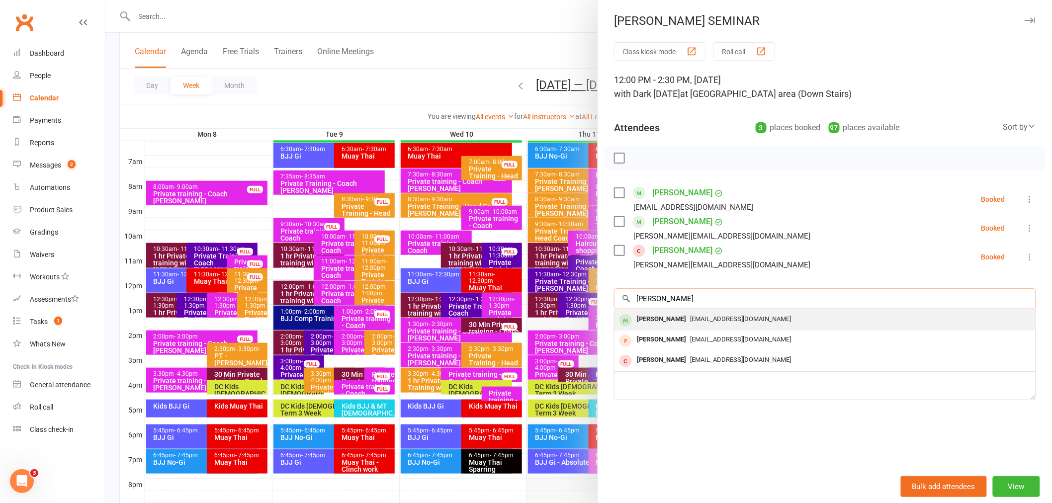
type input "[PERSON_NAME]"
click at [690, 315] on span "[EMAIL_ADDRESS][DOMAIN_NAME]" at bounding box center [740, 318] width 101 height 7
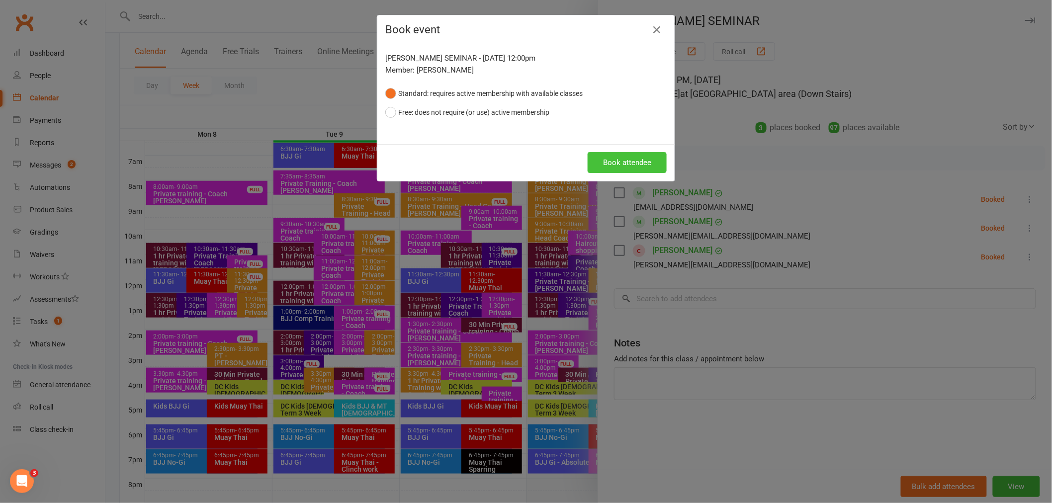
click at [599, 155] on button "Book attendee" at bounding box center [626, 162] width 79 height 21
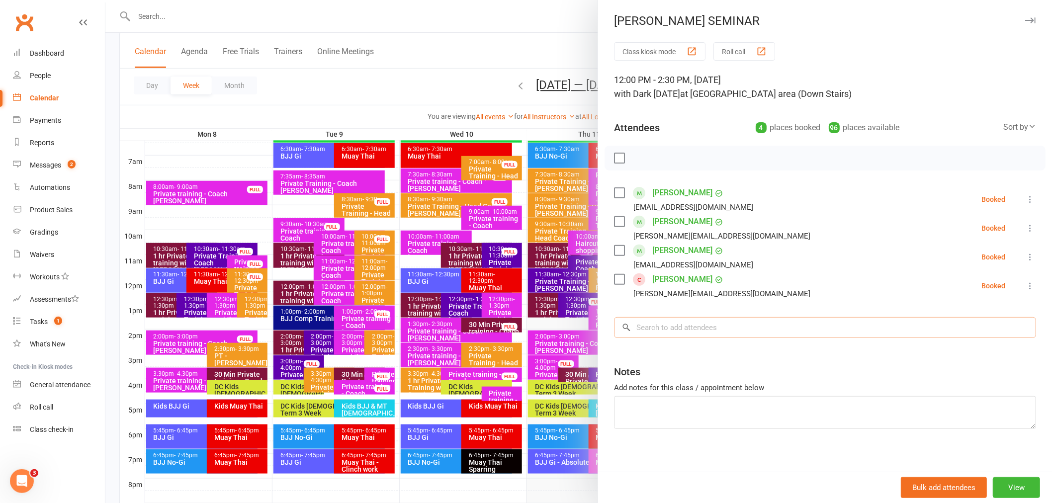
click at [723, 335] on input "search" at bounding box center [825, 327] width 422 height 21
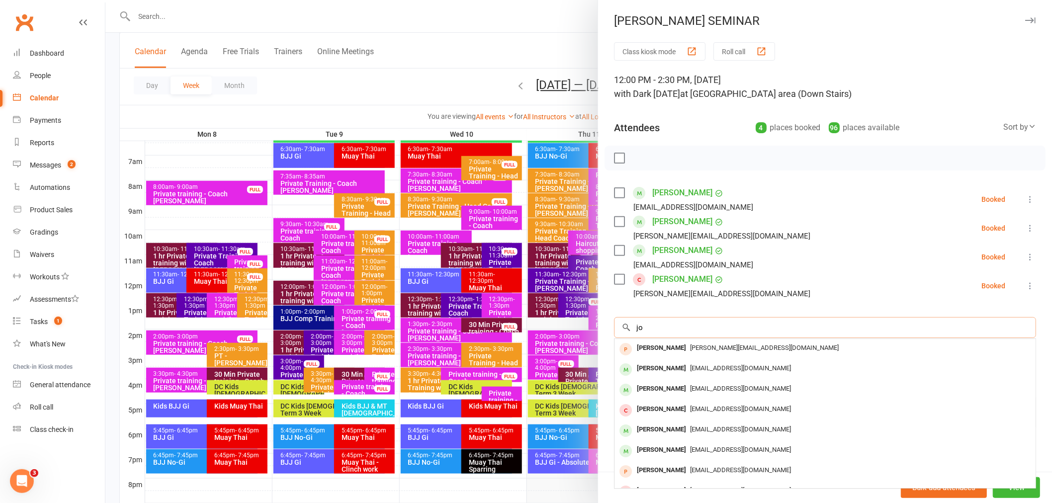
type input "j"
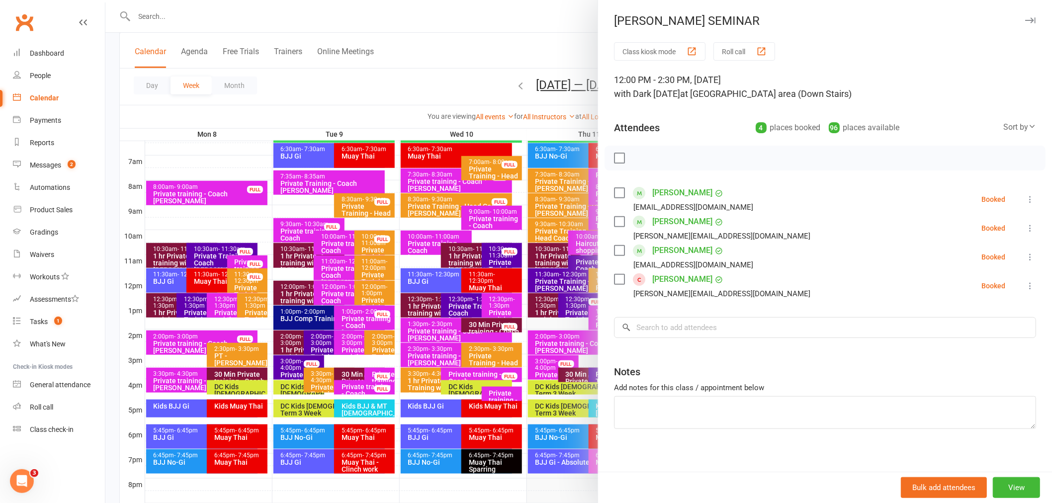
click at [250, 17] on div at bounding box center [578, 251] width 946 height 503
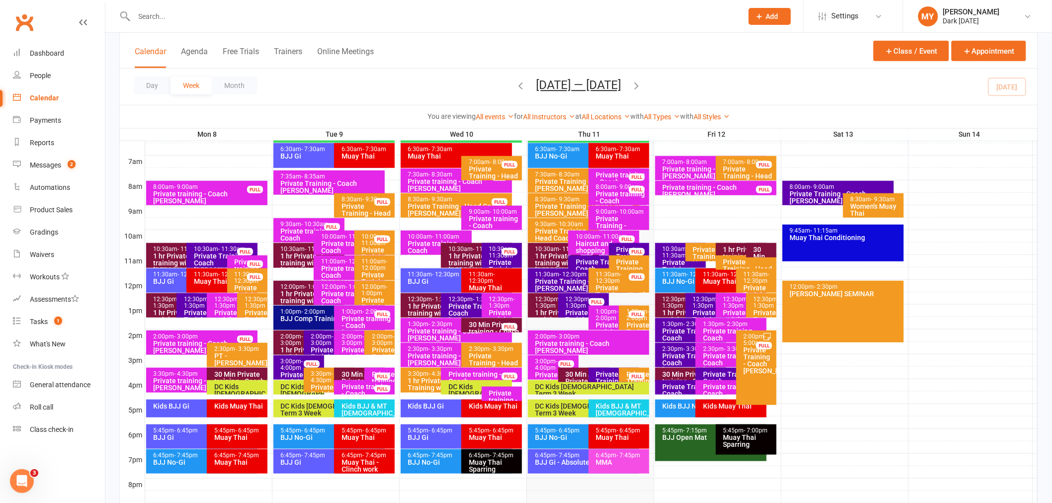
click at [226, 14] on input "text" at bounding box center [433, 16] width 604 height 14
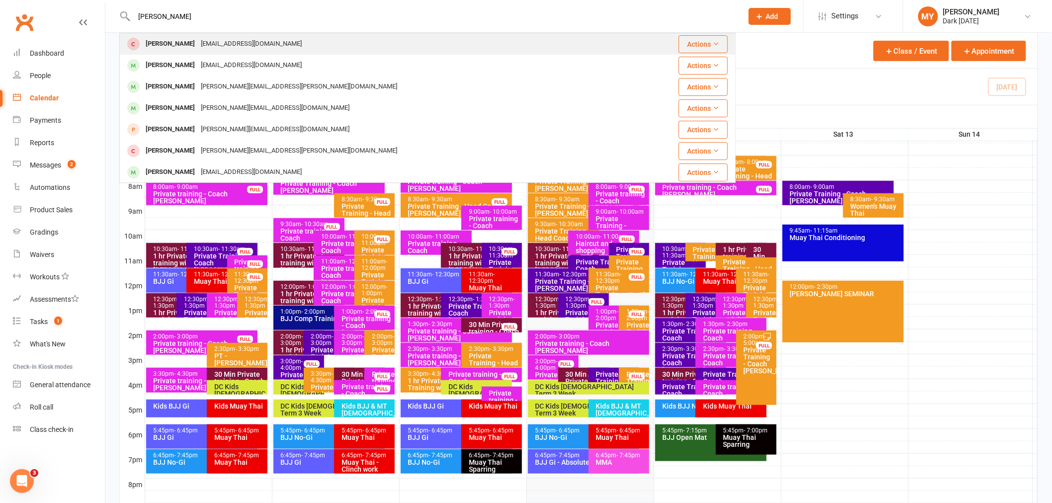
type input "tim ste"
click at [226, 39] on div "[EMAIL_ADDRESS][DOMAIN_NAME]" at bounding box center [251, 44] width 107 height 14
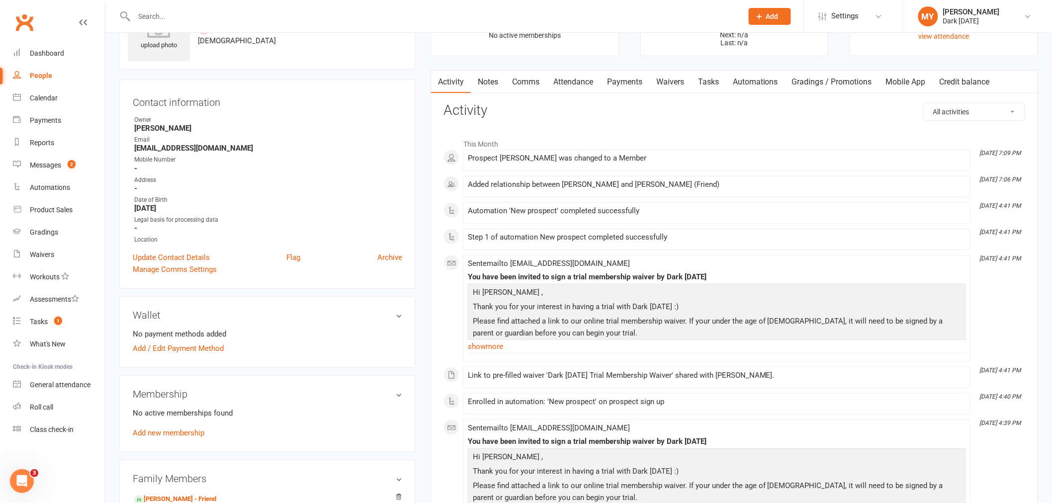
scroll to position [165, 0]
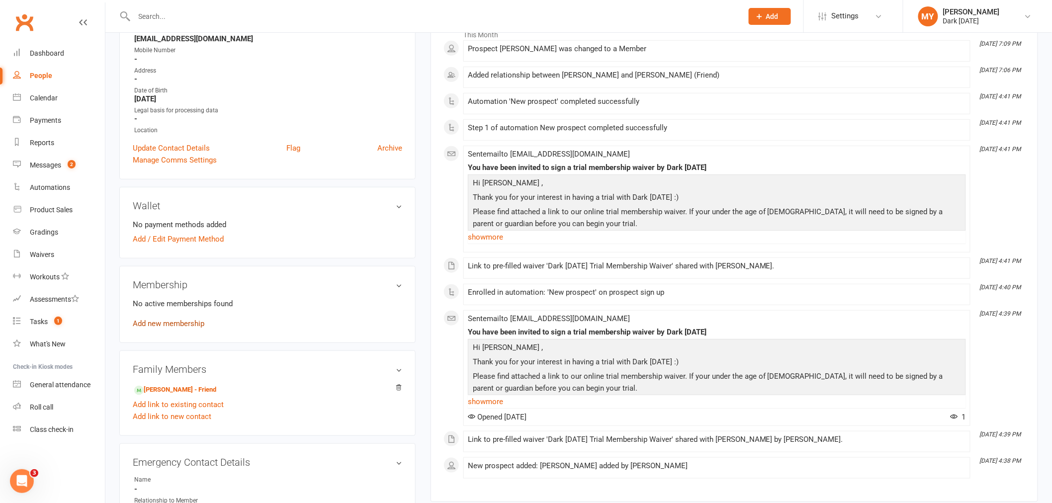
click at [189, 323] on link "Add new membership" at bounding box center [169, 323] width 72 height 9
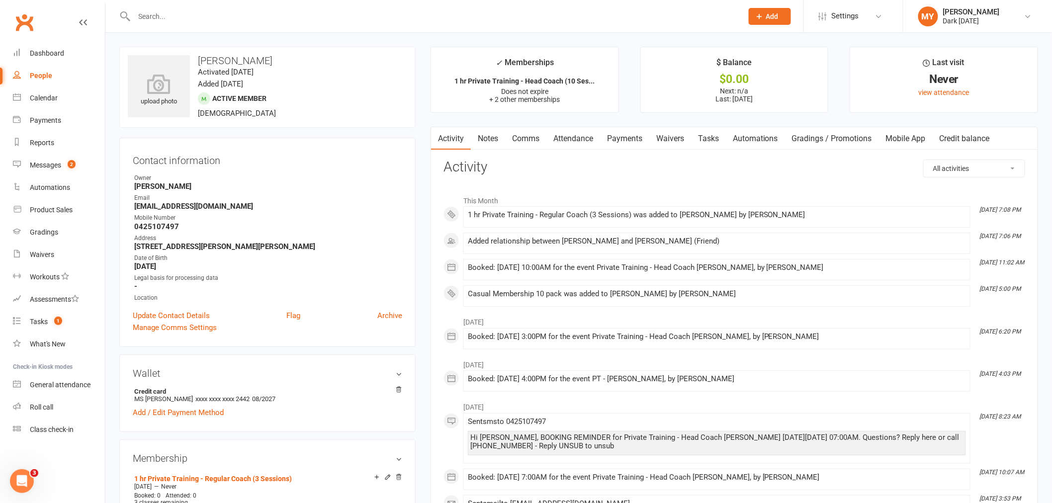
click at [617, 130] on link "Payments" at bounding box center [624, 138] width 49 height 23
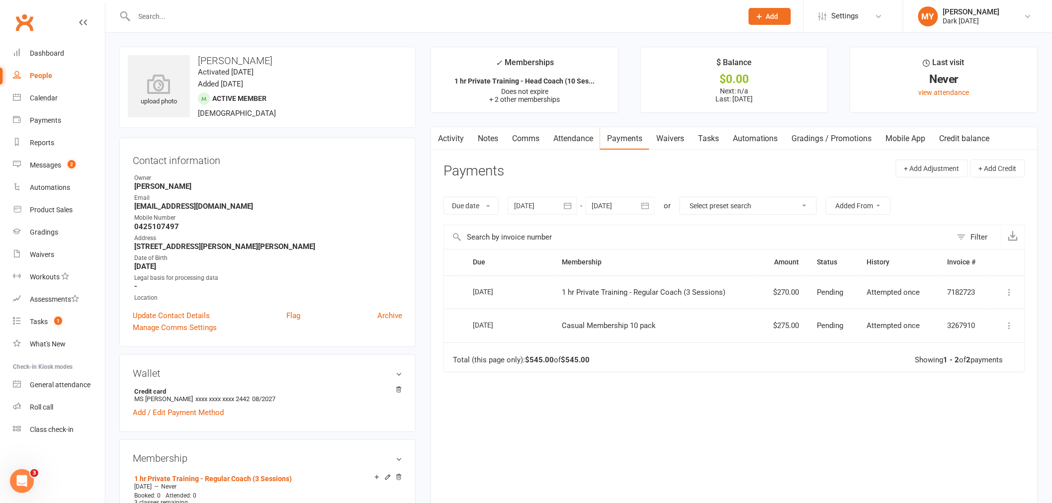
click at [195, 15] on input "text" at bounding box center [433, 16] width 604 height 14
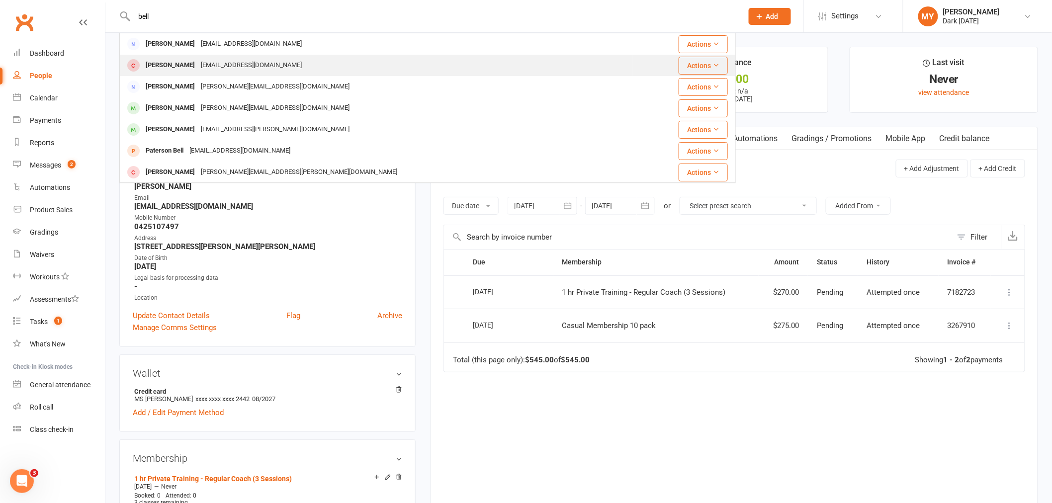
type input "bell"
click at [198, 67] on div "[EMAIL_ADDRESS][DOMAIN_NAME]" at bounding box center [251, 65] width 107 height 14
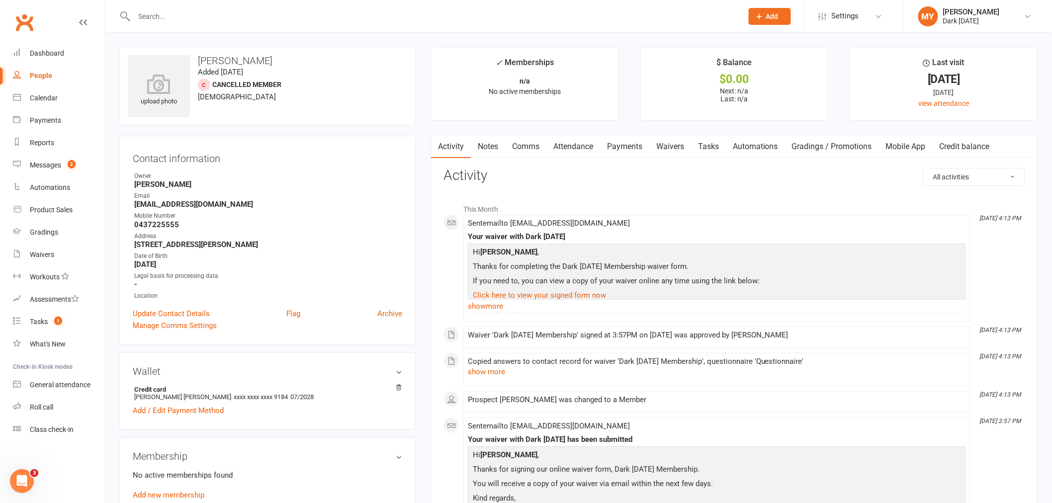
click at [672, 149] on link "Waivers" at bounding box center [670, 146] width 42 height 23
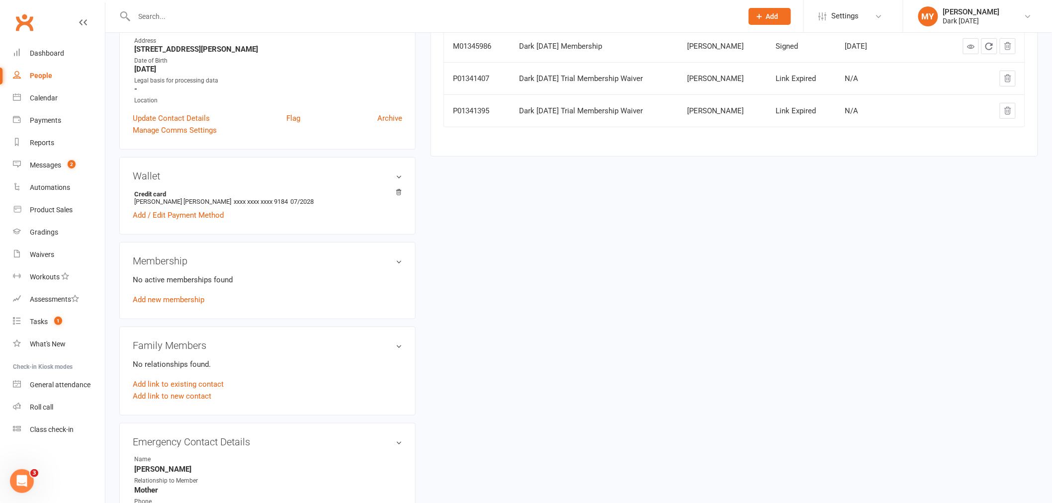
scroll to position [221, 0]
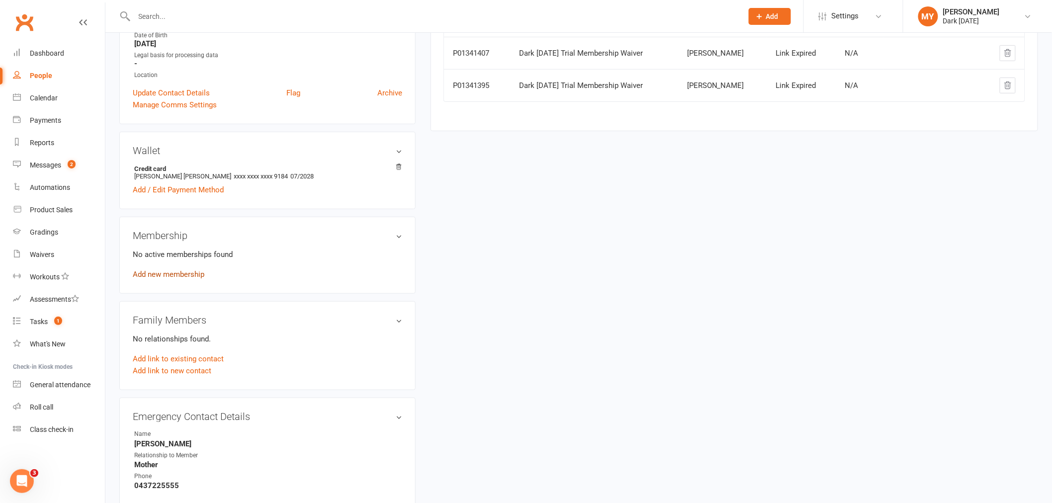
click at [179, 271] on link "Add new membership" at bounding box center [169, 274] width 72 height 9
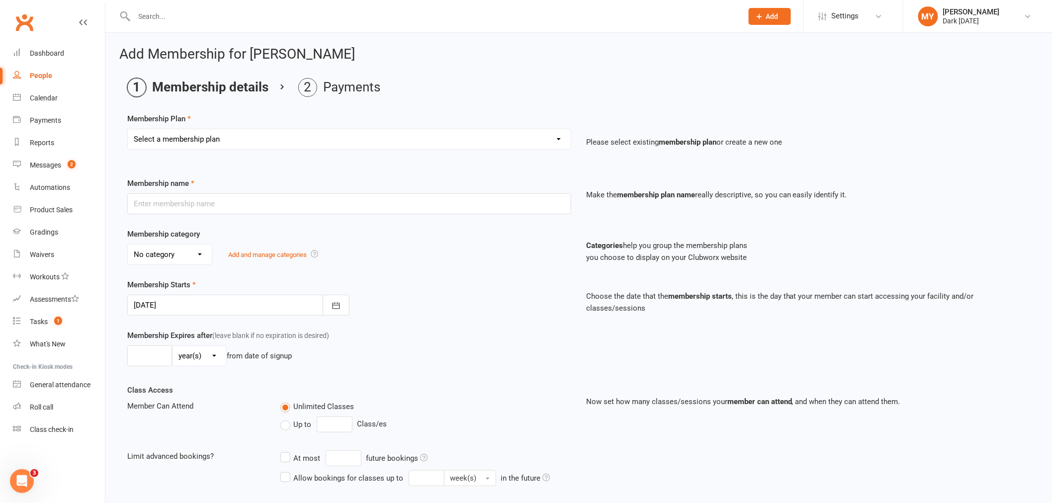
click at [557, 137] on select "Select a membership plan Create new Membership Plan Redzone Knife Defence Works…" at bounding box center [349, 139] width 443 height 20
select select "9"
click at [128, 129] on select "Select a membership plan Create new Membership Plan Redzone Knife Defence Works…" at bounding box center [349, 139] width 443 height 20
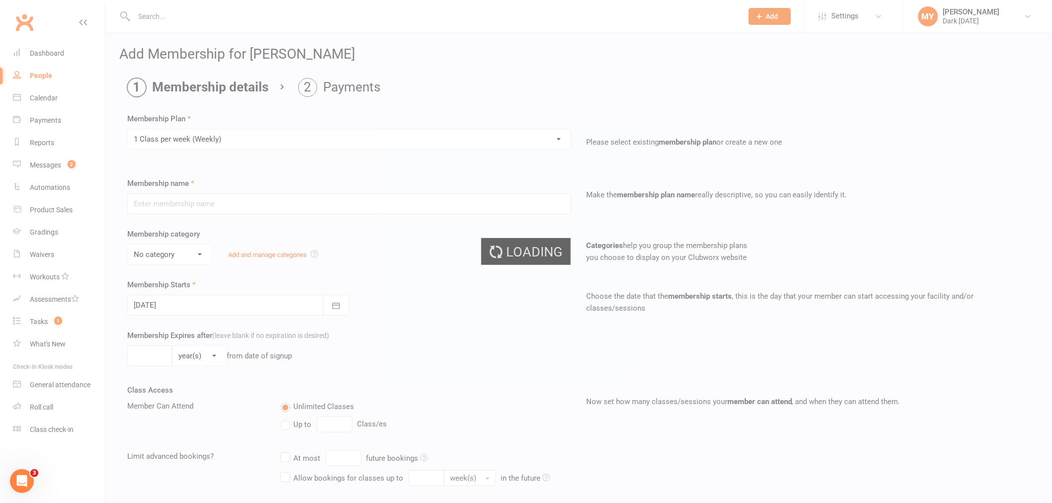
type input "1 Class per week (Weekly)"
select select "1"
type input "0"
type input "1"
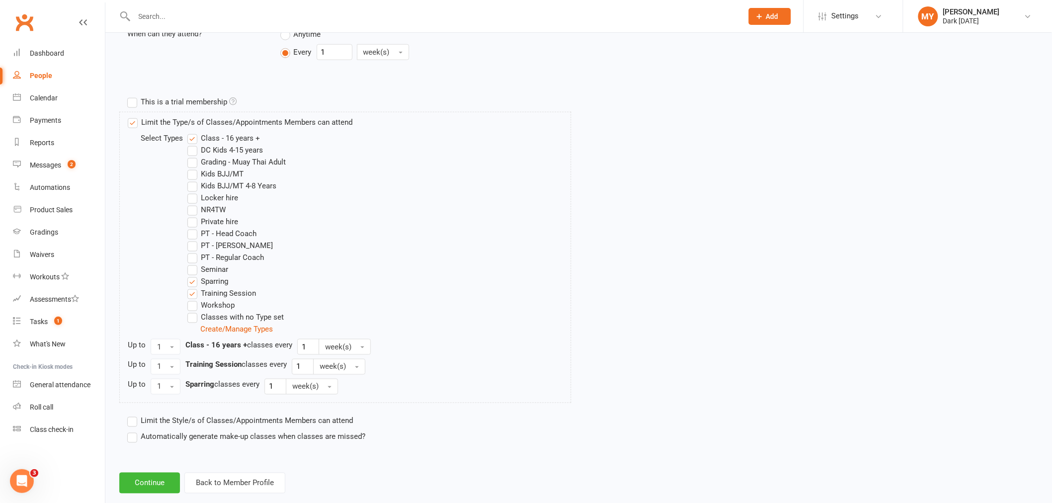
scroll to position [441, 0]
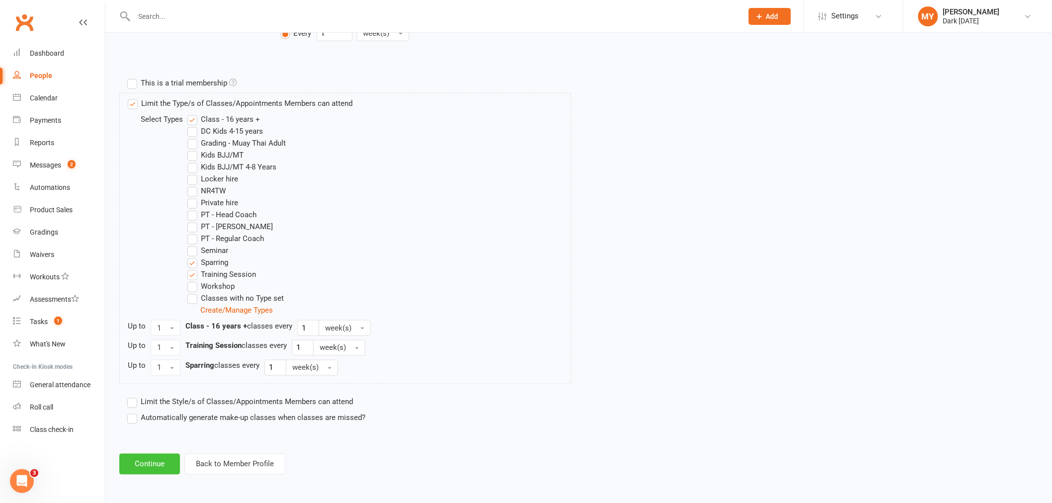
click at [157, 460] on button "Continue" at bounding box center [149, 464] width 61 height 21
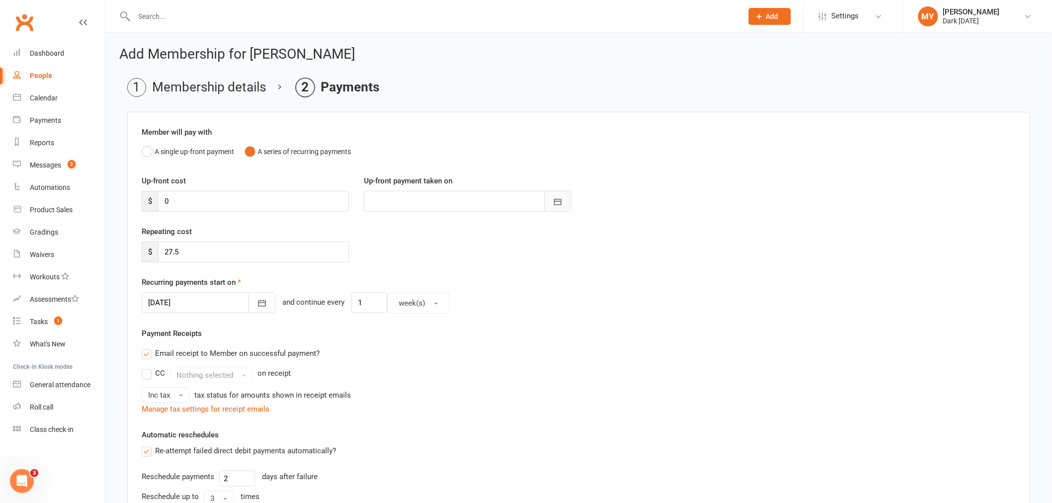
click at [555, 202] on icon "button" at bounding box center [558, 202] width 10 height 10
click at [513, 285] on span "12" at bounding box center [513, 283] width 8 height 8
type input "12 Sep 2025"
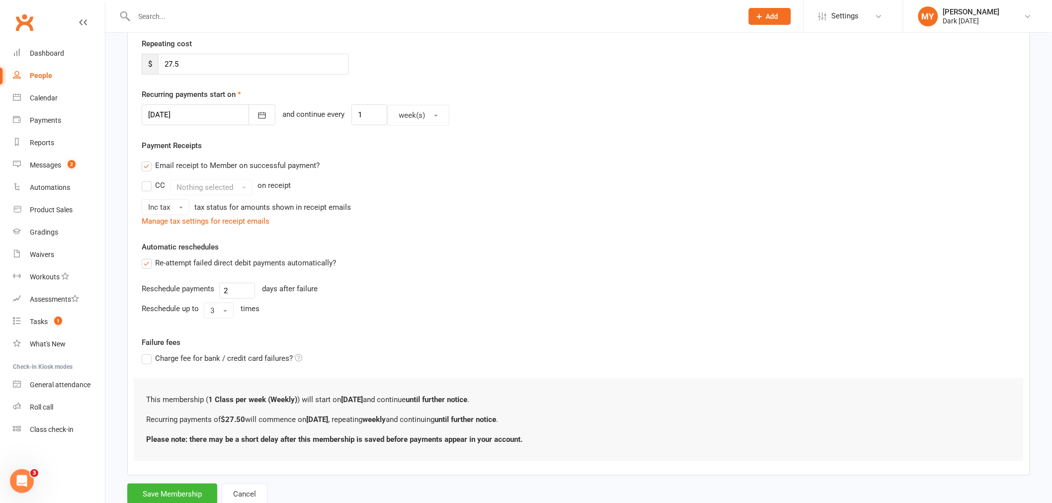
scroll to position [220, 0]
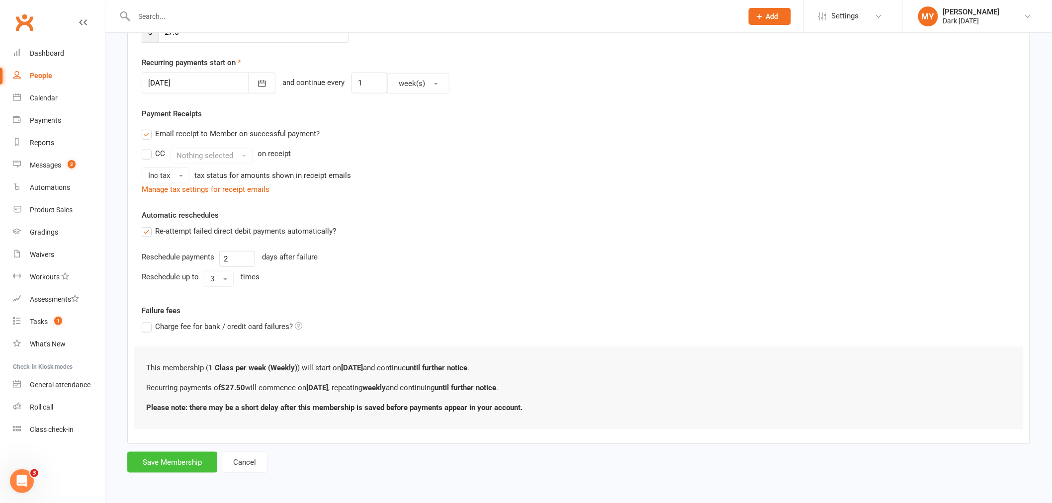
click at [158, 461] on button "Save Membership" at bounding box center [172, 462] width 90 height 21
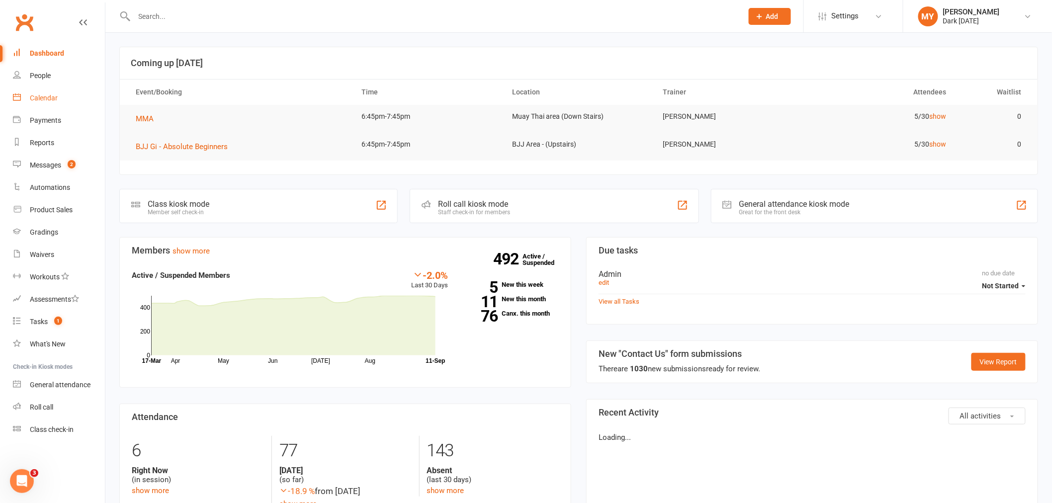
click at [59, 99] on link "Calendar" at bounding box center [59, 98] width 92 height 22
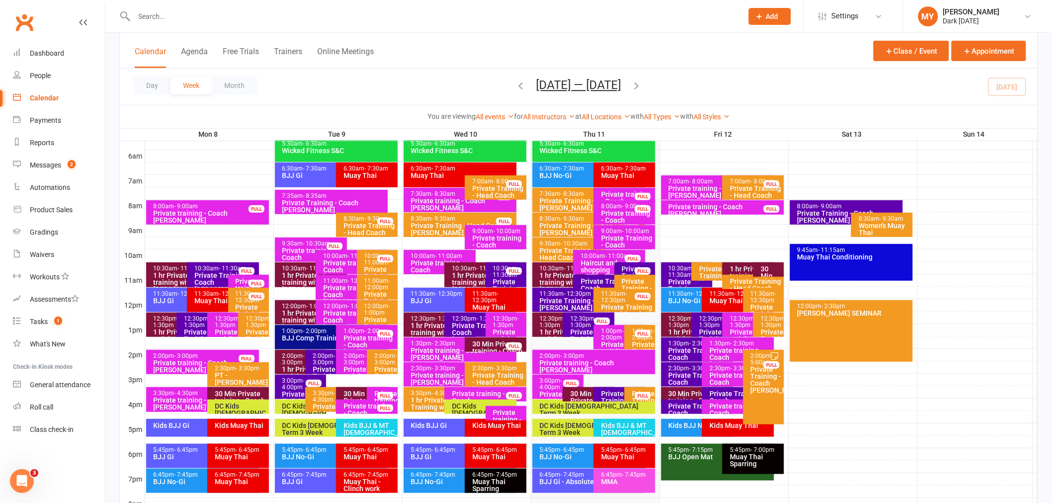
scroll to position [221, 0]
